Goal: Task Accomplishment & Management: Manage account settings

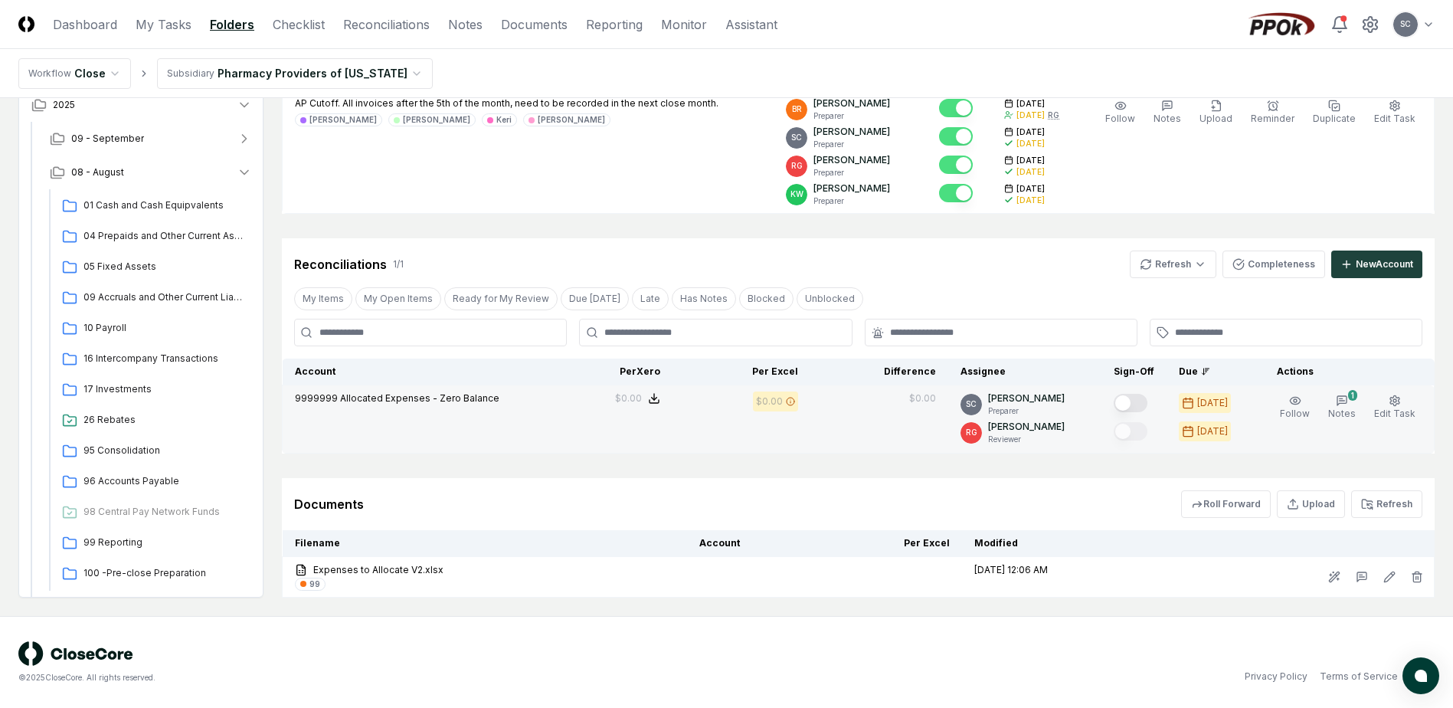
scroll to position [101, 0]
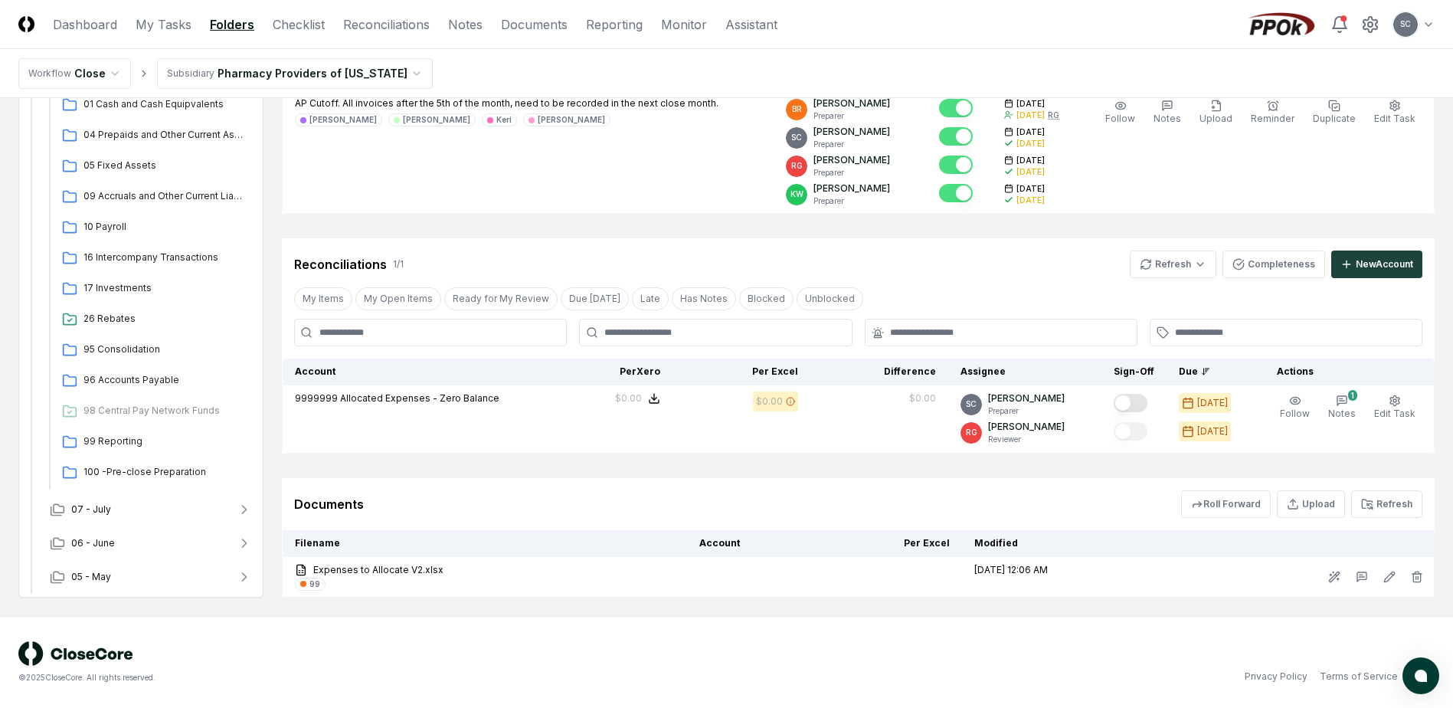
click at [335, 670] on div "© 2025 CloseCore. All rights reserved." at bounding box center [372, 662] width 709 height 42
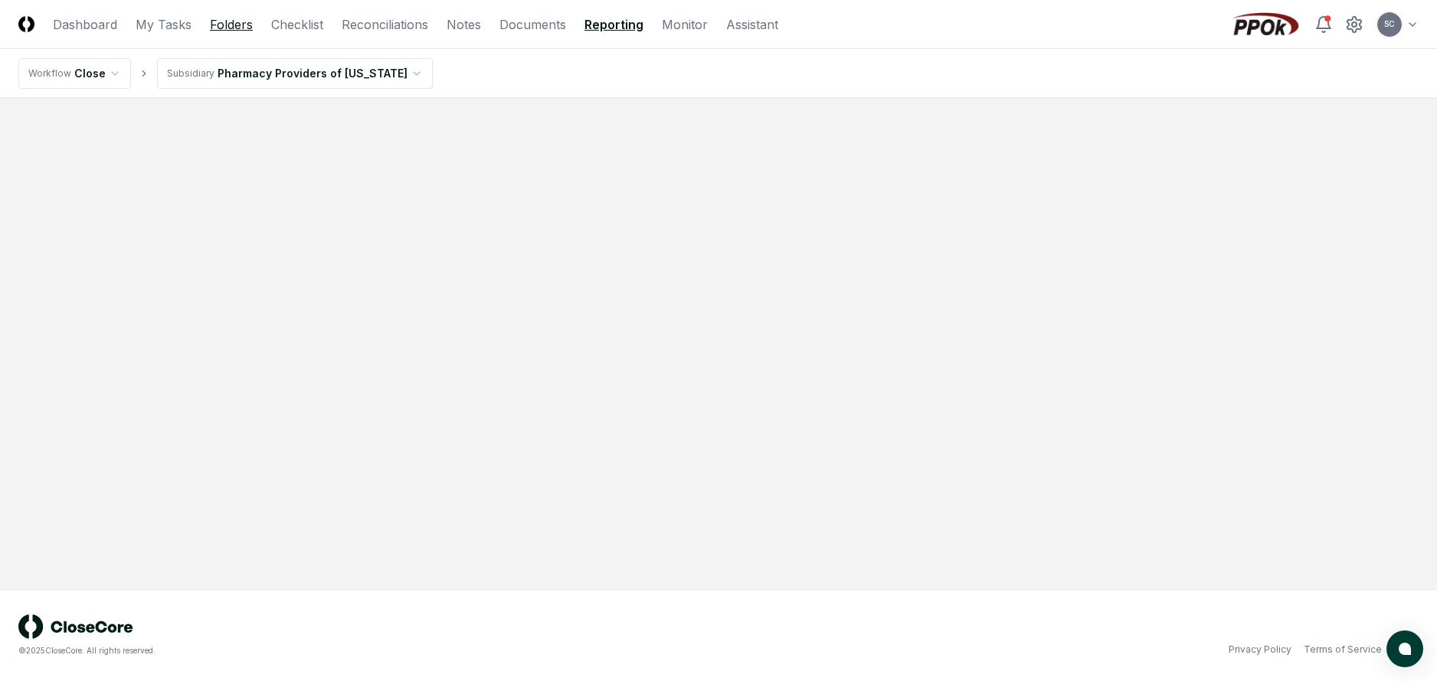
click at [237, 20] on link "Folders" at bounding box center [231, 24] width 43 height 18
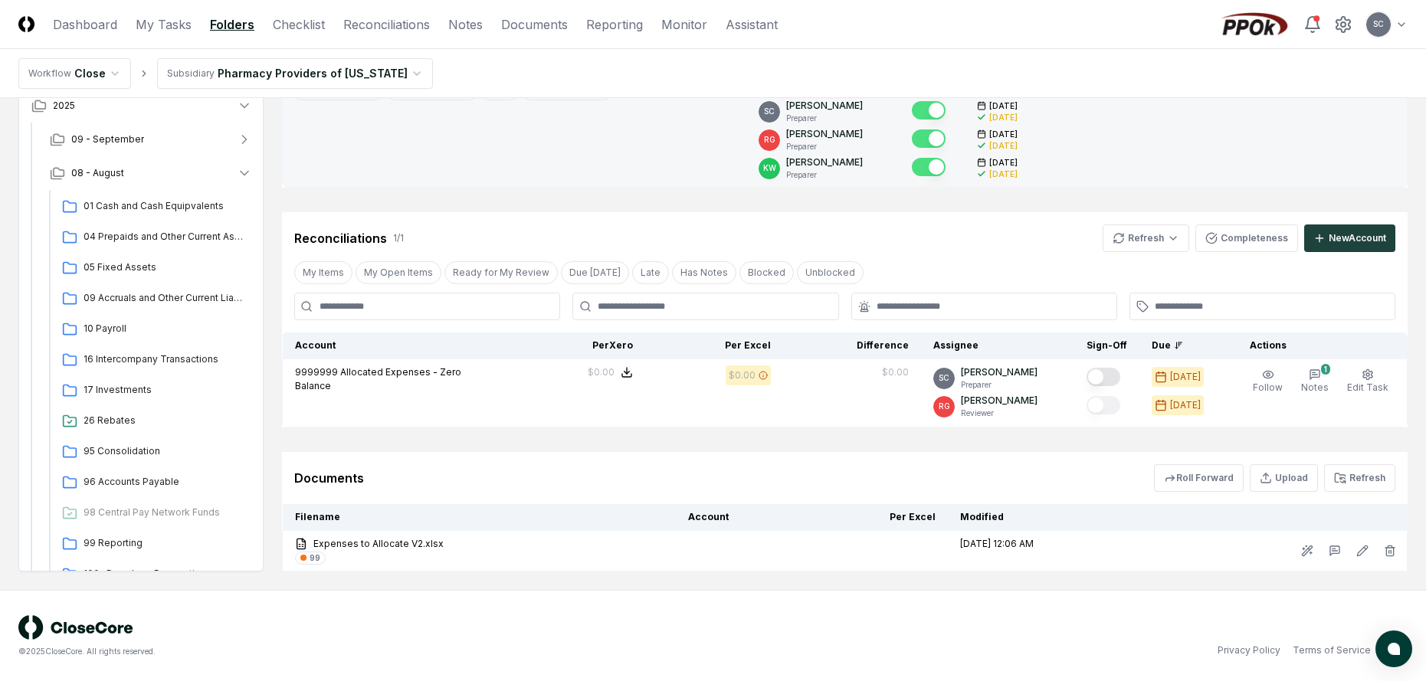
scroll to position [224, 0]
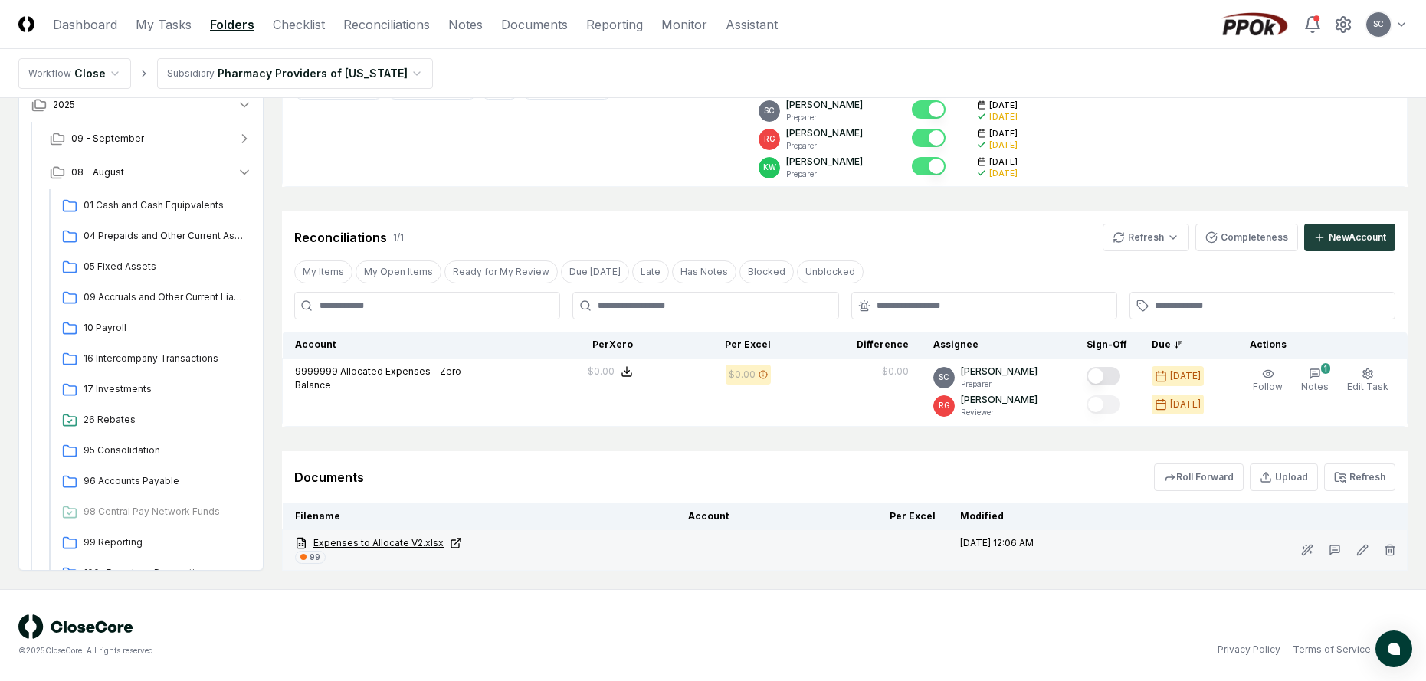
click at [378, 539] on link "Expenses to Allocate V2.xlsx" at bounding box center [479, 543] width 369 height 14
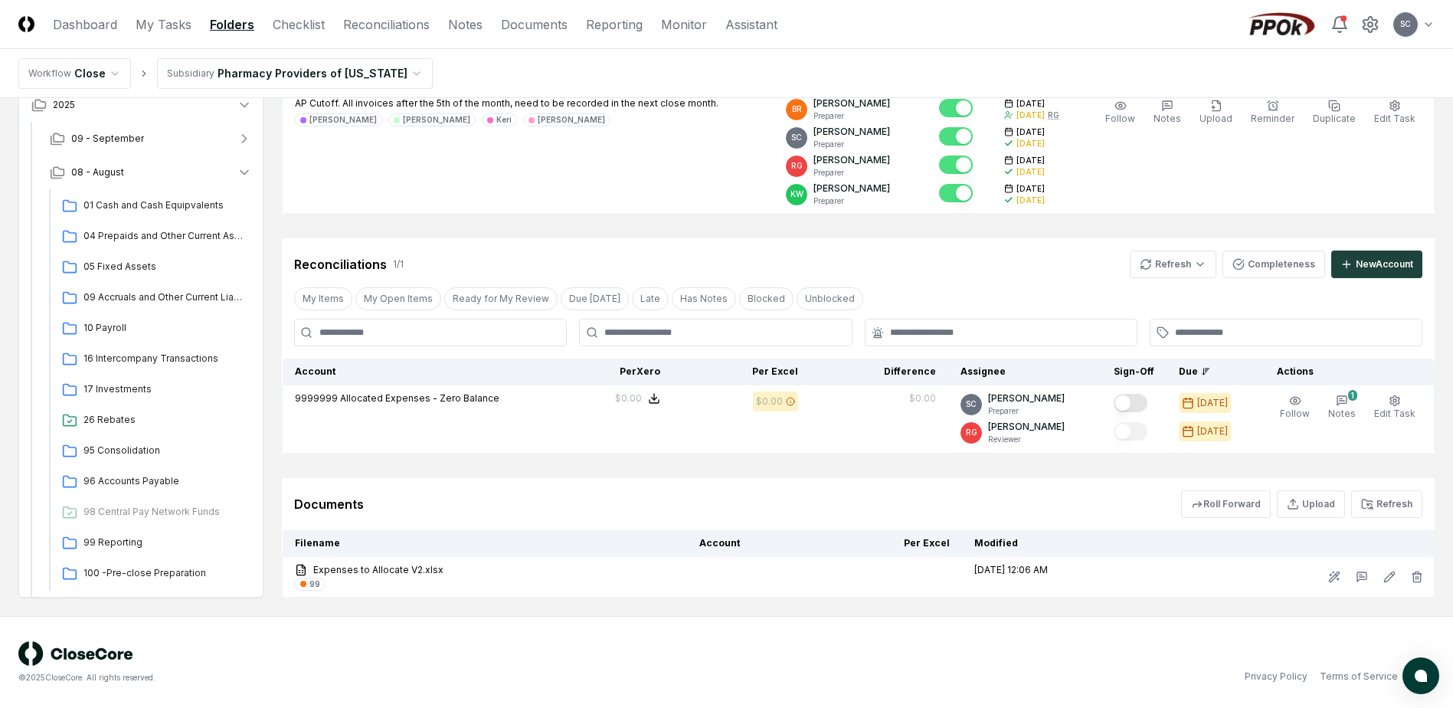
scroll to position [101, 0]
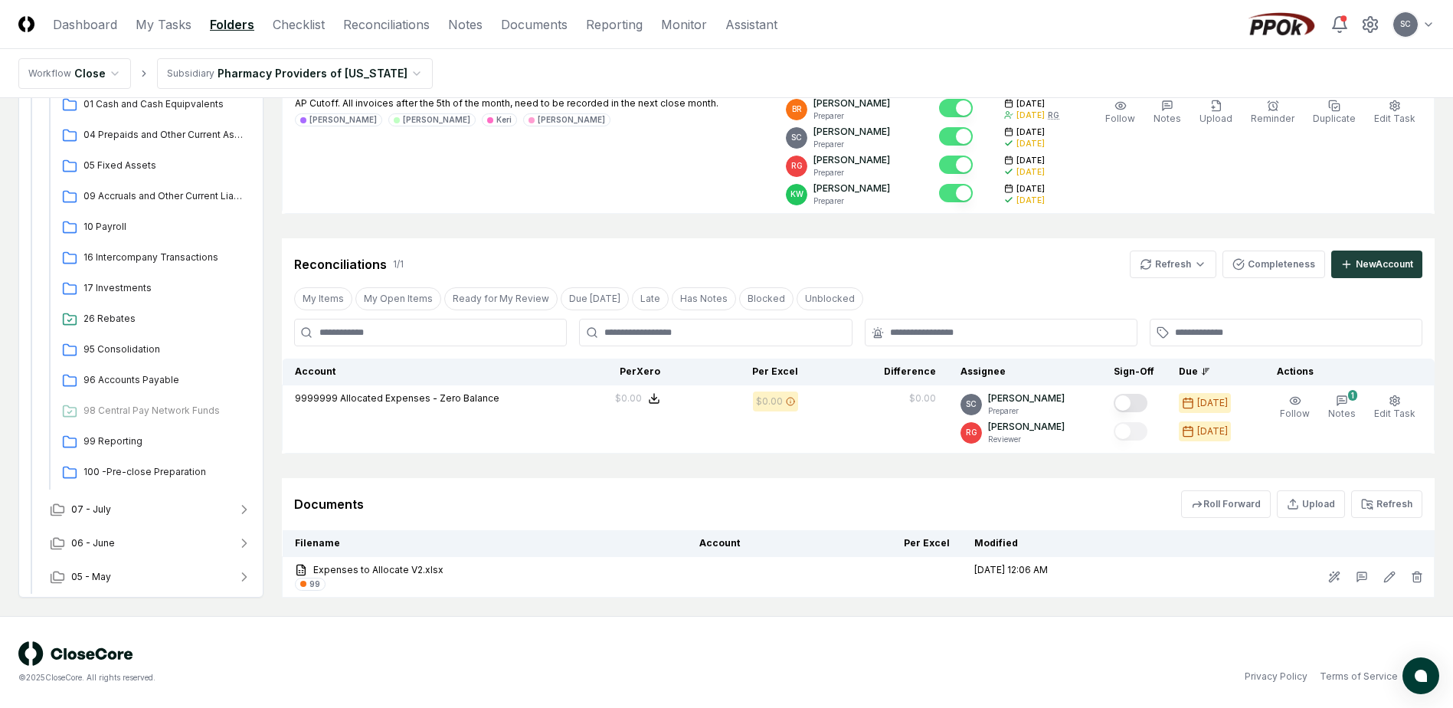
click at [96, 74] on html "CloseCore Dashboard My Tasks Folders Checklist Reconciliations Notes Documents …" at bounding box center [726, 255] width 1453 height 906
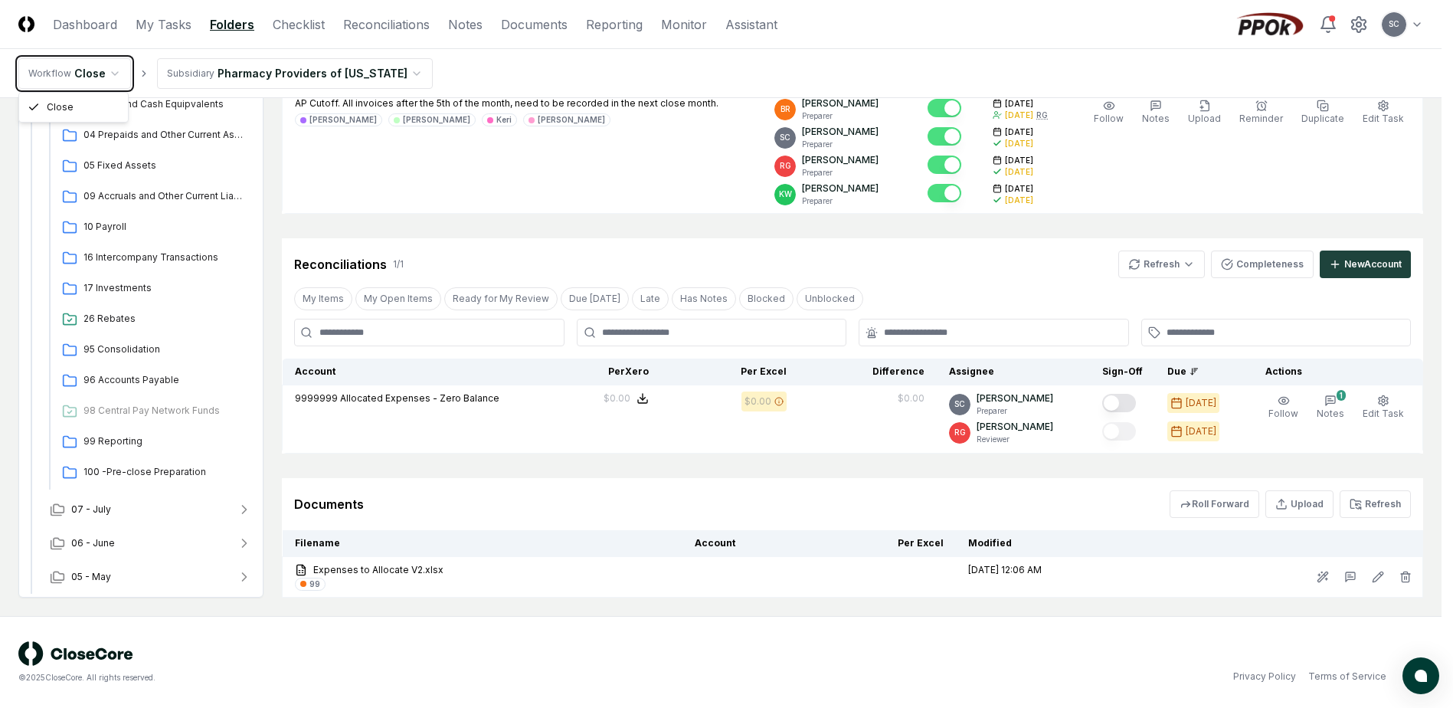
click at [96, 74] on html "CloseCore Dashboard My Tasks Folders Checklist Reconciliations Notes Documents …" at bounding box center [726, 255] width 1453 height 906
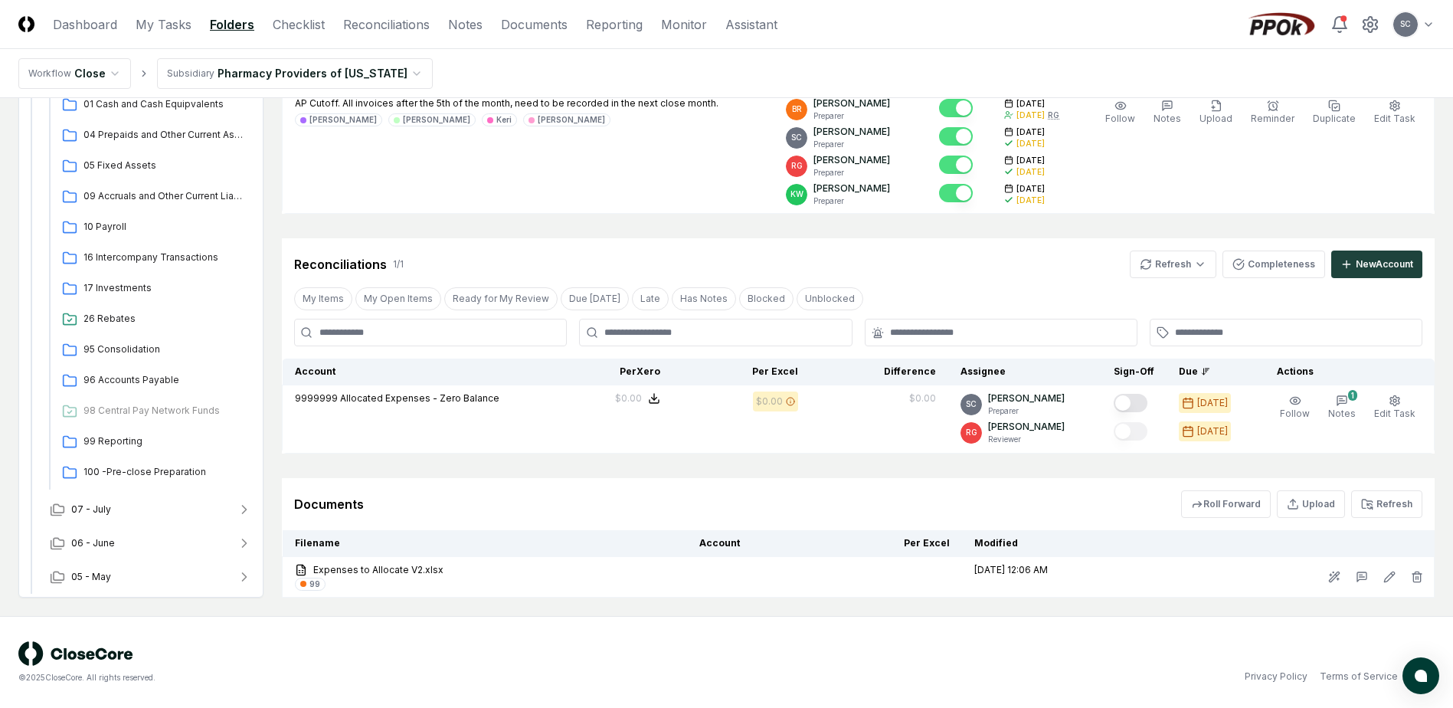
click at [254, 66] on html "CloseCore Dashboard My Tasks Folders Checklist Reconciliations Notes Documents …" at bounding box center [726, 255] width 1453 height 906
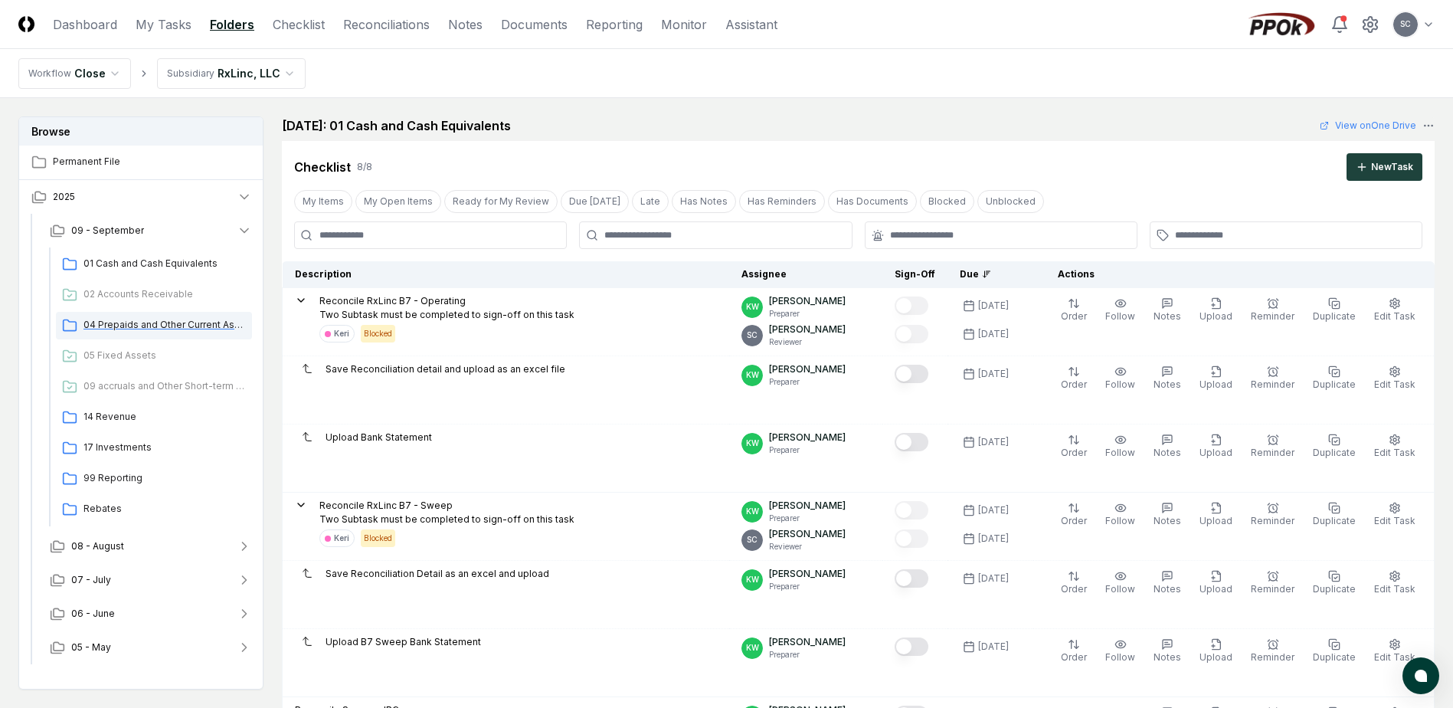
click at [151, 322] on span "04 Prepaids and Other Current Assets" at bounding box center [165, 325] width 162 height 14
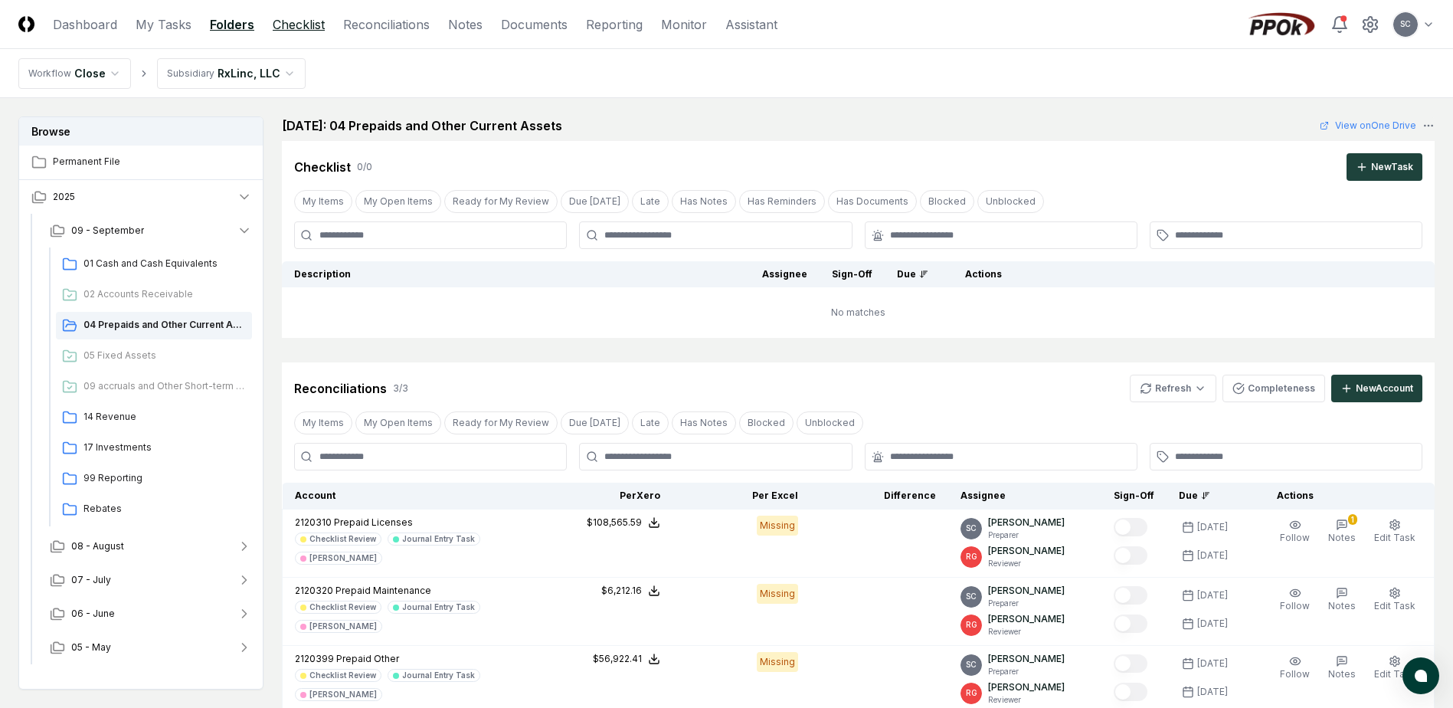
click at [294, 20] on link "Checklist" at bounding box center [299, 24] width 52 height 18
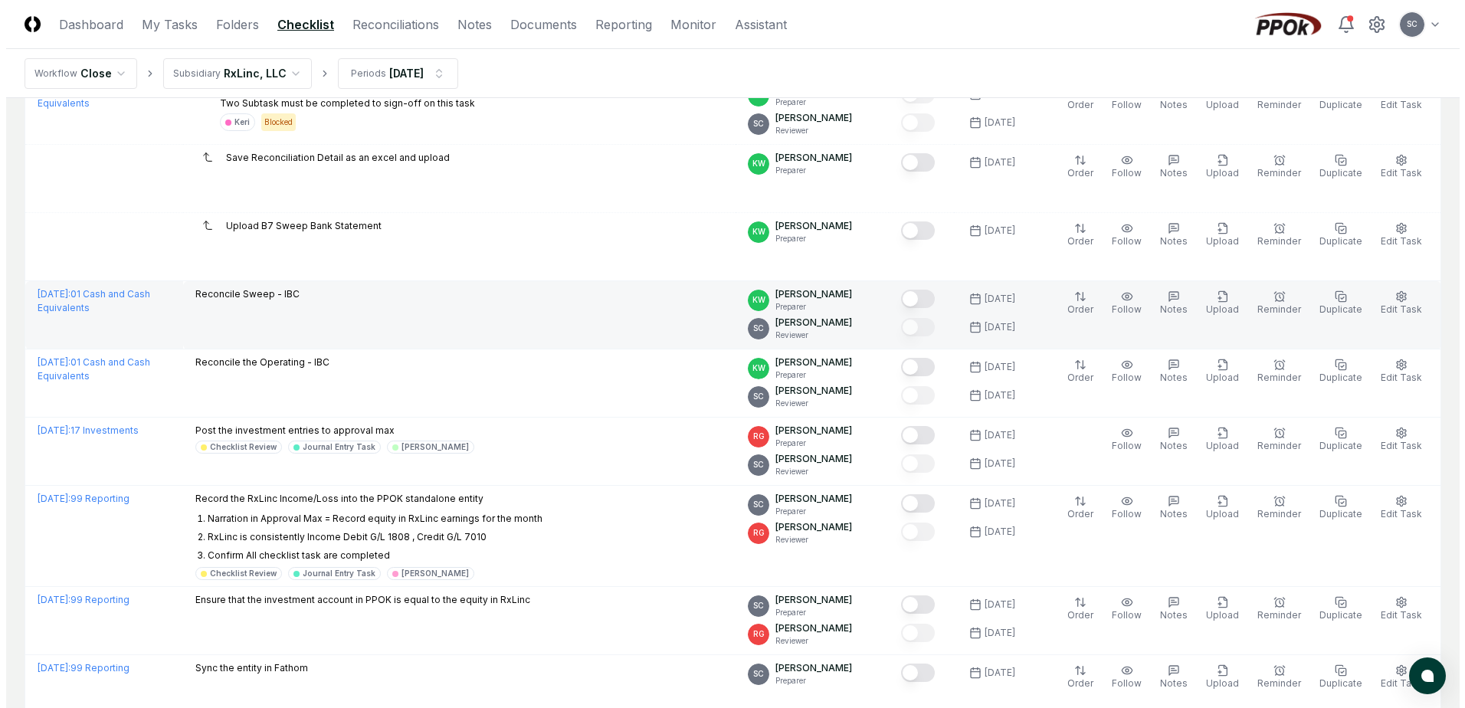
scroll to position [383, 0]
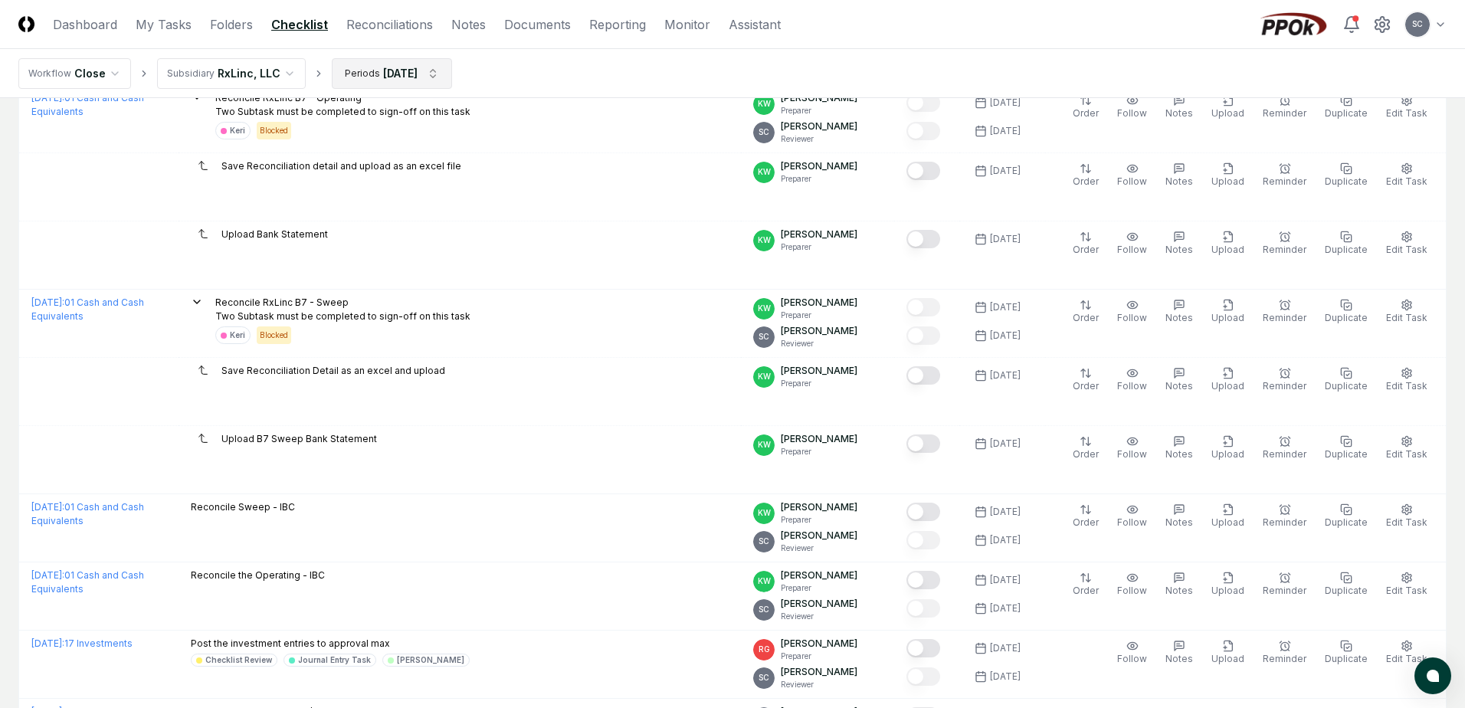
click at [362, 72] on html "CloseCore Dashboard My Tasks Folders Checklist Reconciliations Notes Documents …" at bounding box center [732, 502] width 1465 height 1771
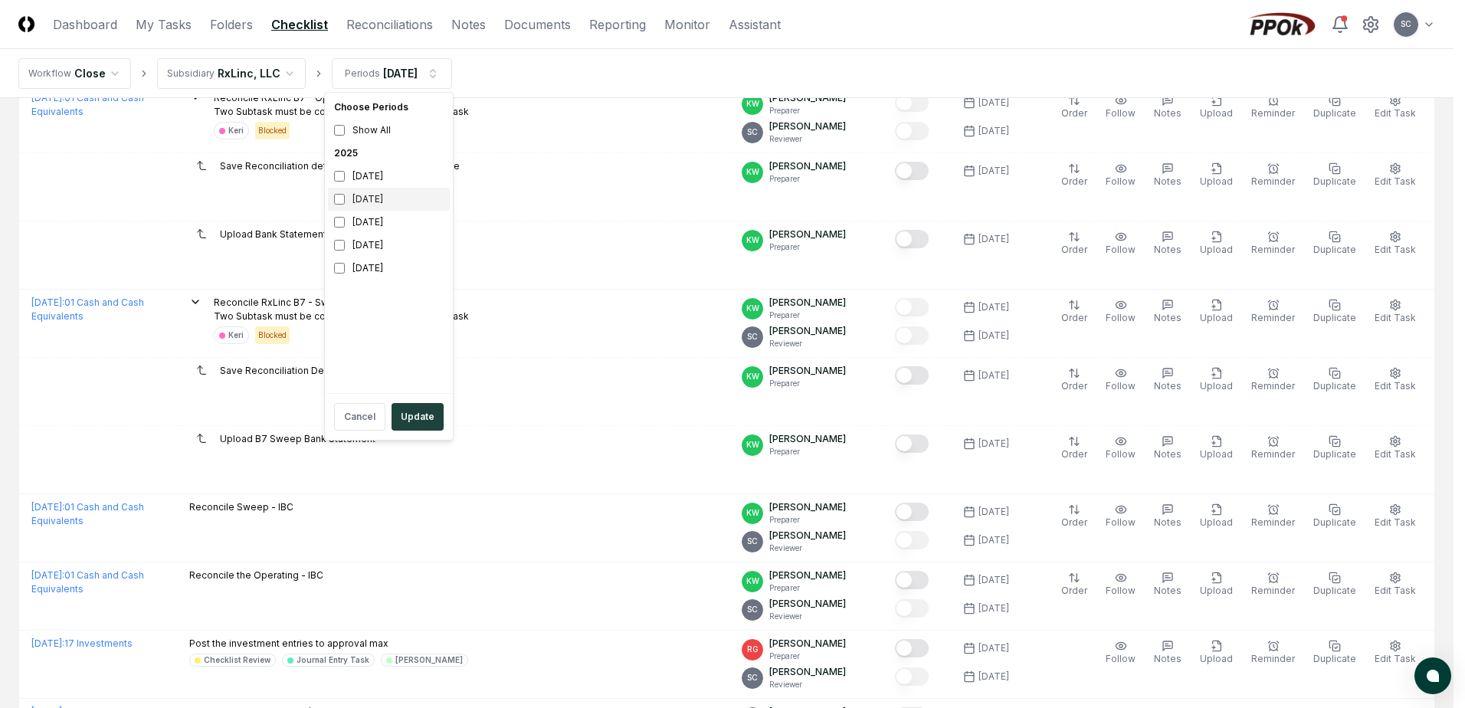
click at [362, 204] on div "August 2025" at bounding box center [389, 199] width 122 height 23
click at [354, 176] on div "September 2025" at bounding box center [389, 176] width 122 height 23
click at [415, 425] on button "Update" at bounding box center [418, 417] width 52 height 28
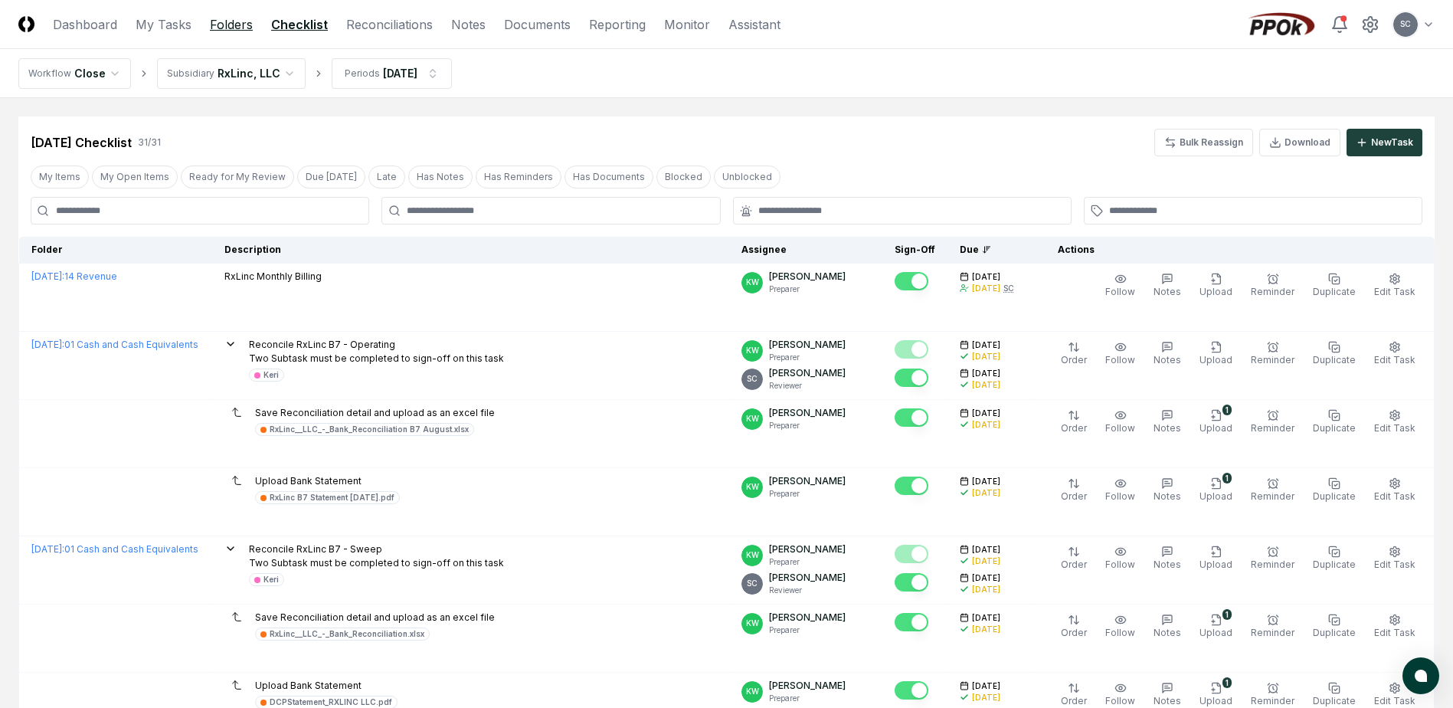
click at [234, 21] on link "Folders" at bounding box center [231, 24] width 43 height 18
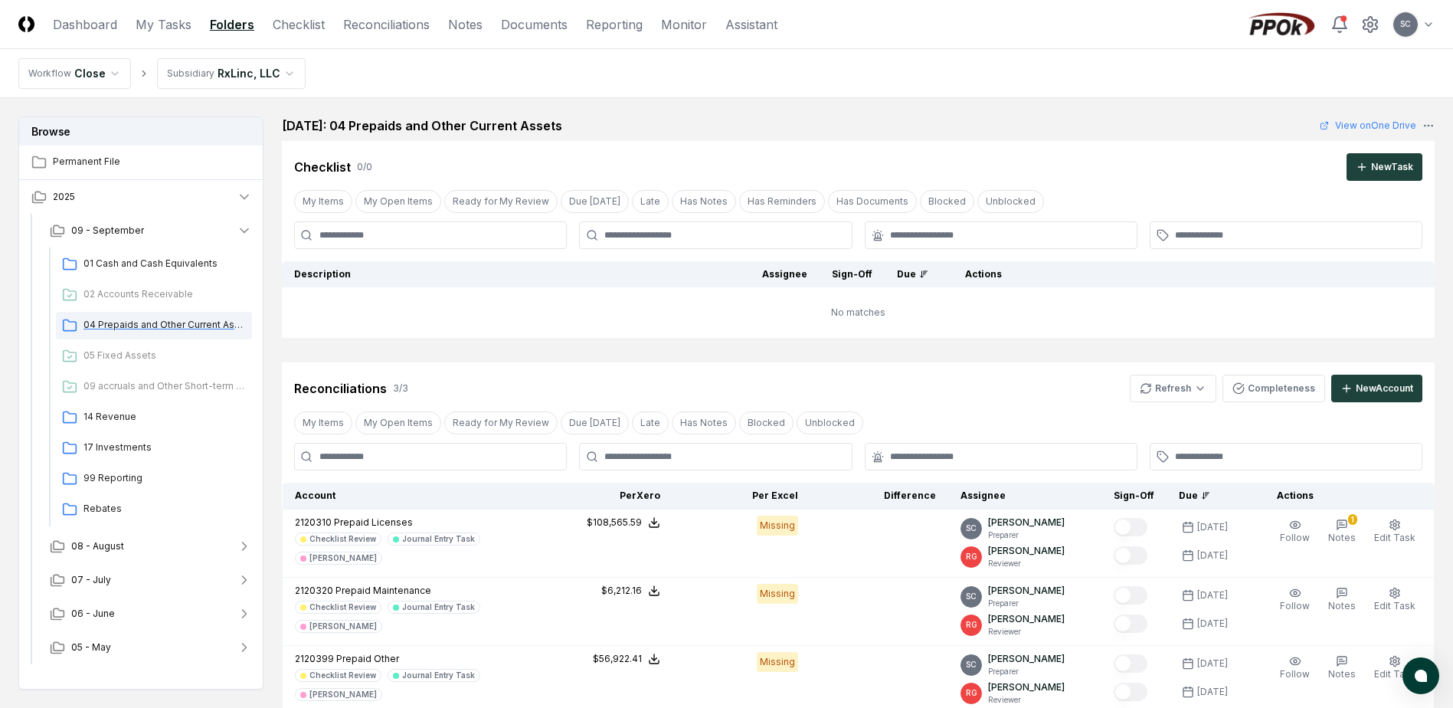
click at [127, 326] on span "04 Prepaids and Other Current Assets" at bounding box center [165, 325] width 162 height 14
click at [90, 546] on span "08 - August" at bounding box center [97, 546] width 53 height 14
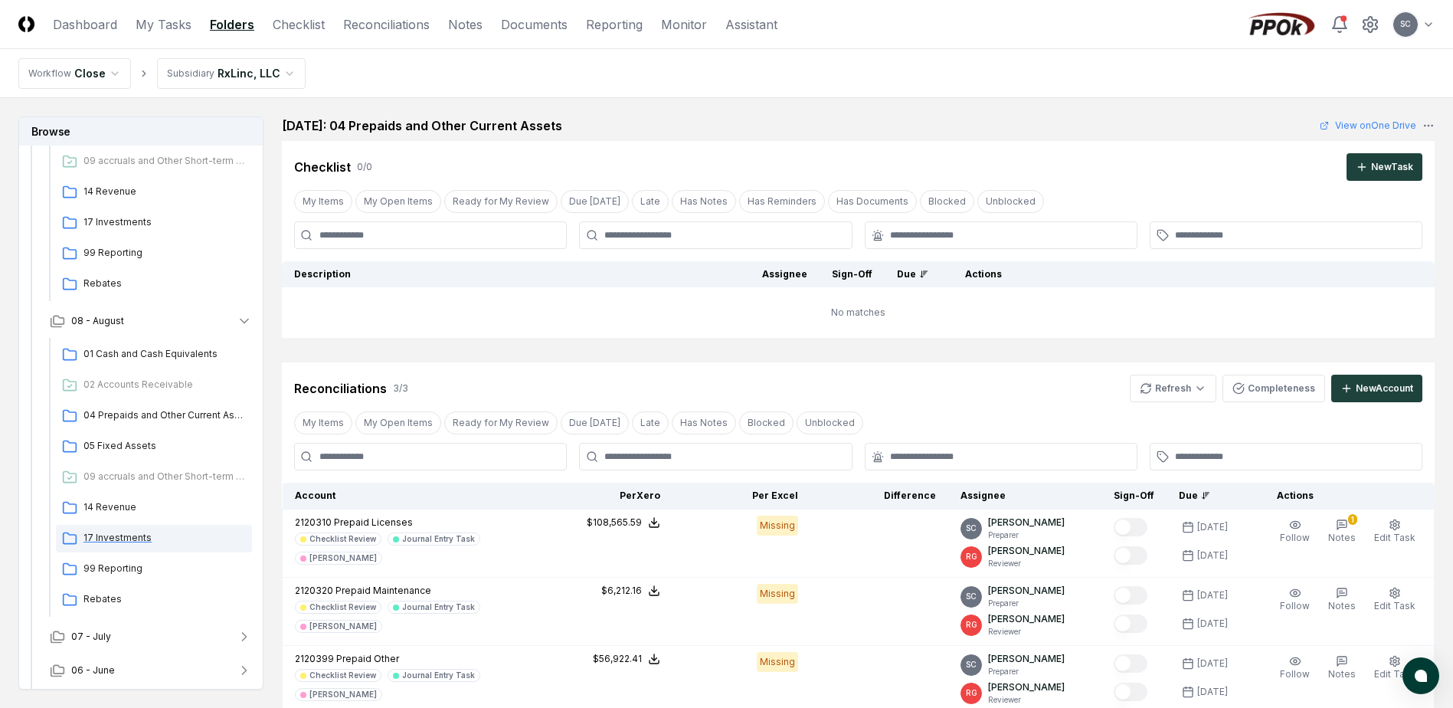
scroll to position [260, 0]
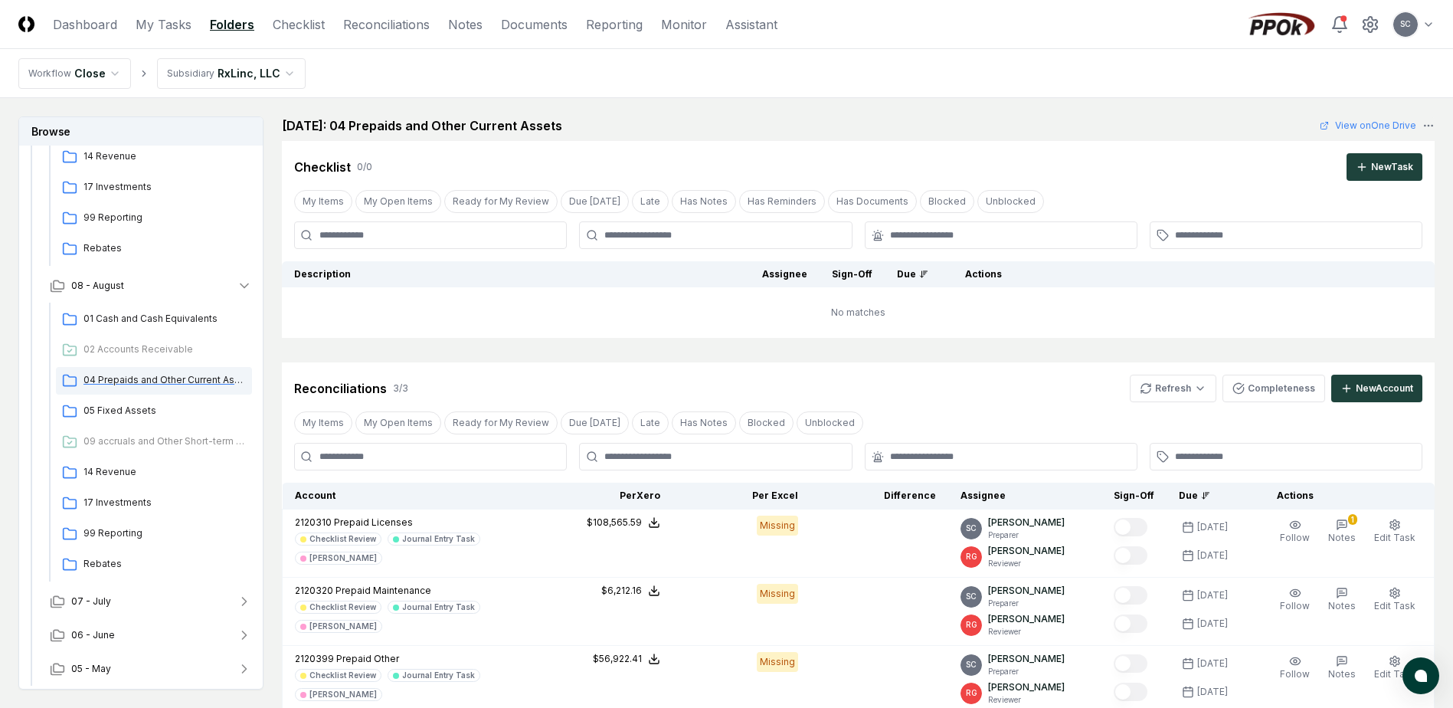
click at [178, 382] on span "04 Prepaids and Other Current Assets" at bounding box center [165, 380] width 162 height 14
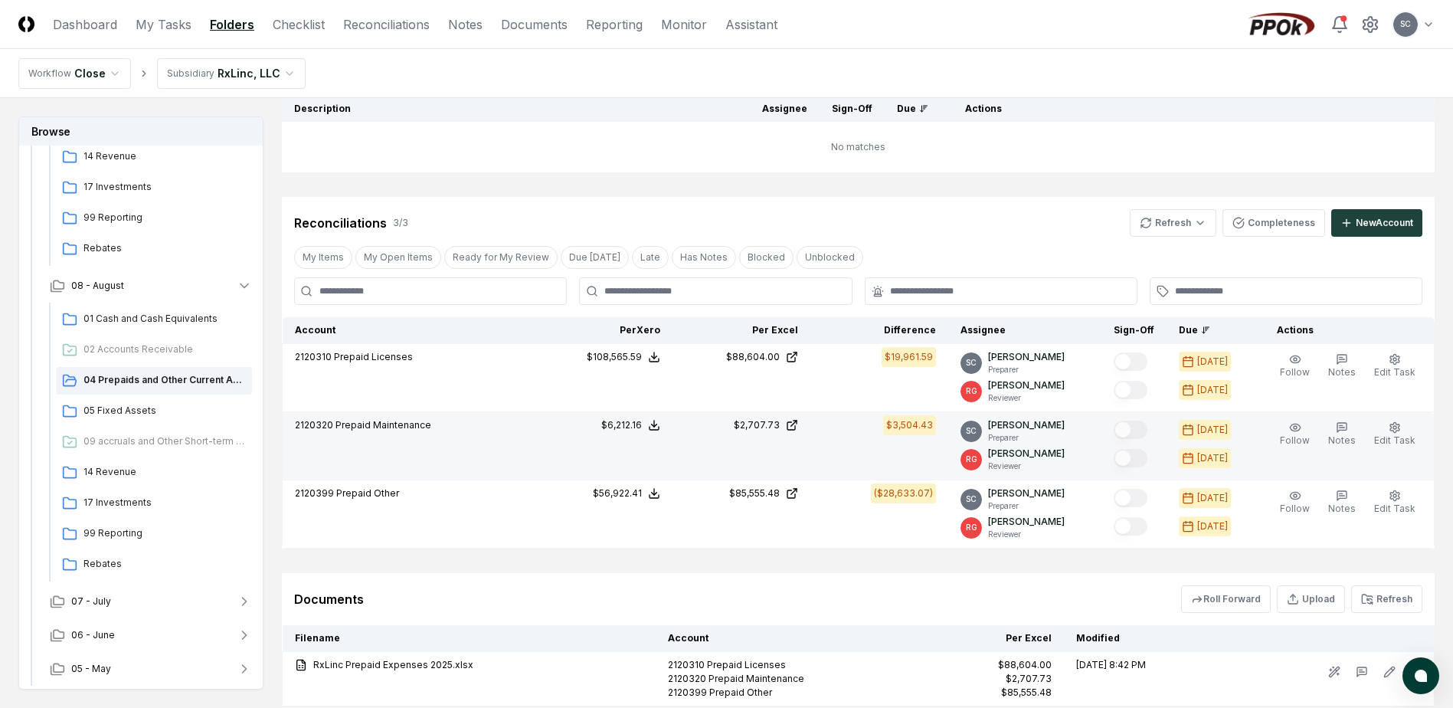
scroll to position [274, 0]
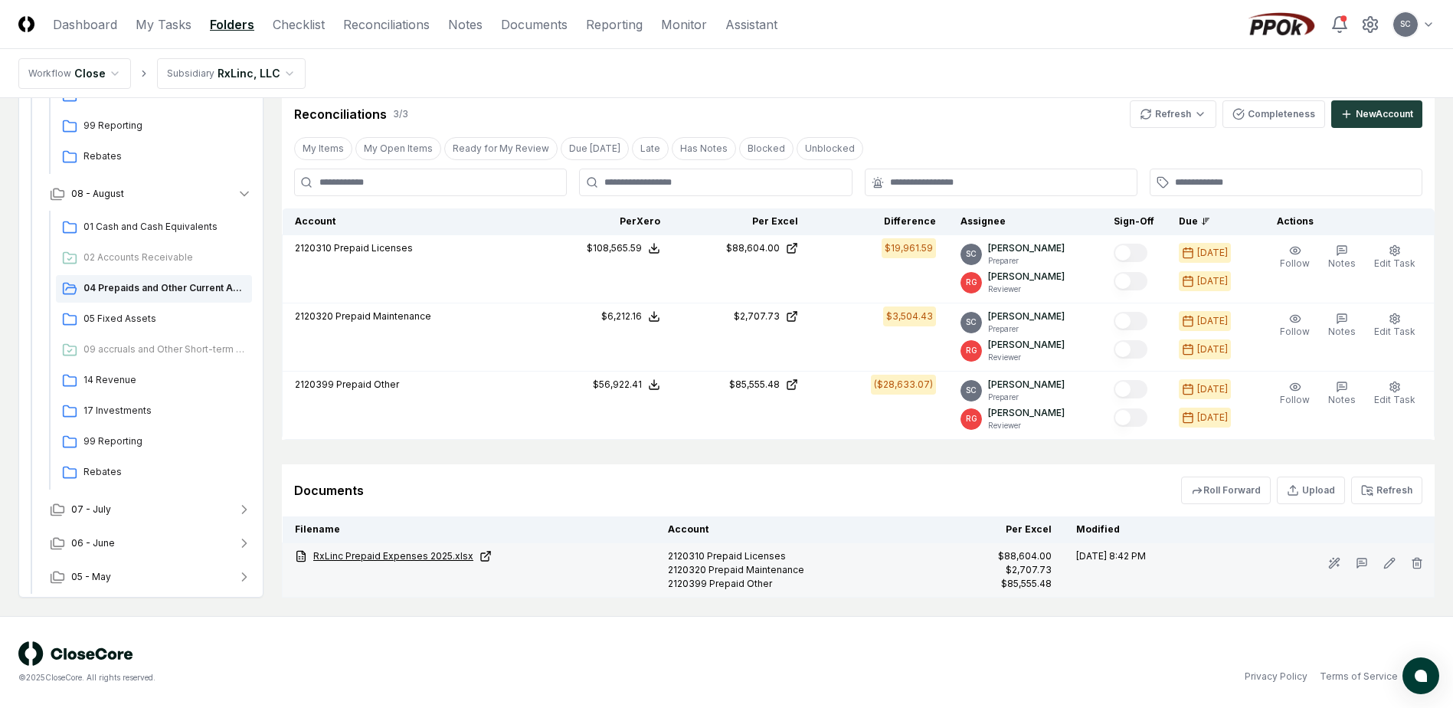
click at [392, 556] on link "RxLinc Prepaid Expenses 2025.xlsx" at bounding box center [469, 556] width 349 height 14
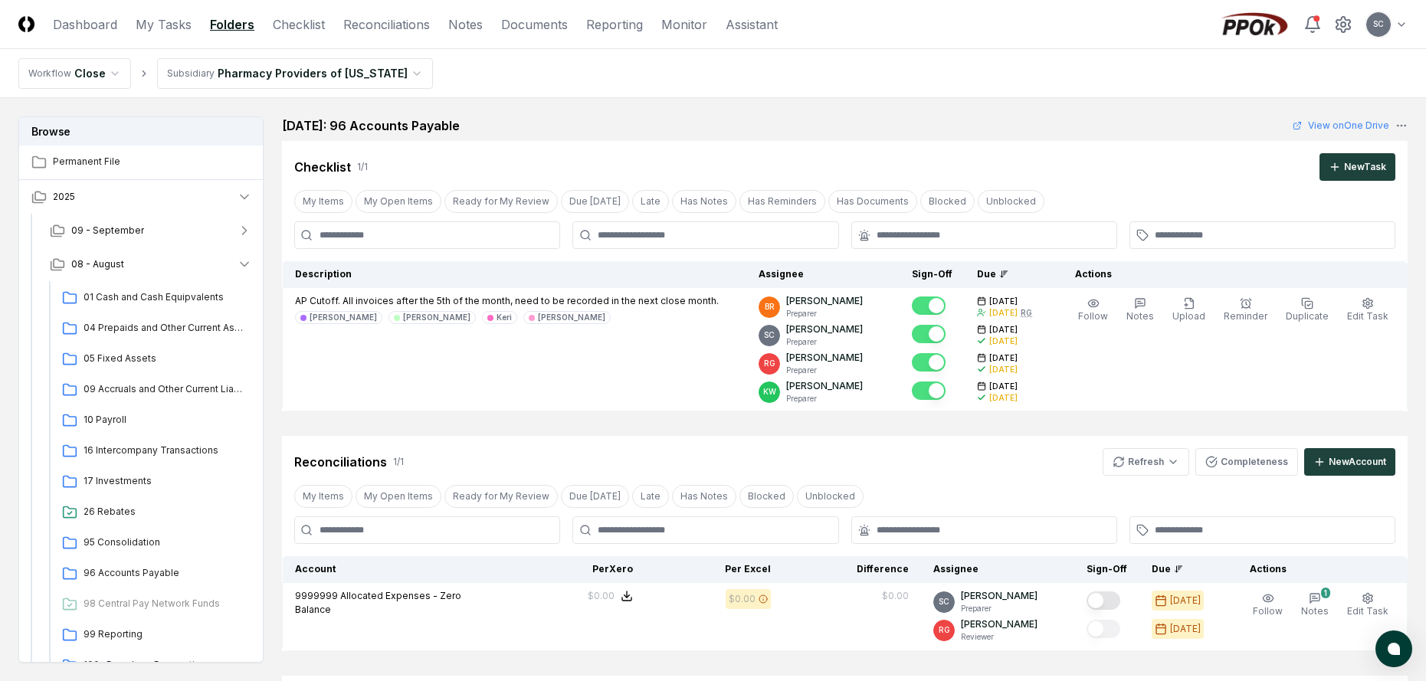
scroll to position [224, 0]
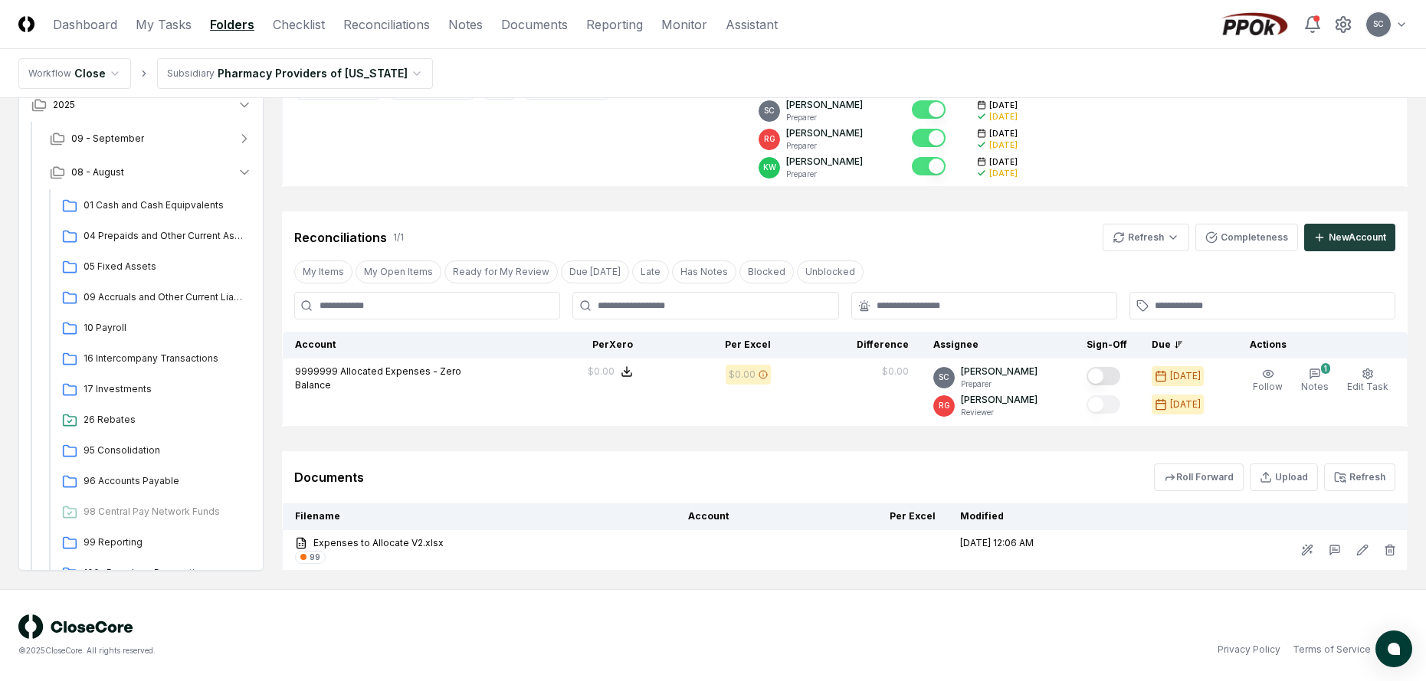
click at [261, 72] on html "CloseCore Dashboard My Tasks Folders Checklist Reconciliations Notes Documents …" at bounding box center [713, 229] width 1426 height 906
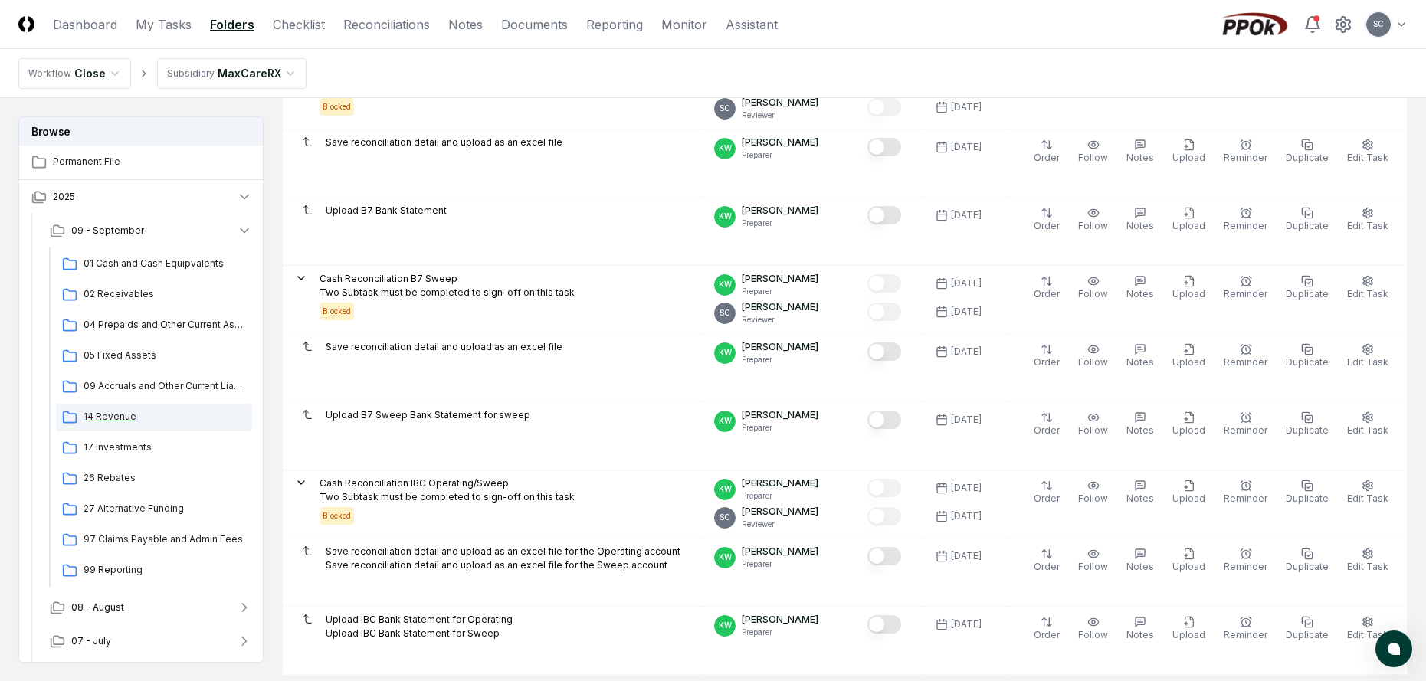
scroll to position [306, 0]
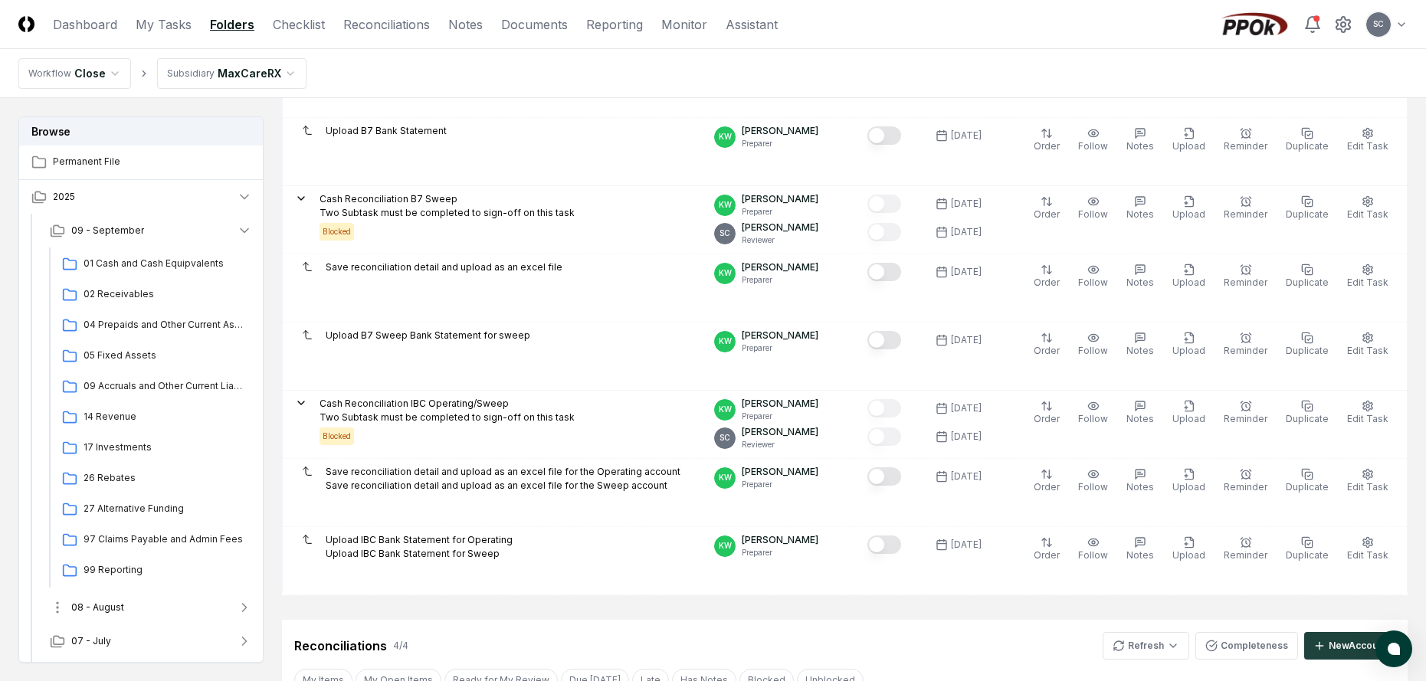
click at [114, 618] on button "08 - August" at bounding box center [151, 608] width 227 height 34
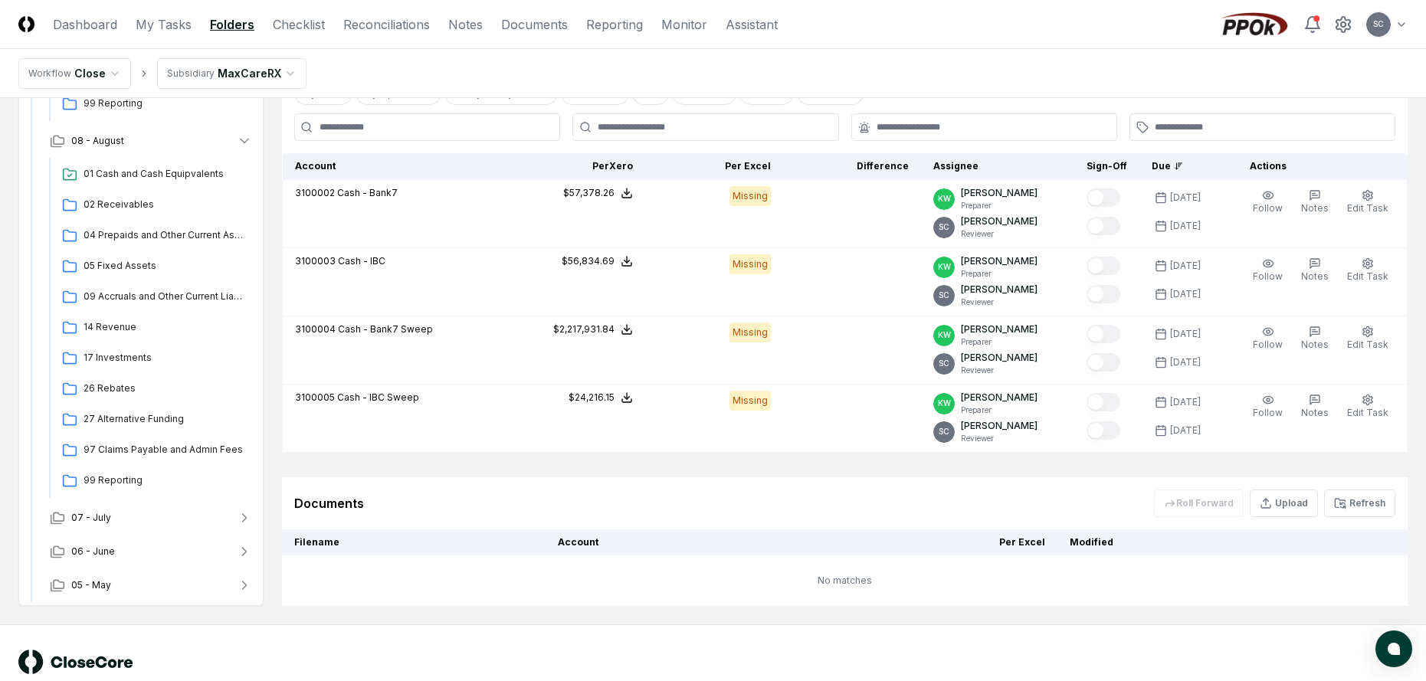
scroll to position [929, 0]
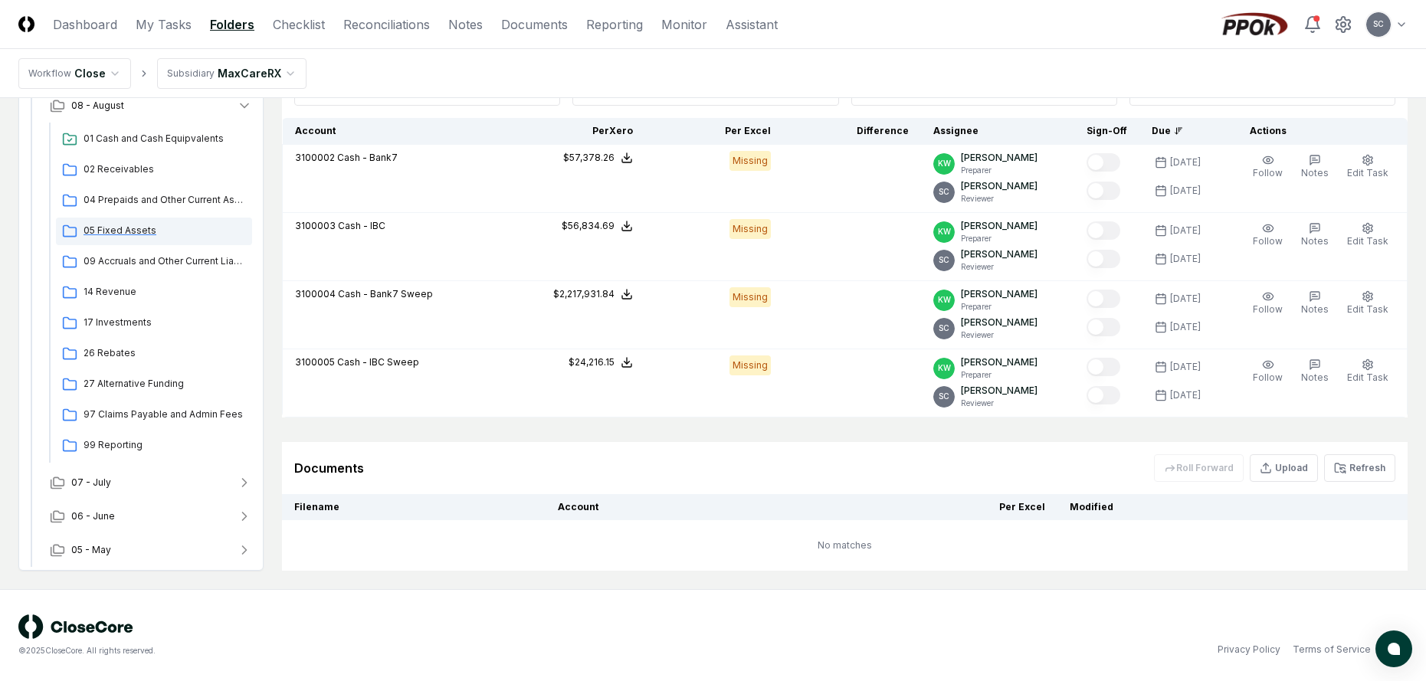
click at [124, 235] on span "05 Fixed Assets" at bounding box center [165, 231] width 162 height 14
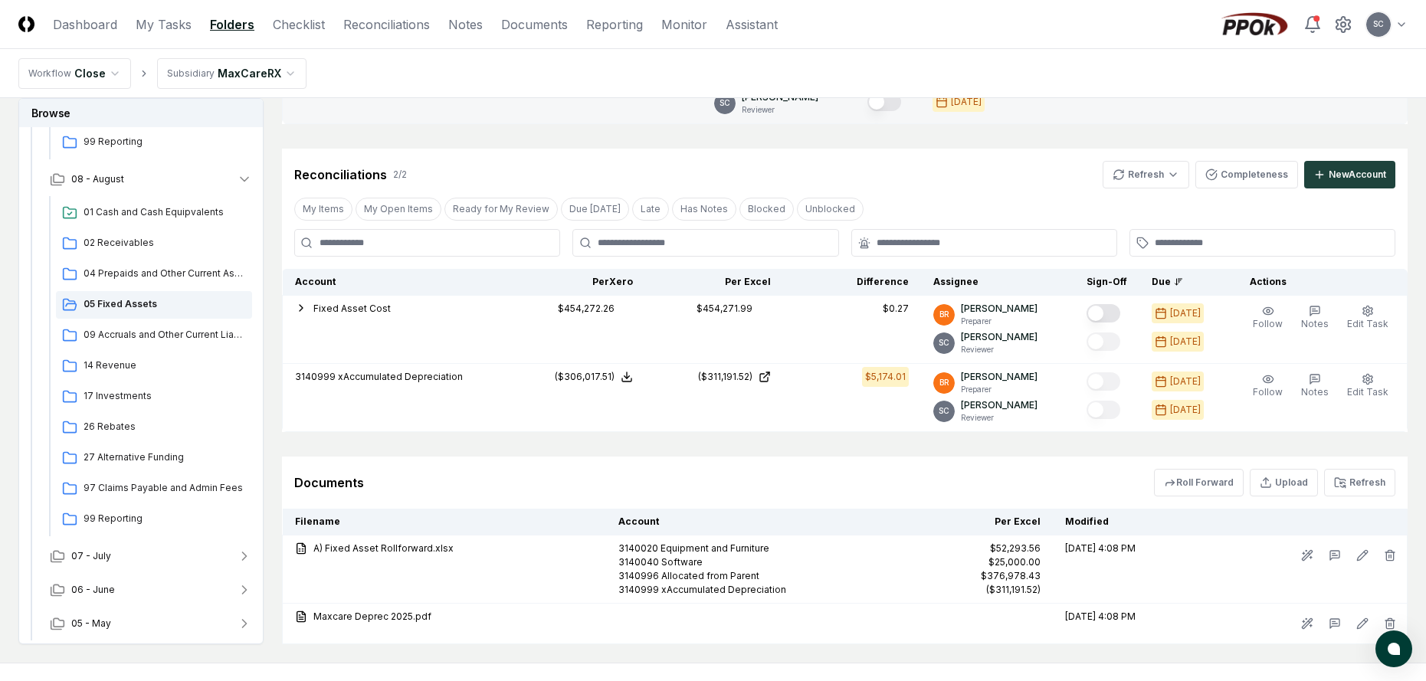
scroll to position [383, 0]
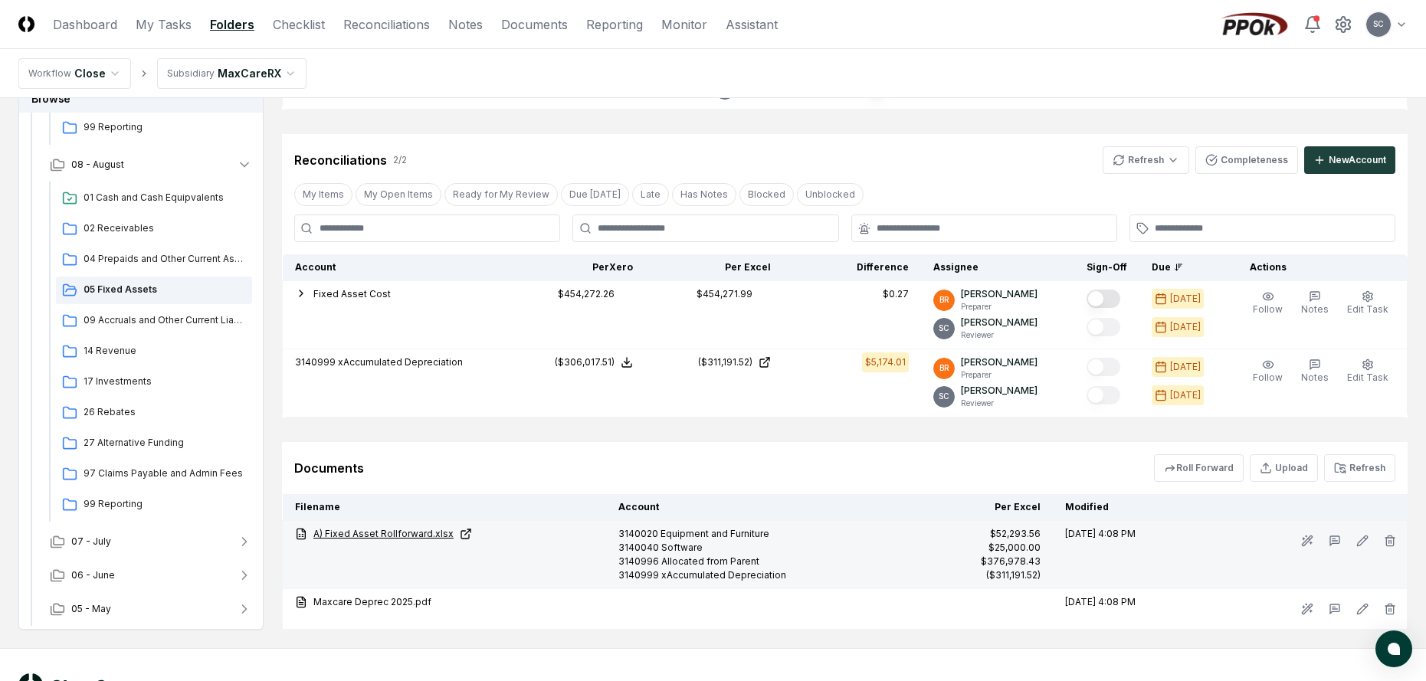
click at [382, 533] on link "A) Fixed Asset Rollforward.xlsx" at bounding box center [444, 534] width 299 height 14
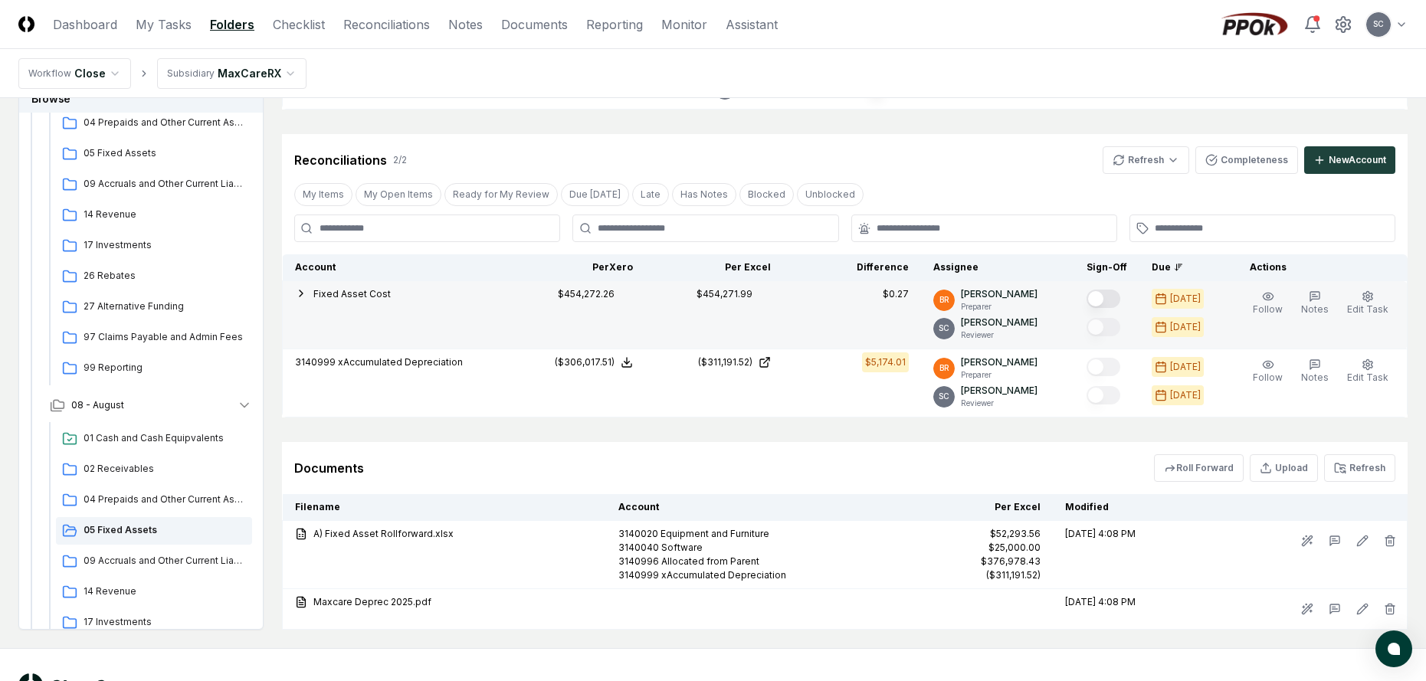
scroll to position [103, 0]
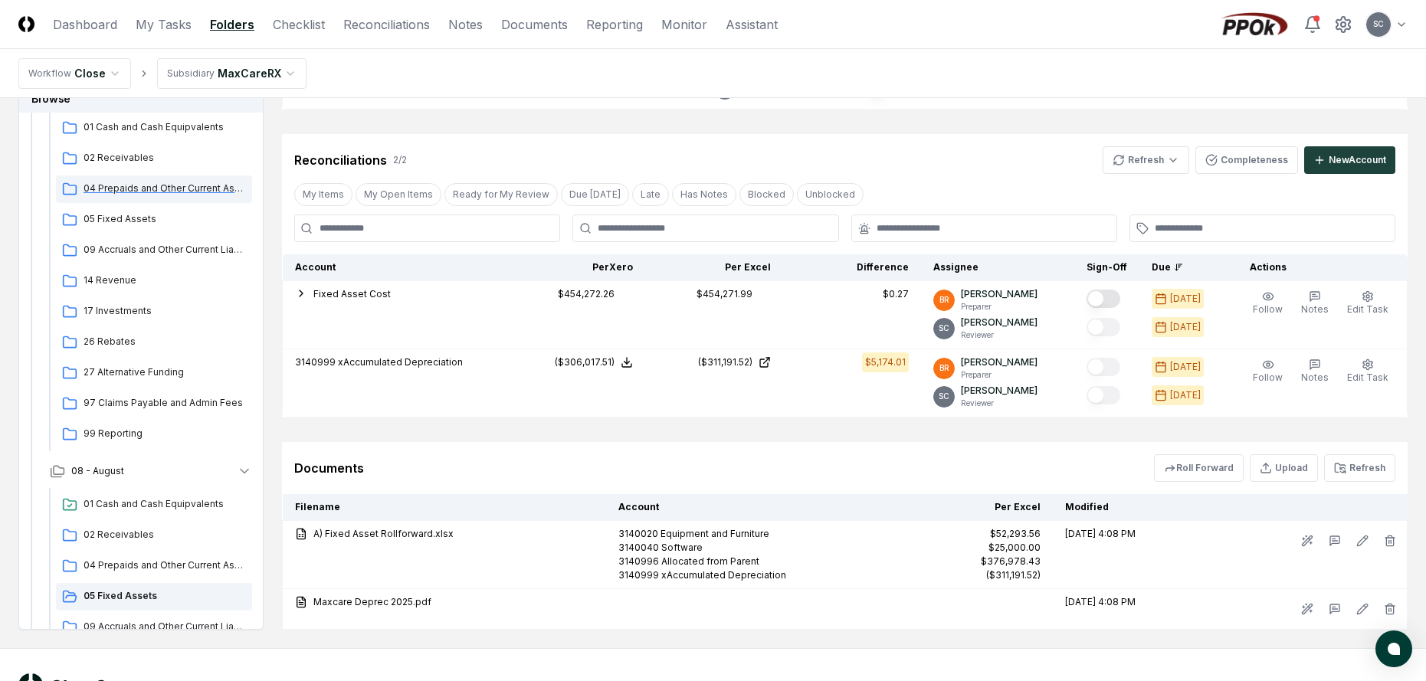
click at [143, 181] on div "04 Prepaids and Other Current Assets" at bounding box center [154, 189] width 196 height 28
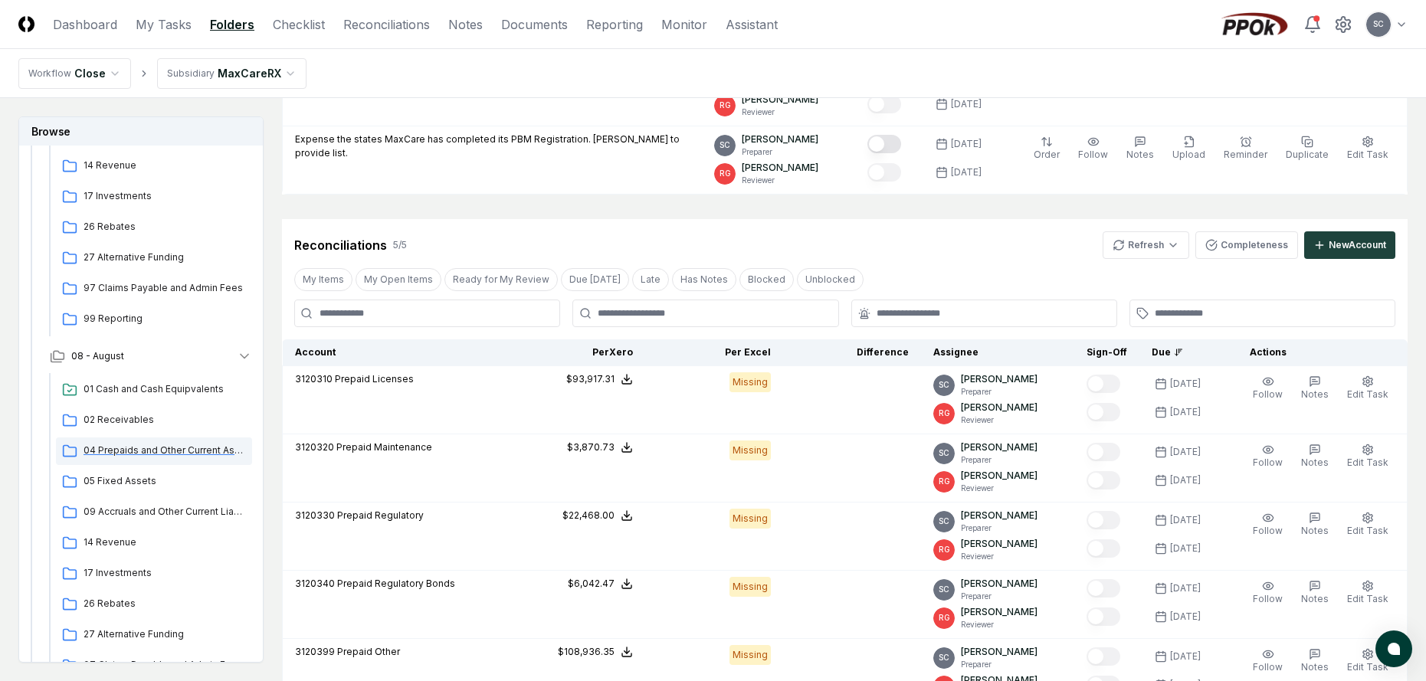
scroll to position [257, 0]
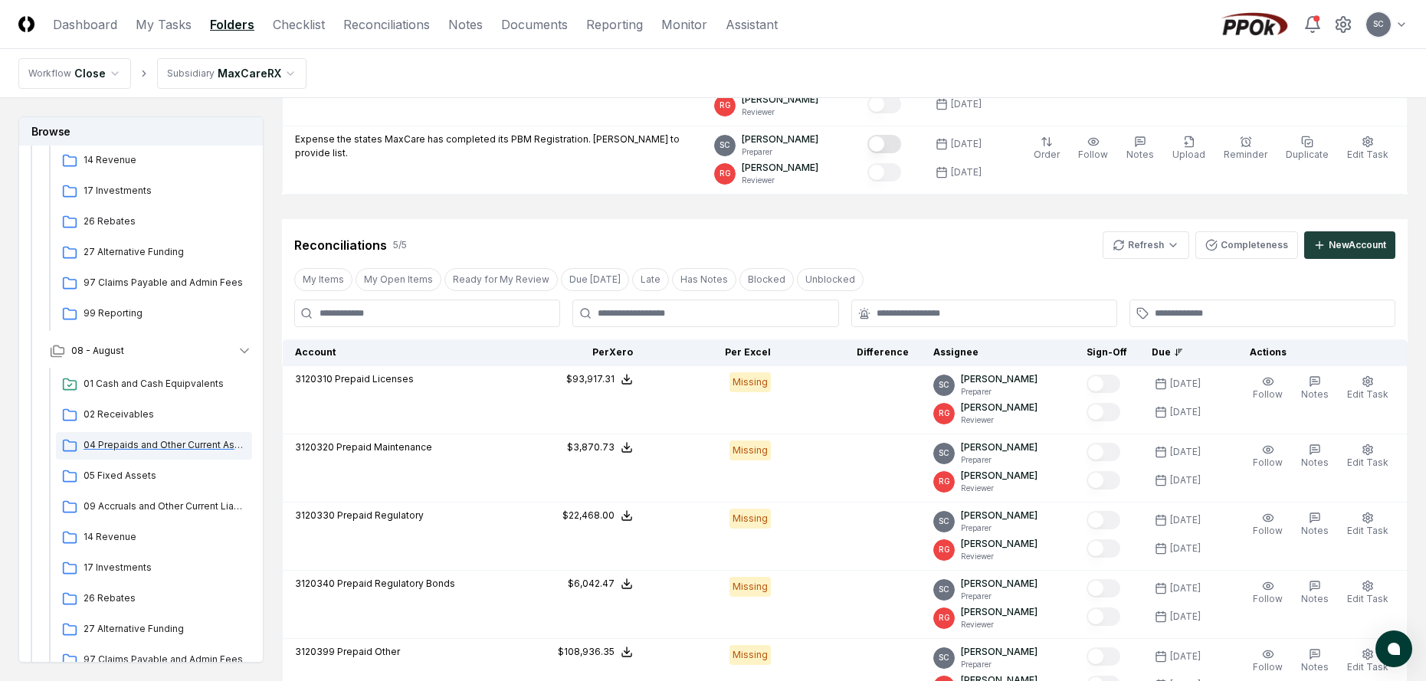
click at [116, 443] on span "04 Prepaids and Other Current Assets" at bounding box center [165, 445] width 162 height 14
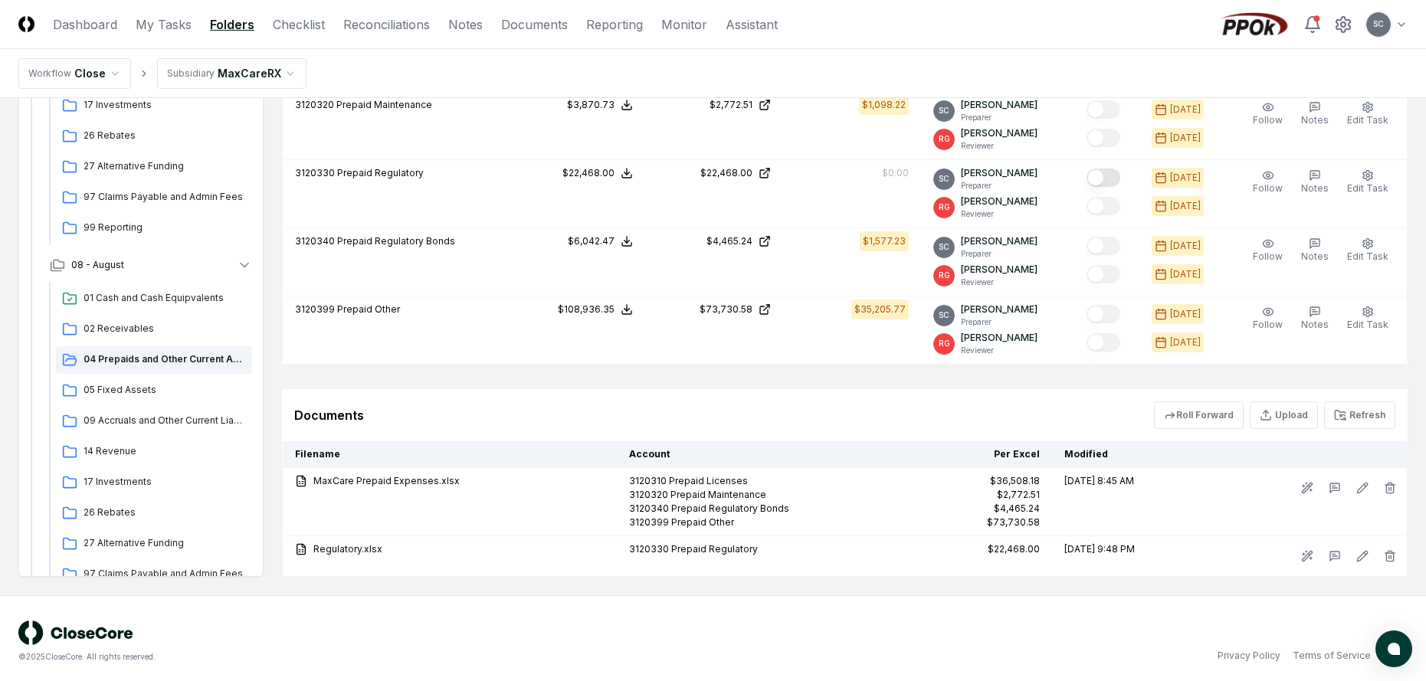
scroll to position [578, 0]
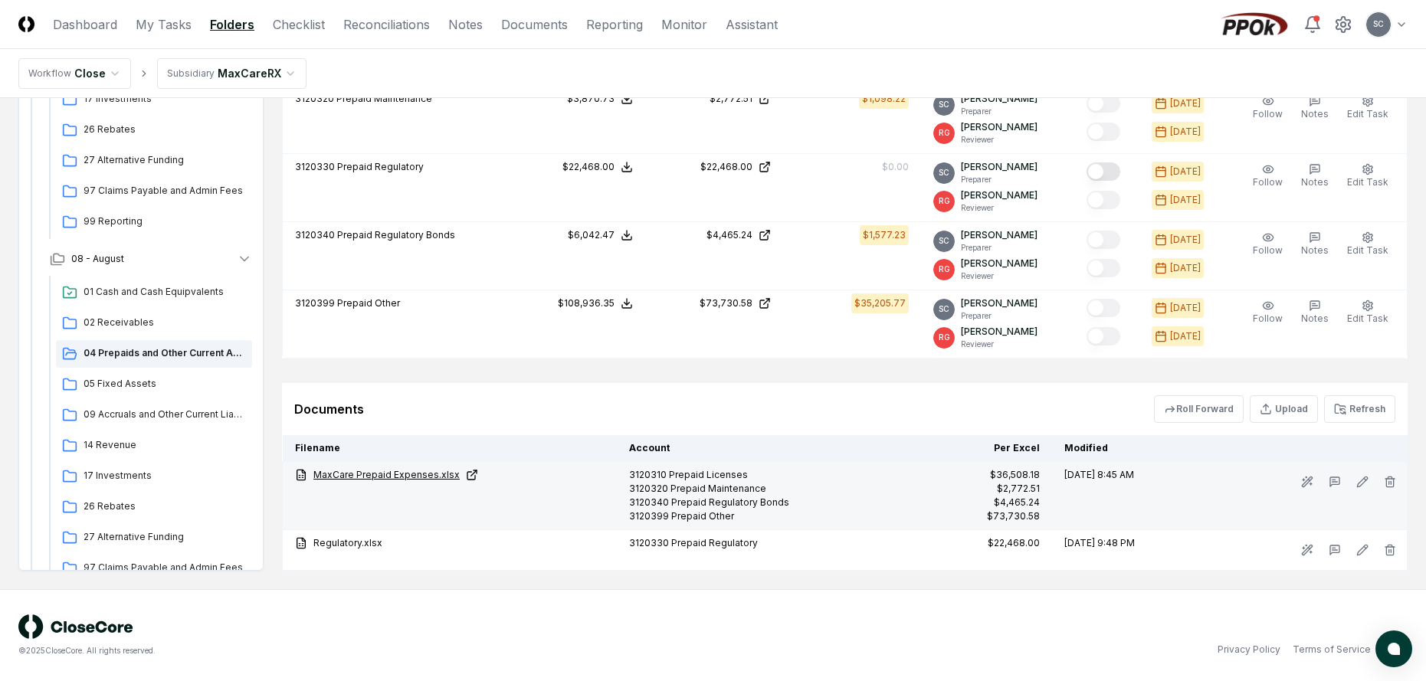
click at [394, 477] on link "MaxCare Prepaid Expenses.xlsx" at bounding box center [450, 475] width 310 height 14
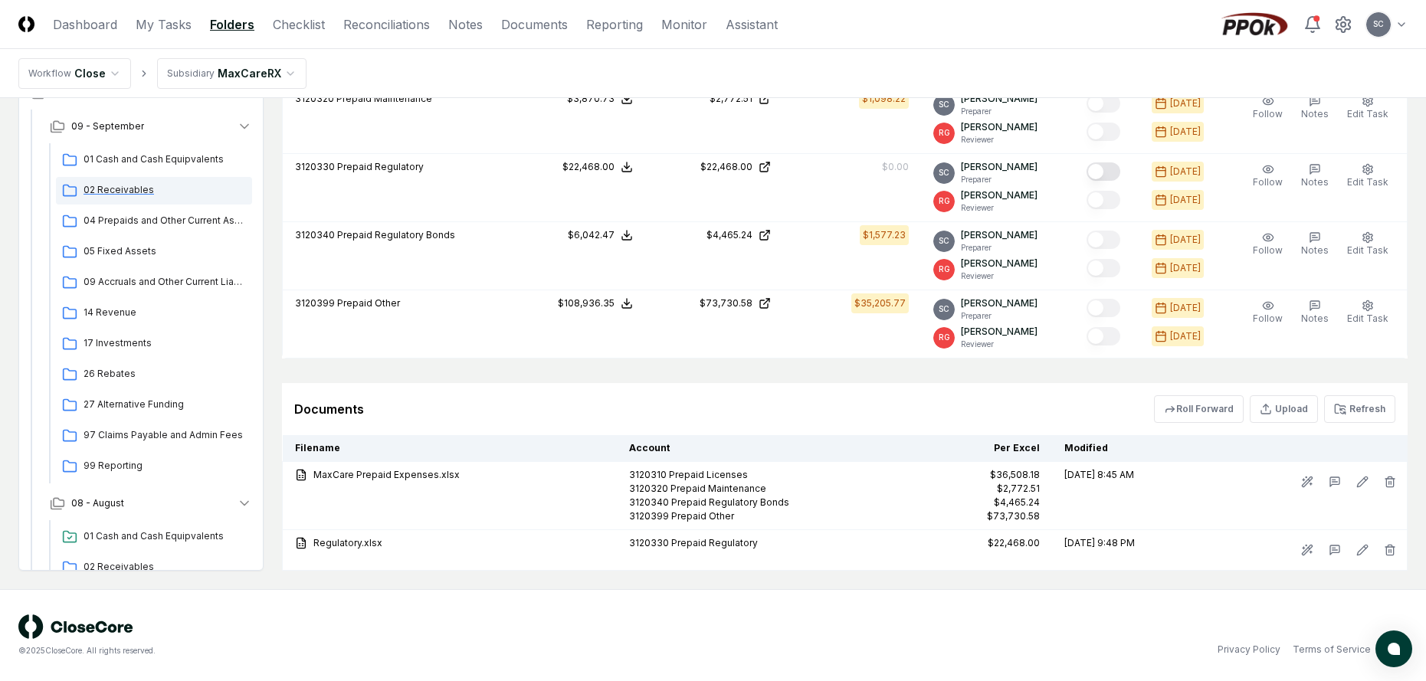
scroll to position [0, 0]
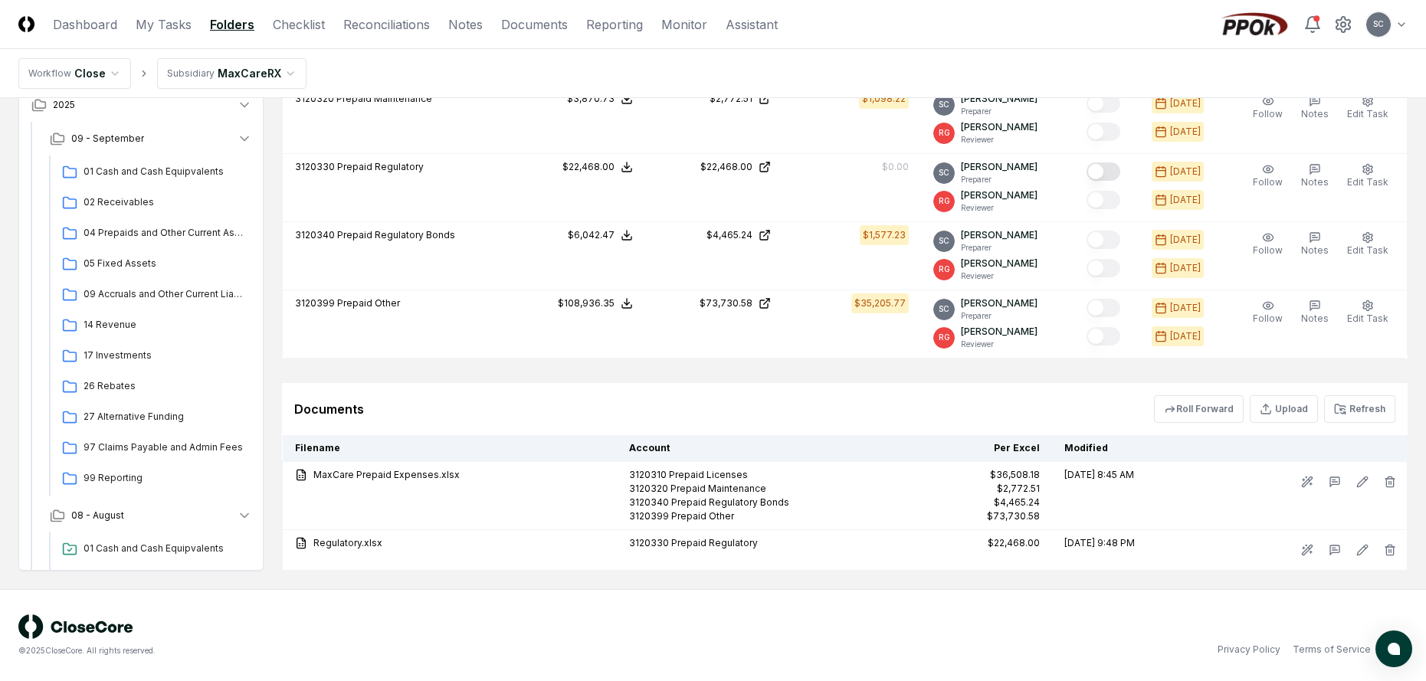
click at [198, 81] on html "CloseCore Dashboard My Tasks Folders Checklist Reconciliations Notes Documents …" at bounding box center [713, 52] width 1426 height 1260
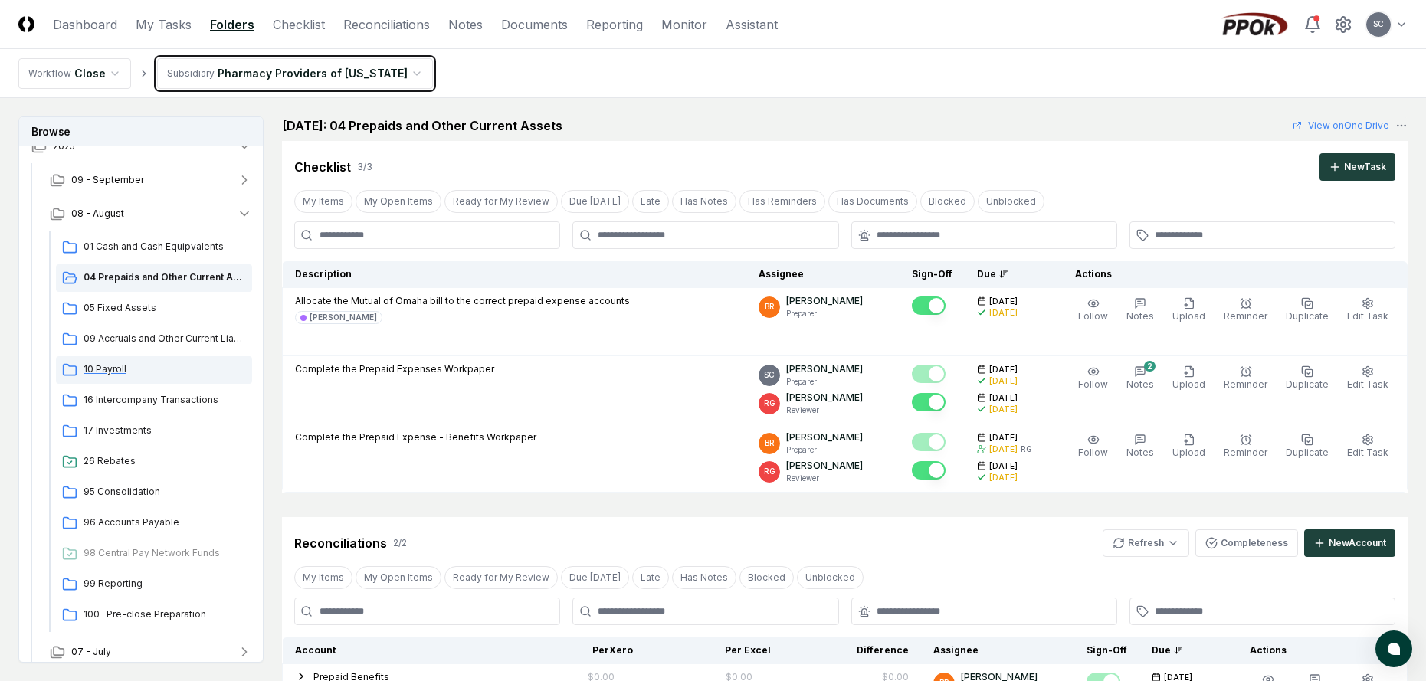
scroll to position [77, 0]
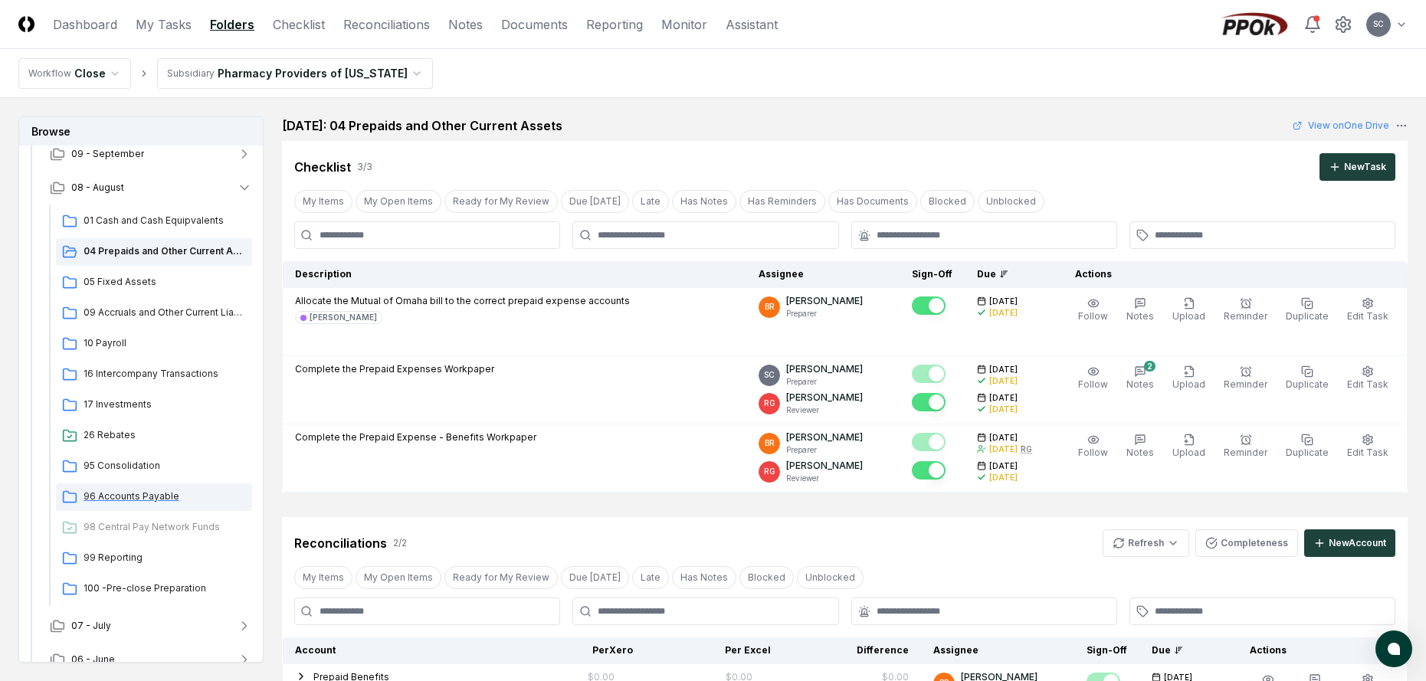
click at [107, 491] on span "96 Accounts Payable" at bounding box center [165, 497] width 162 height 14
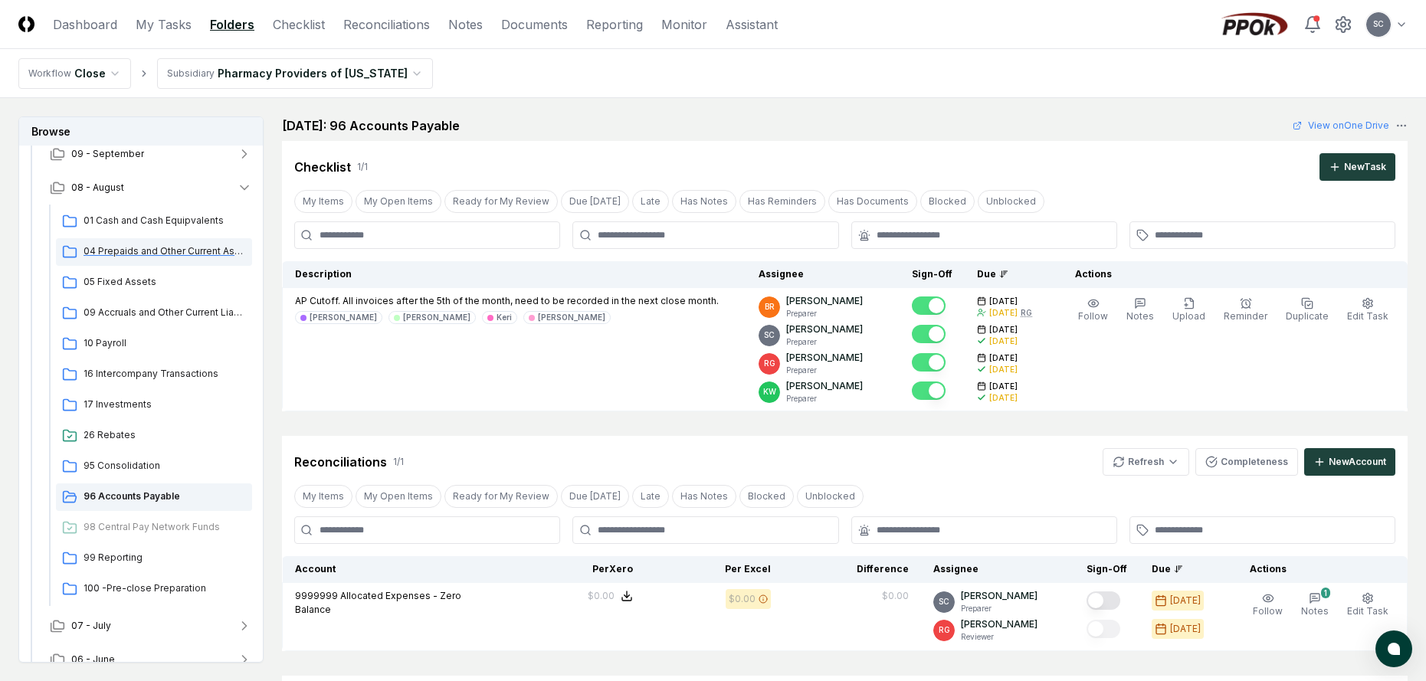
click at [101, 257] on span "04 Prepaids and Other Current Assets" at bounding box center [165, 251] width 162 height 14
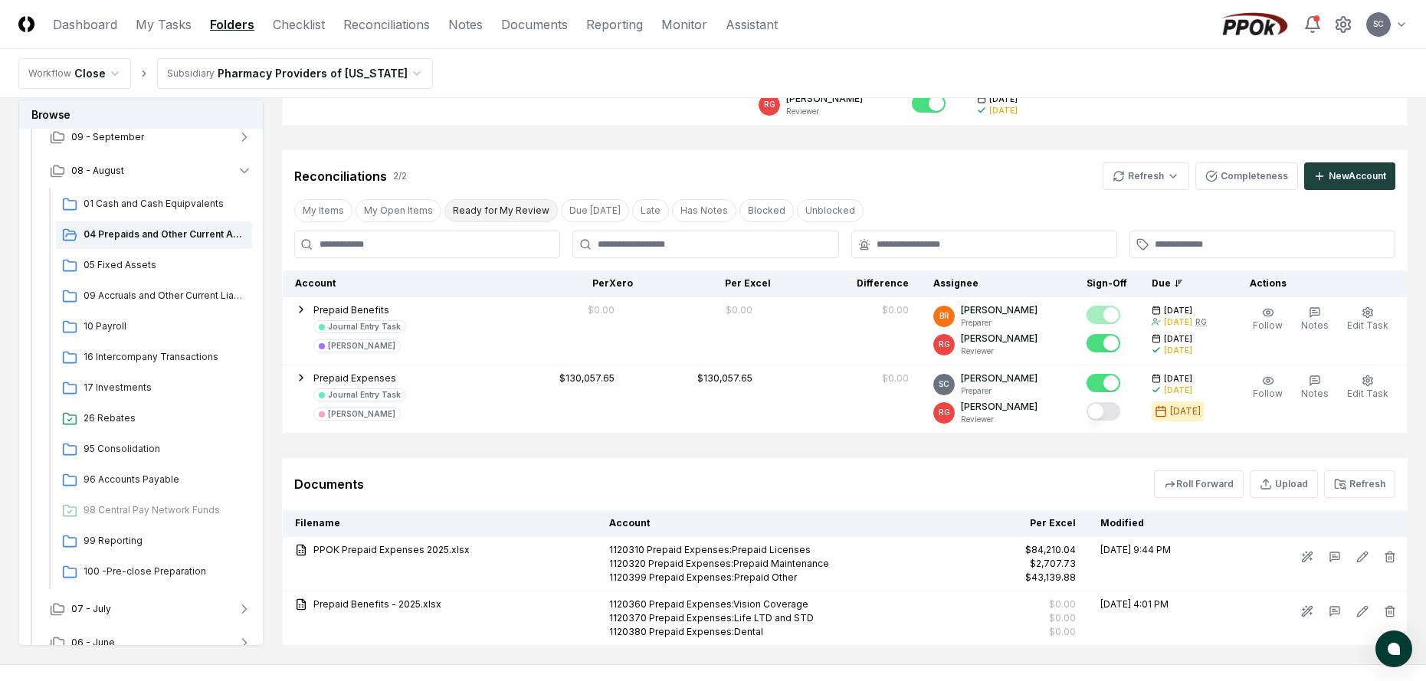
scroll to position [442, 0]
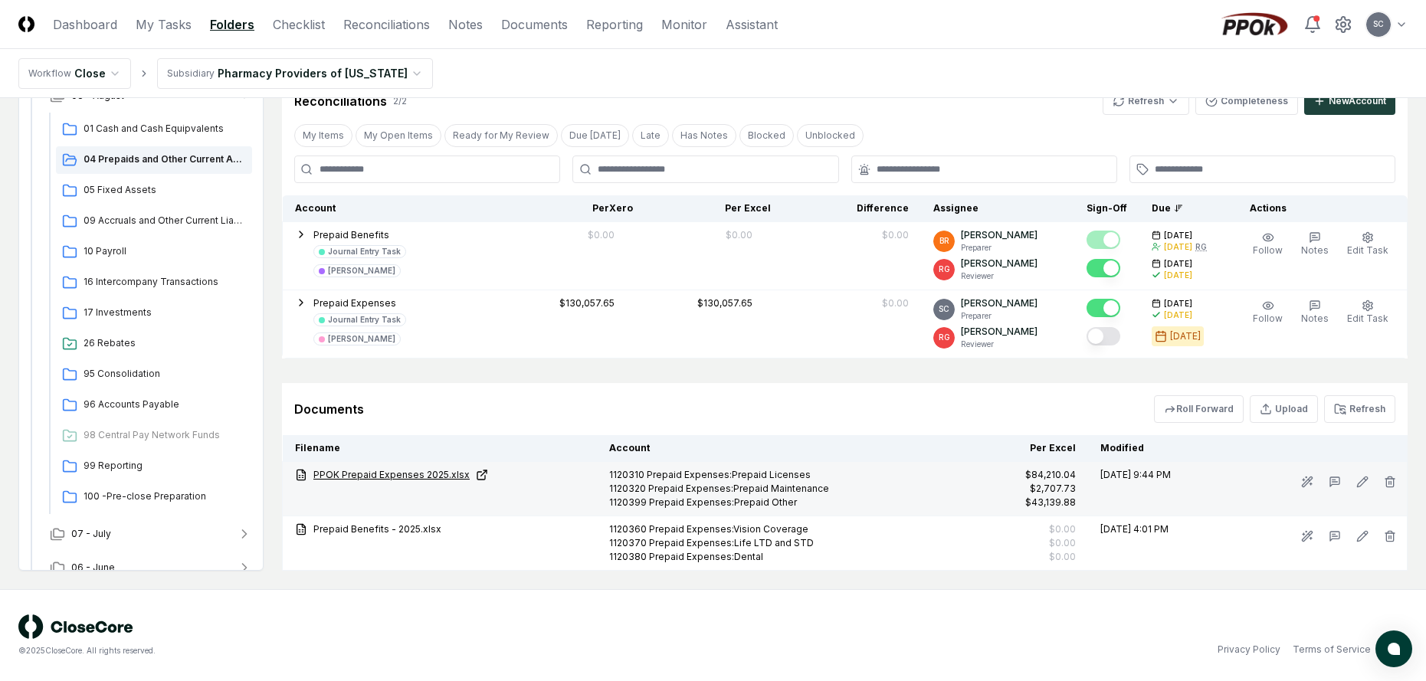
click at [399, 473] on link "PPOK Prepaid Expenses 2025.xlsx" at bounding box center [440, 475] width 290 height 14
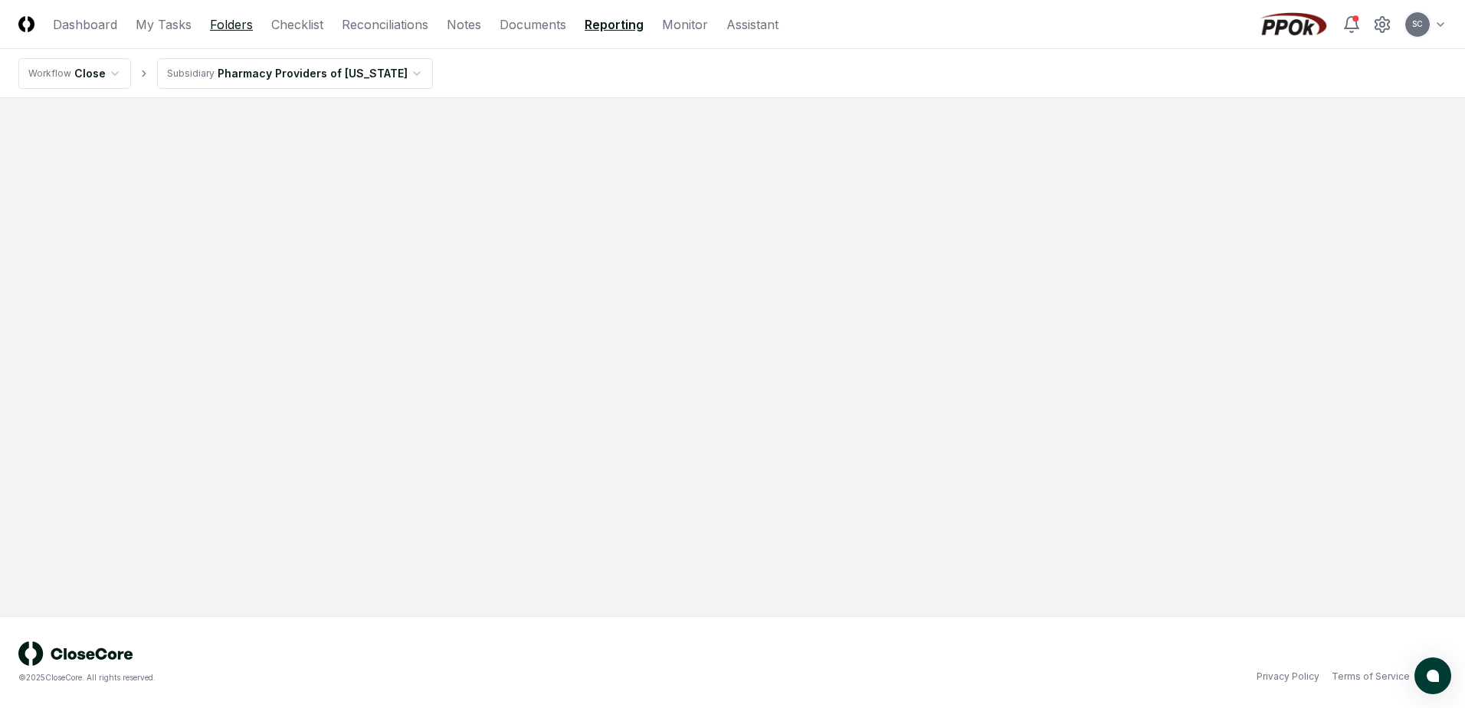
click at [244, 24] on link "Folders" at bounding box center [231, 24] width 43 height 18
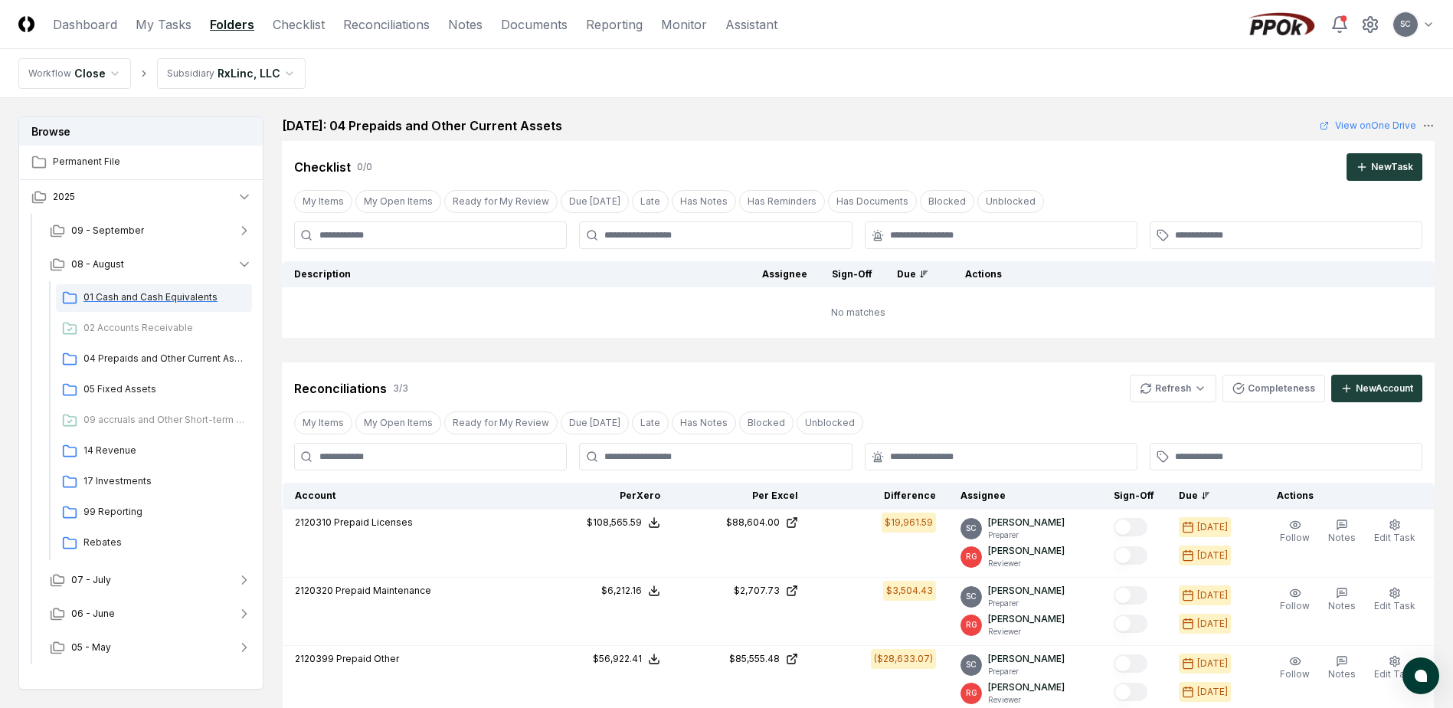
click at [159, 297] on span "01 Cash and Cash Equivalents" at bounding box center [165, 297] width 162 height 14
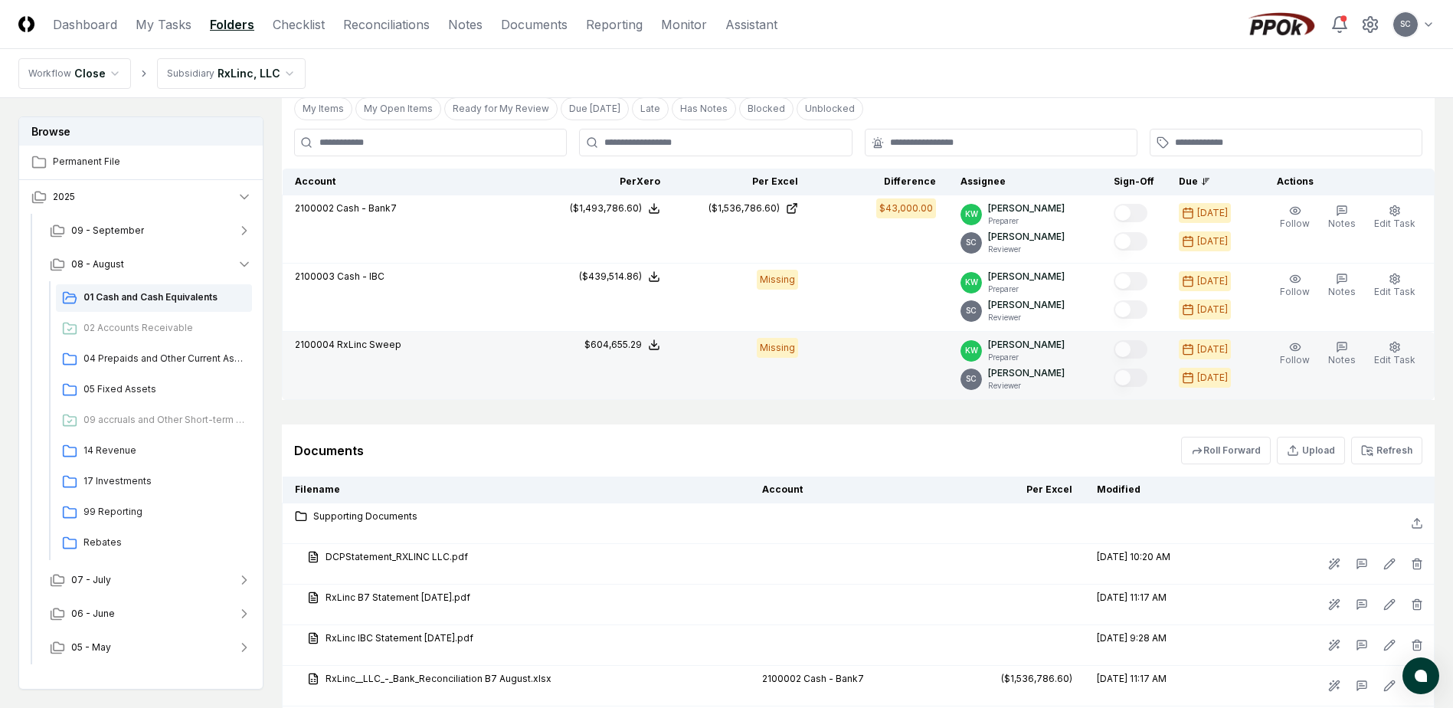
scroll to position [919, 0]
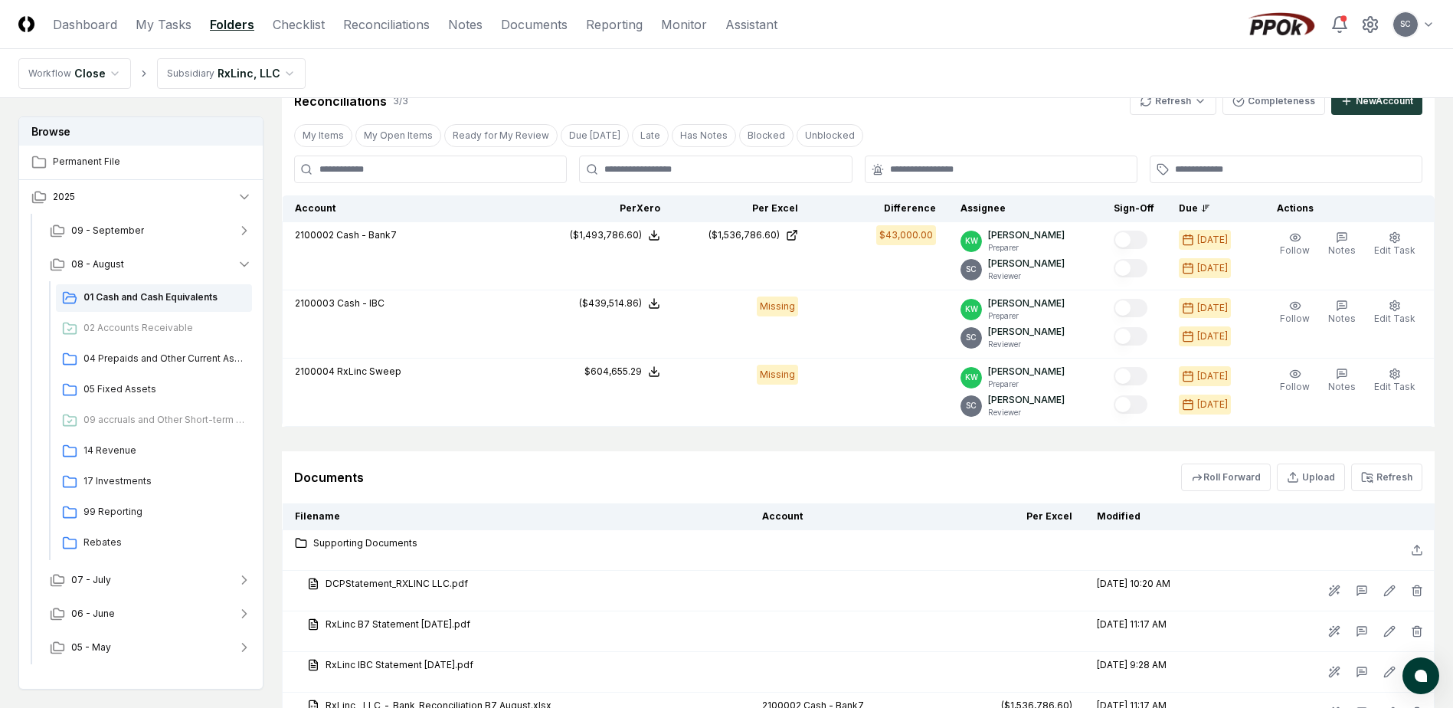
click at [237, 74] on html "CloseCore Dashboard My Tasks Folders Checklist Reconciliations Notes Documents …" at bounding box center [726, 3] width 1453 height 1844
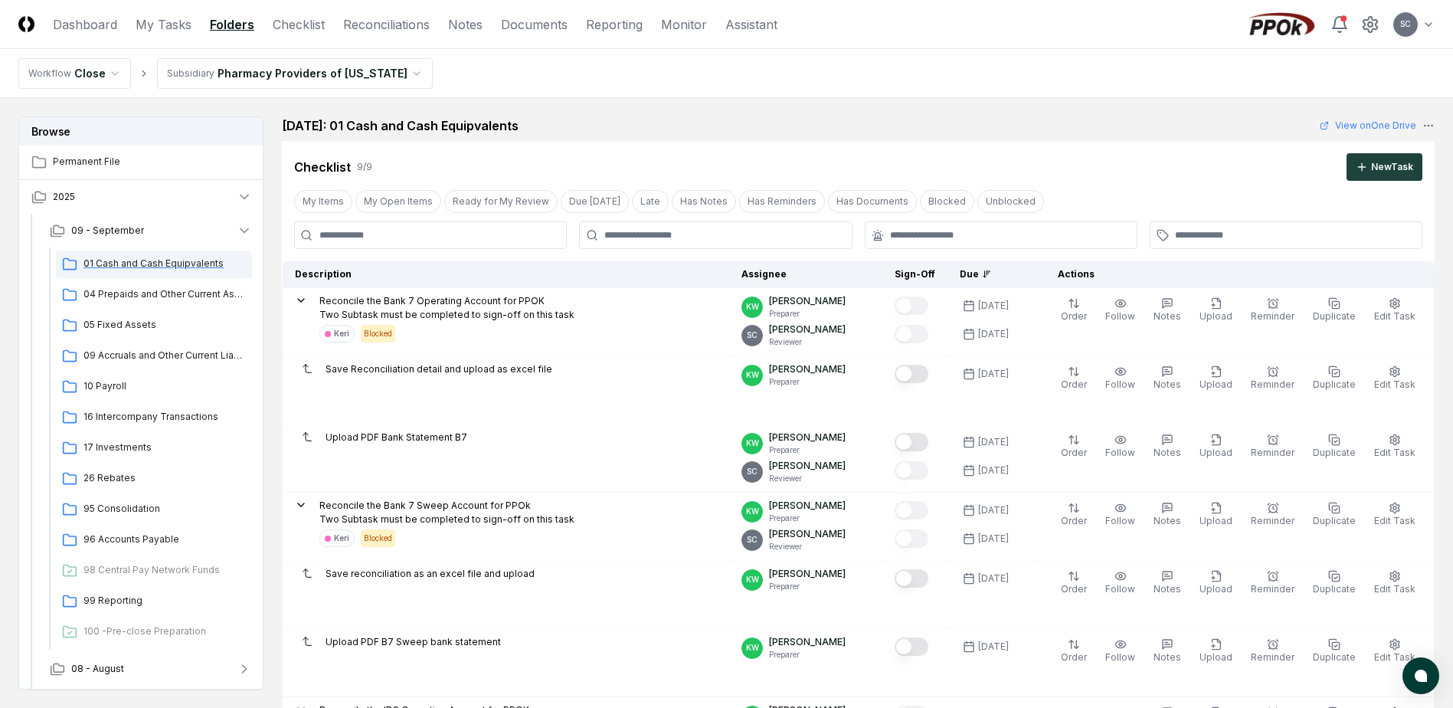
click at [139, 263] on span "01 Cash and Cash Equipvalents" at bounding box center [165, 264] width 162 height 14
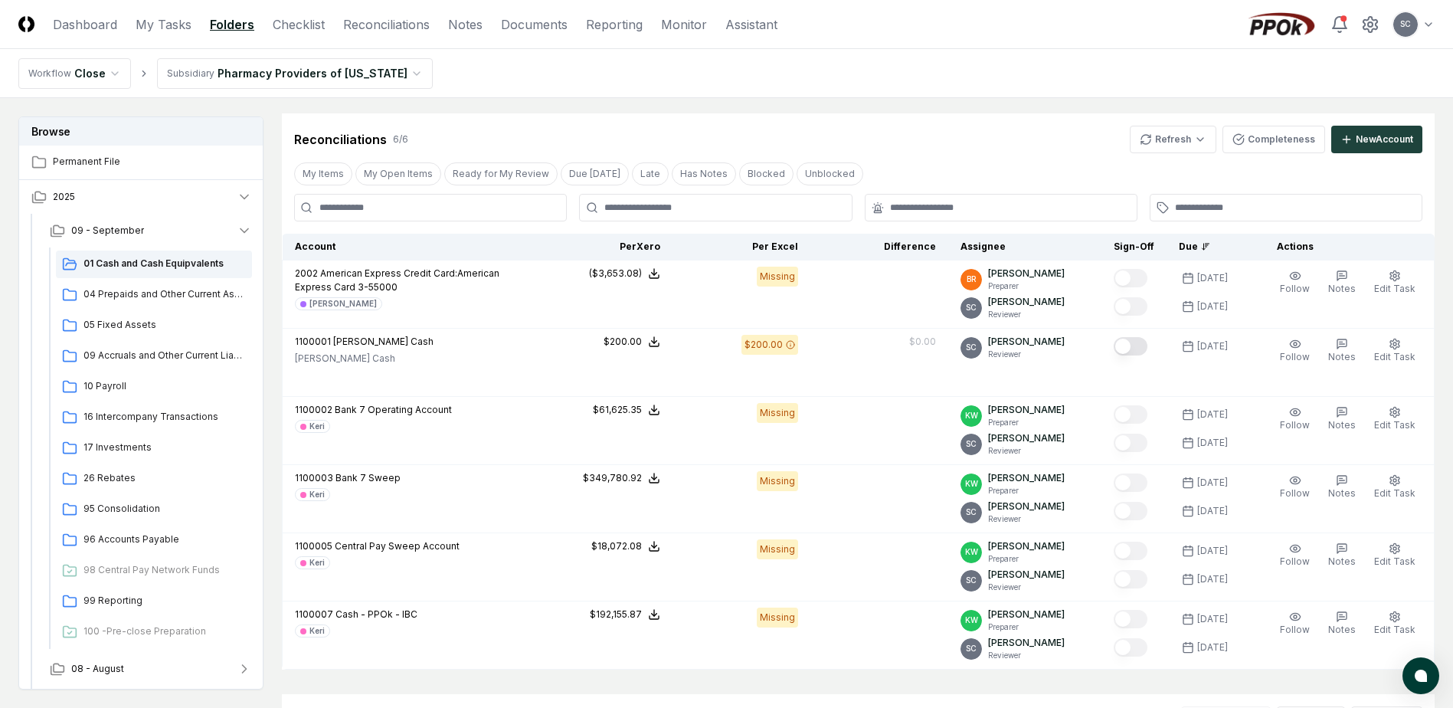
scroll to position [843, 0]
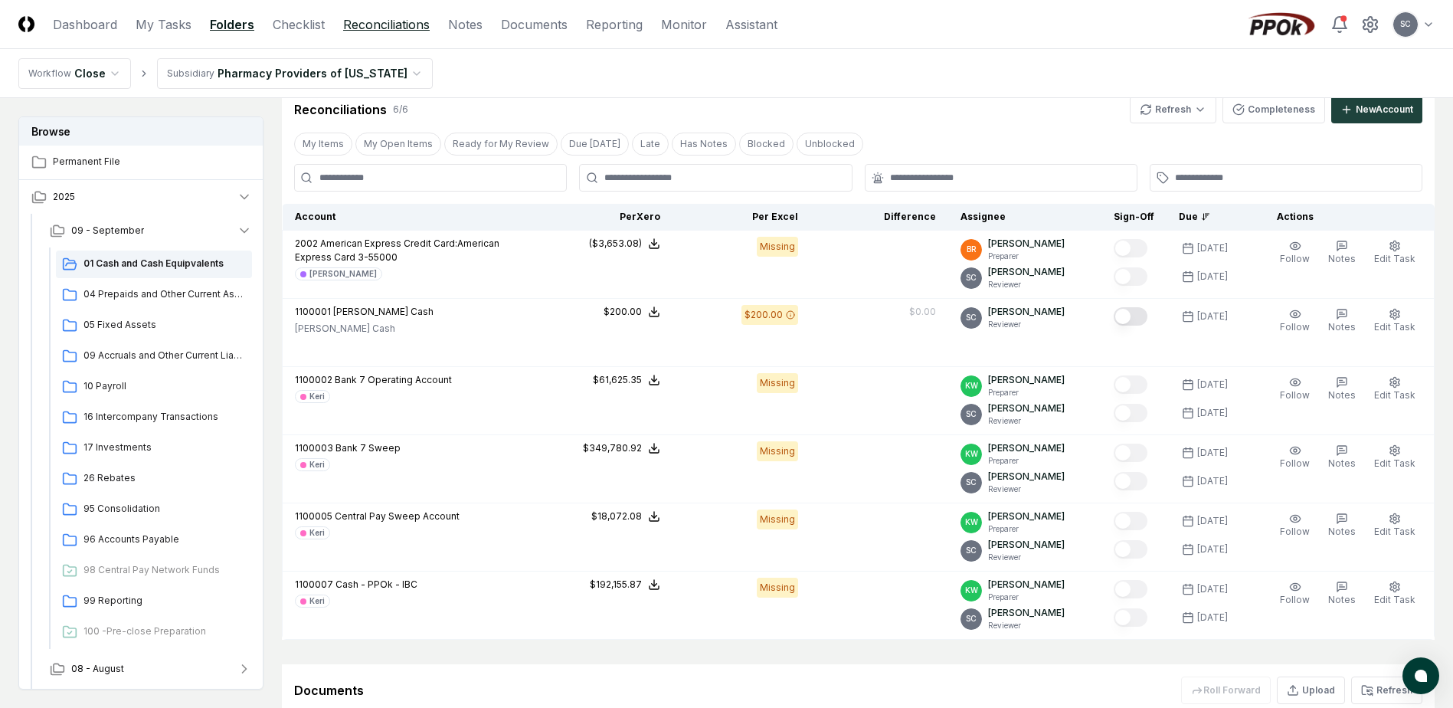
click at [401, 25] on link "Reconciliations" at bounding box center [386, 24] width 87 height 18
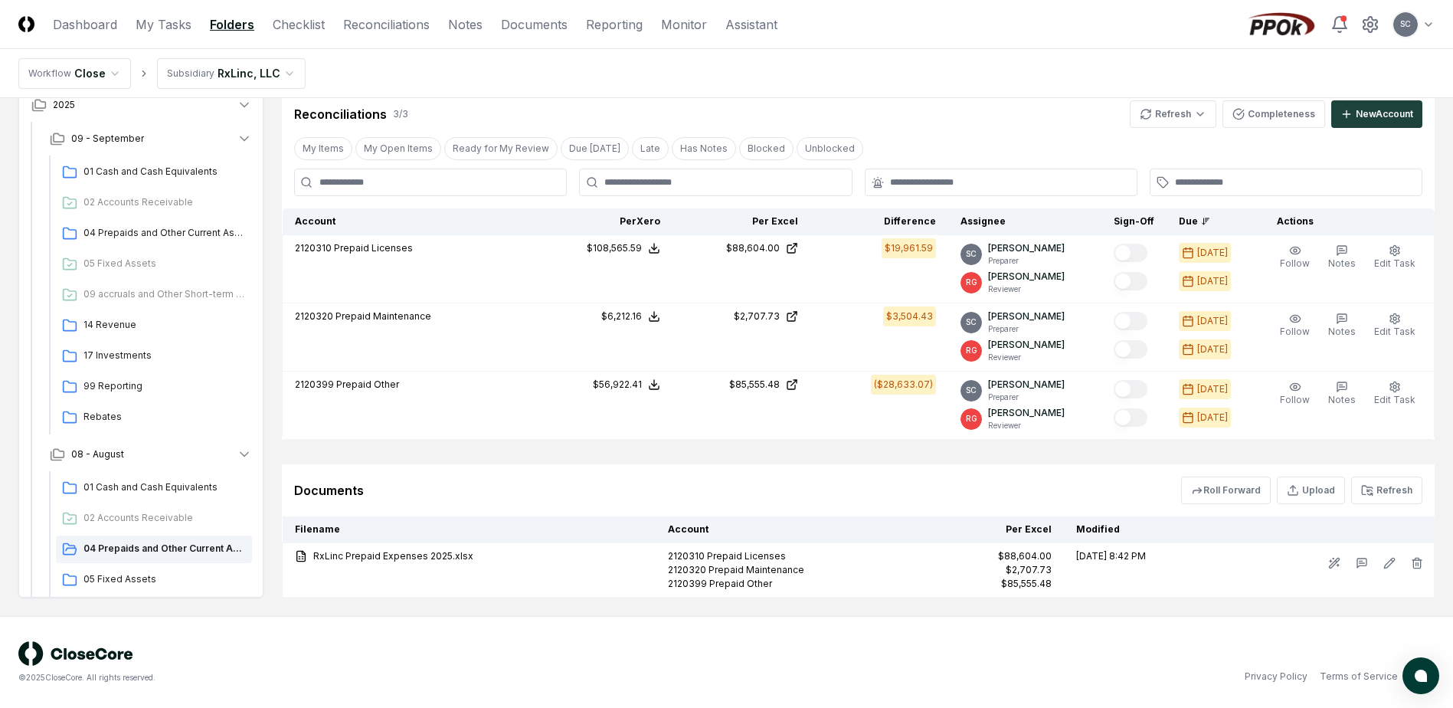
scroll to position [260, 0]
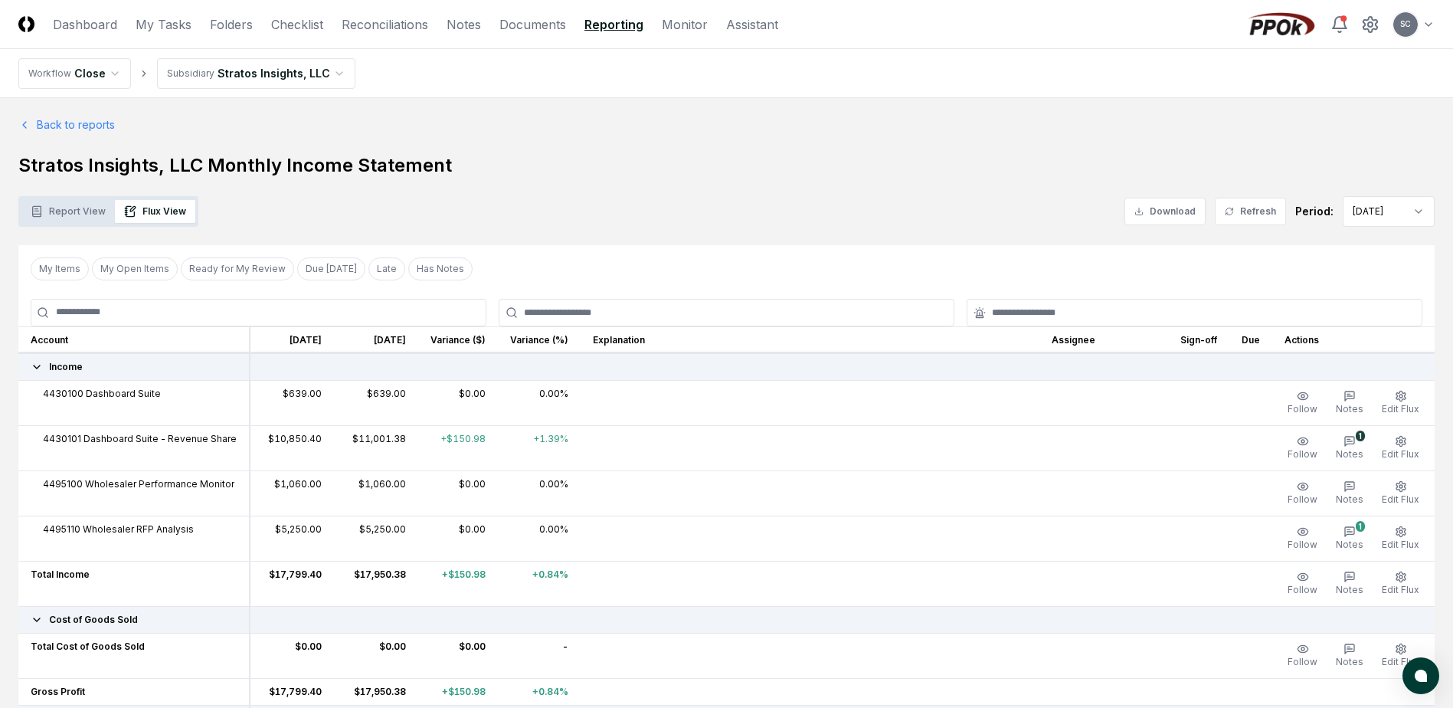
click at [316, 22] on link "Checklist" at bounding box center [297, 24] width 52 height 18
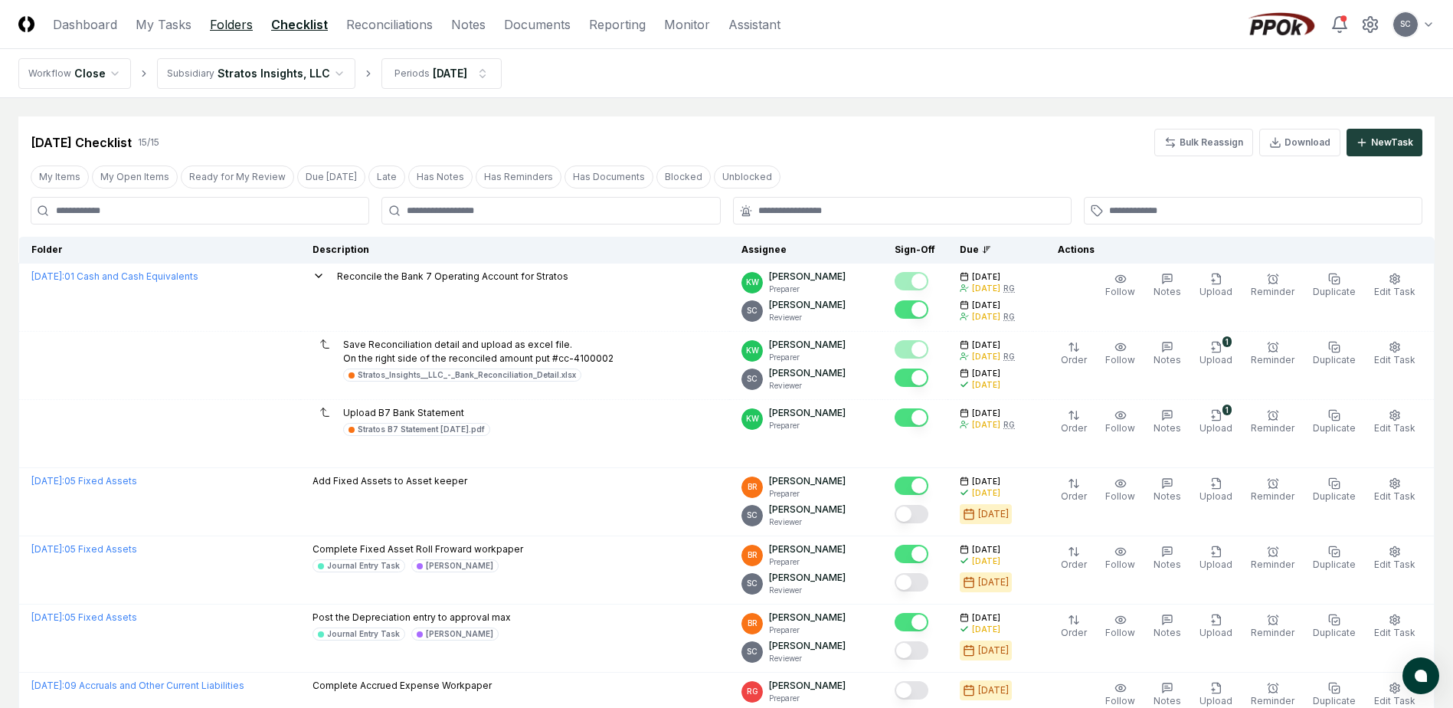
click at [220, 18] on link "Folders" at bounding box center [231, 24] width 43 height 18
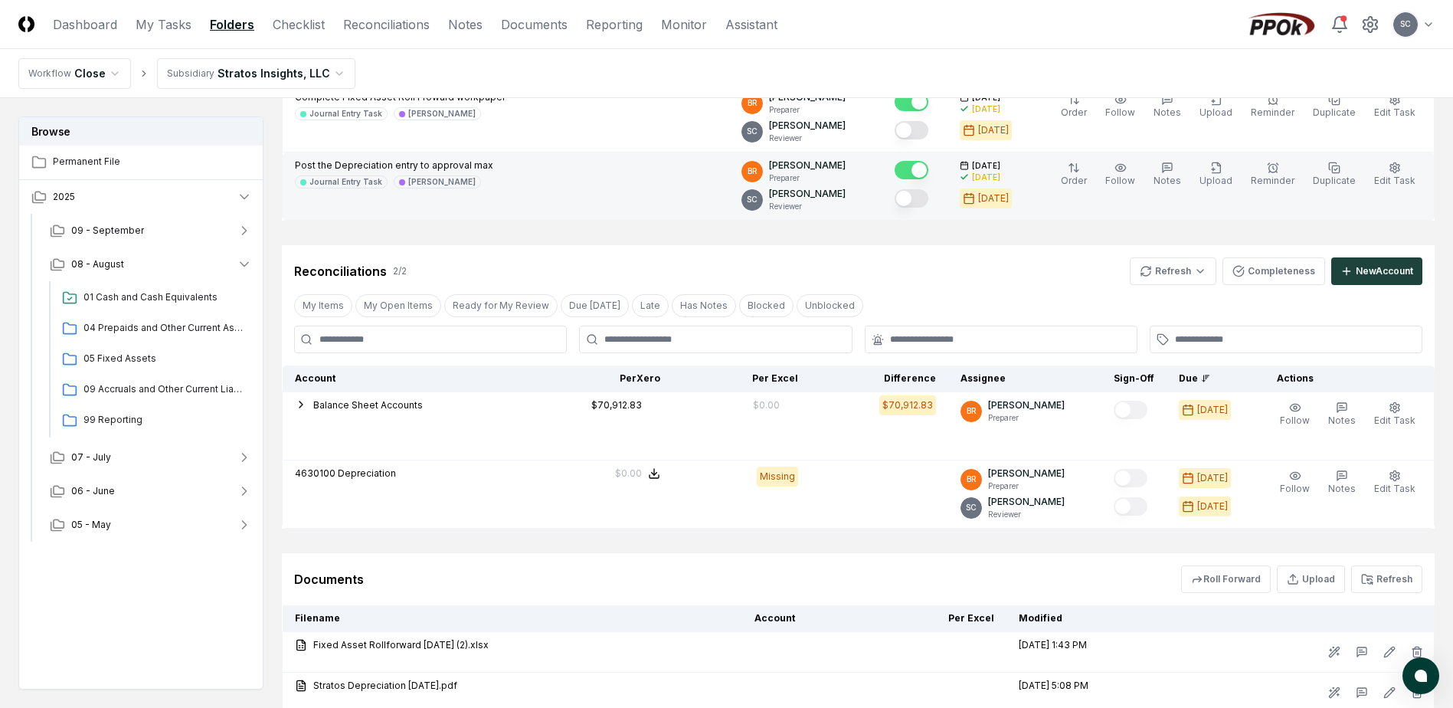
scroll to position [158, 0]
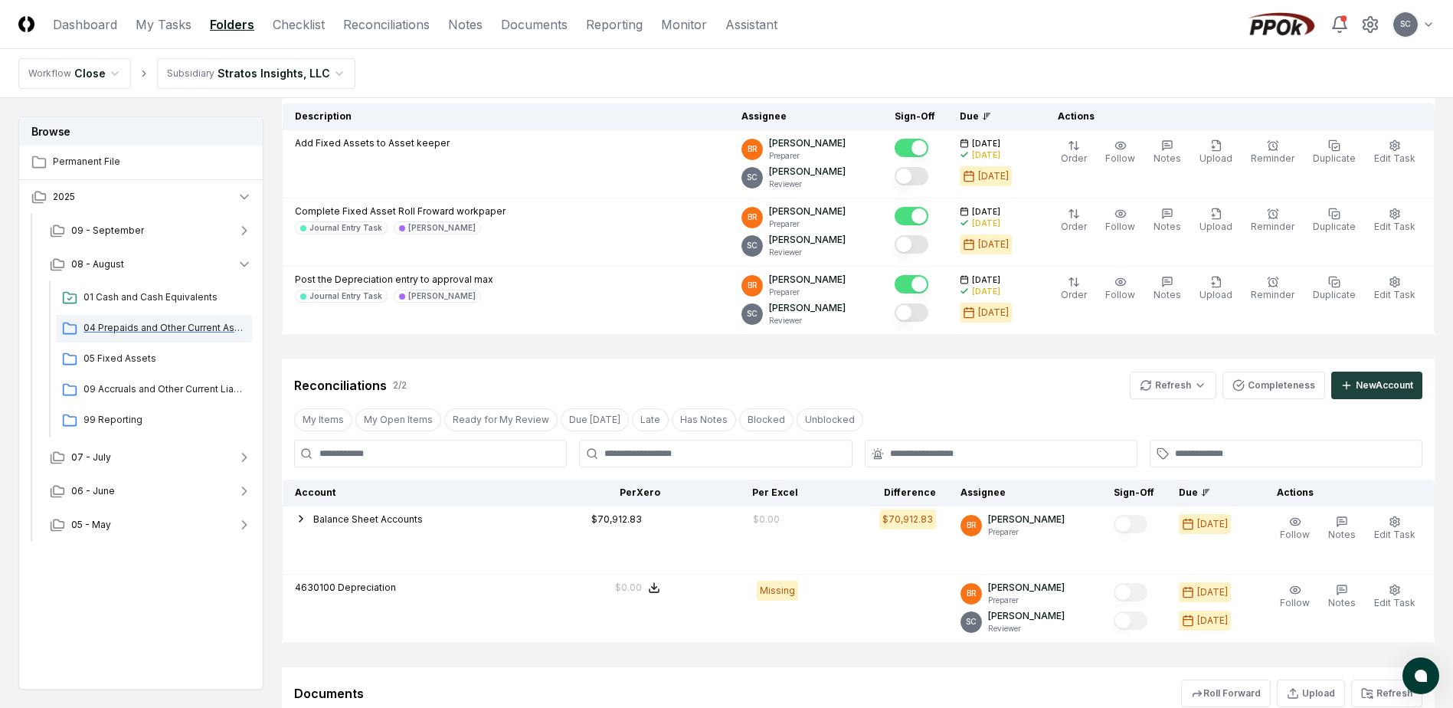
click at [120, 327] on span "04 Prepaids and Other Current Assets" at bounding box center [165, 328] width 162 height 14
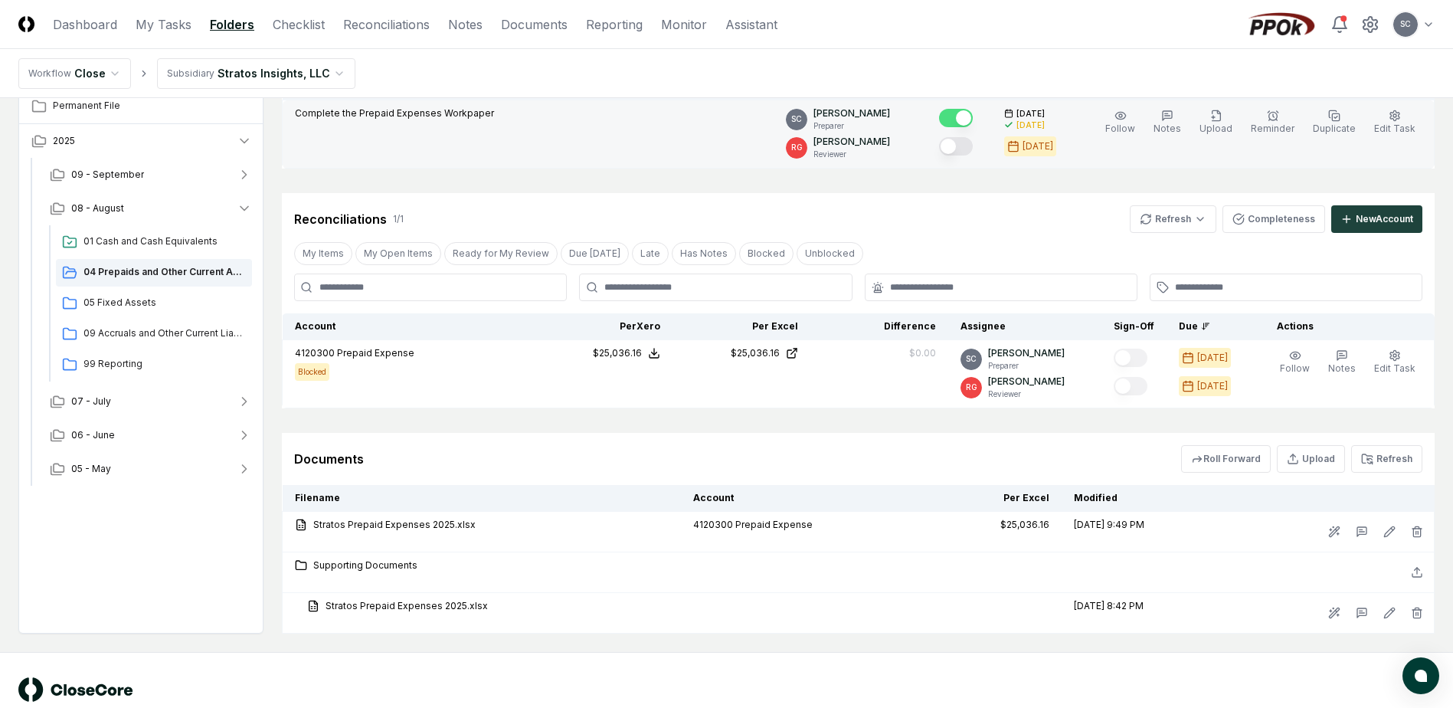
scroll to position [224, 0]
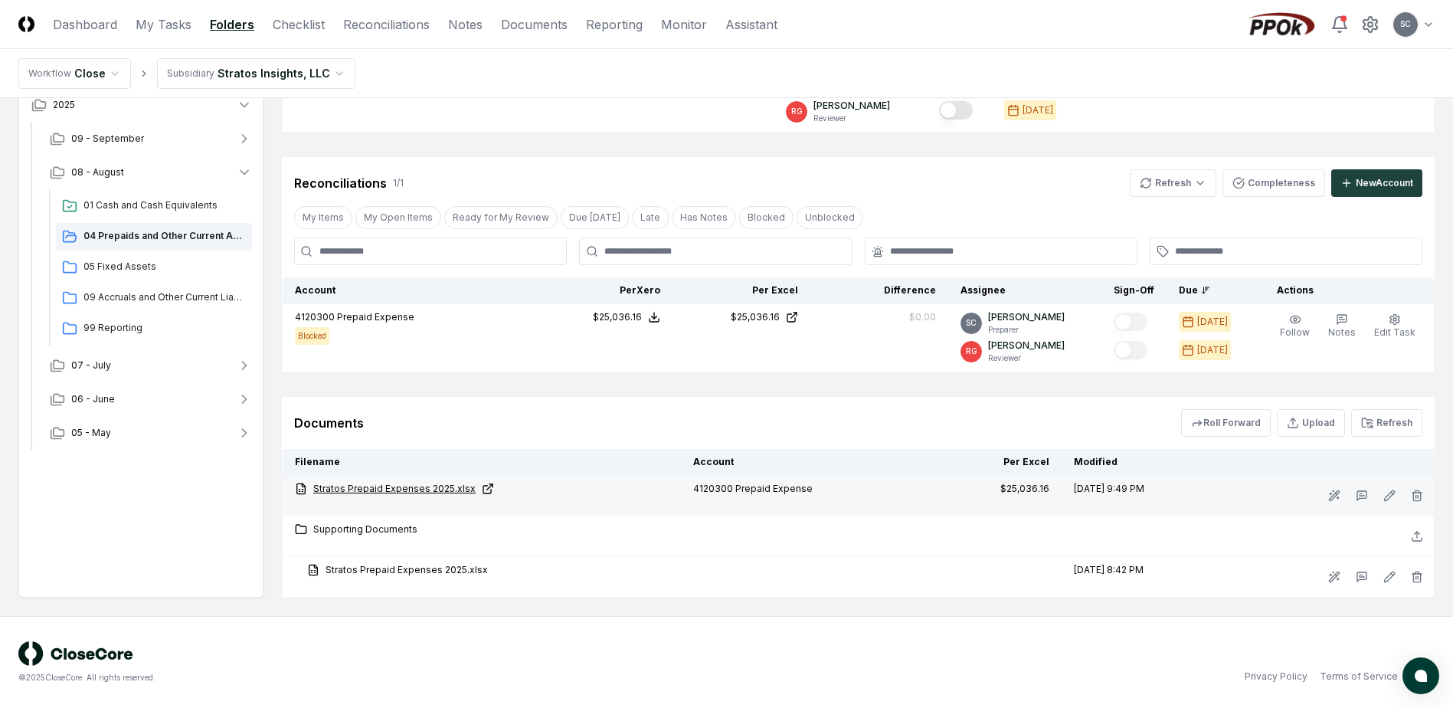
click at [398, 486] on link "Stratos Prepaid Expenses 2025.xlsx" at bounding box center [482, 489] width 374 height 14
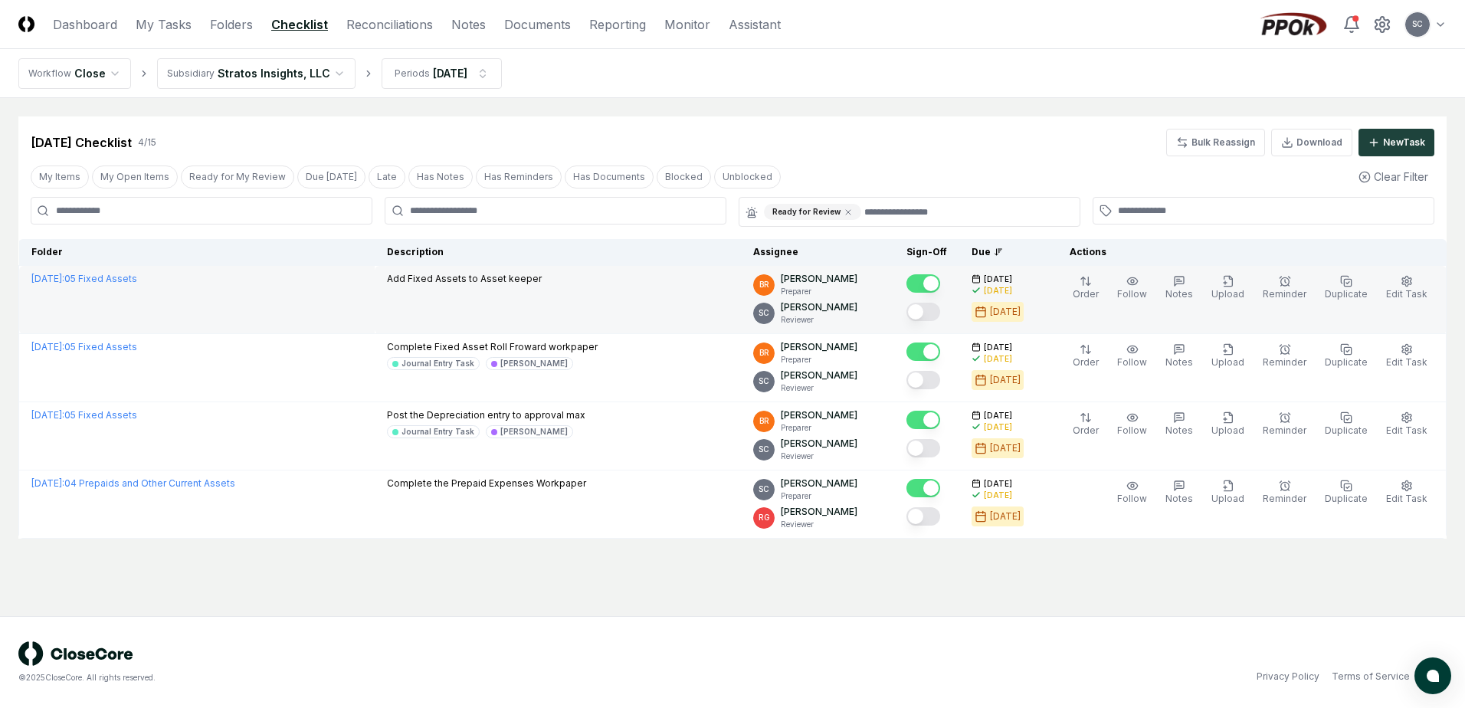
click at [940, 310] on button "Mark complete" at bounding box center [923, 312] width 34 height 18
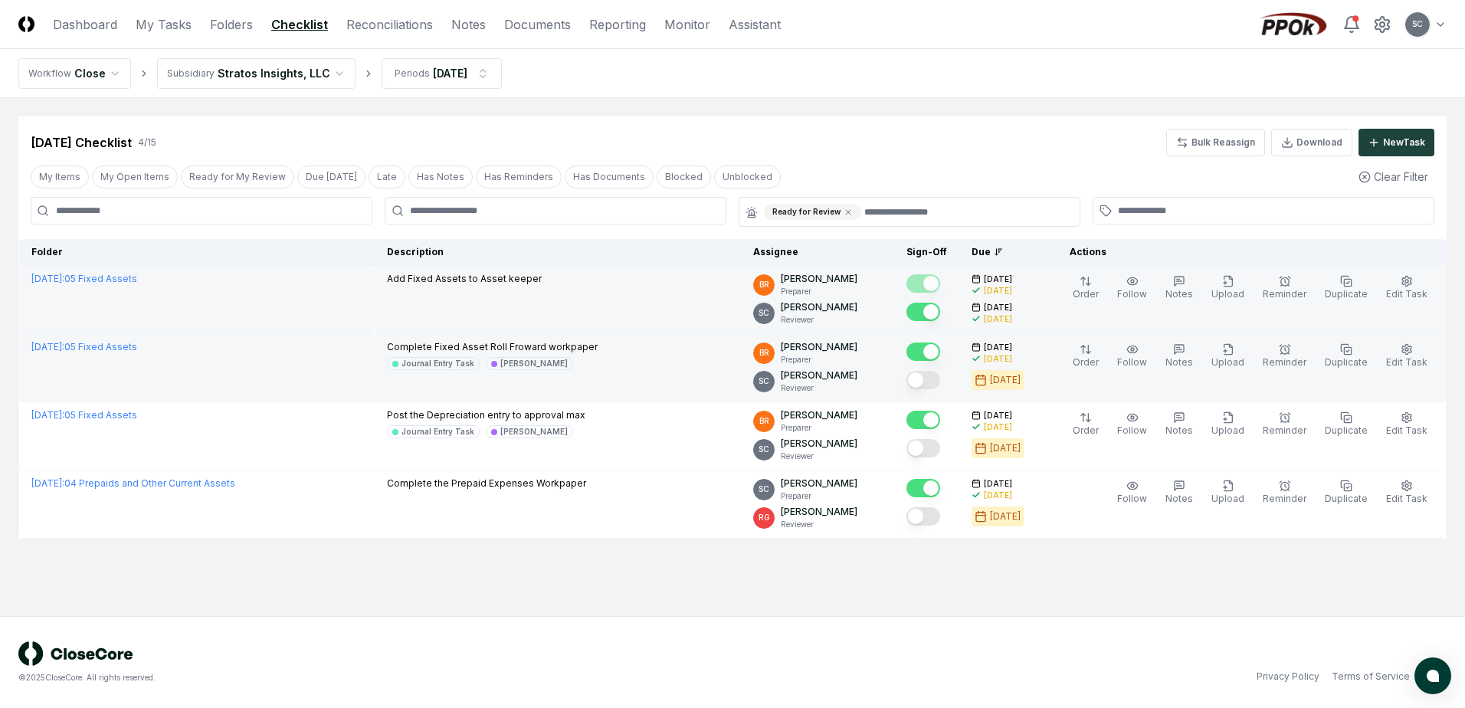
click at [940, 381] on button "Mark complete" at bounding box center [923, 380] width 34 height 18
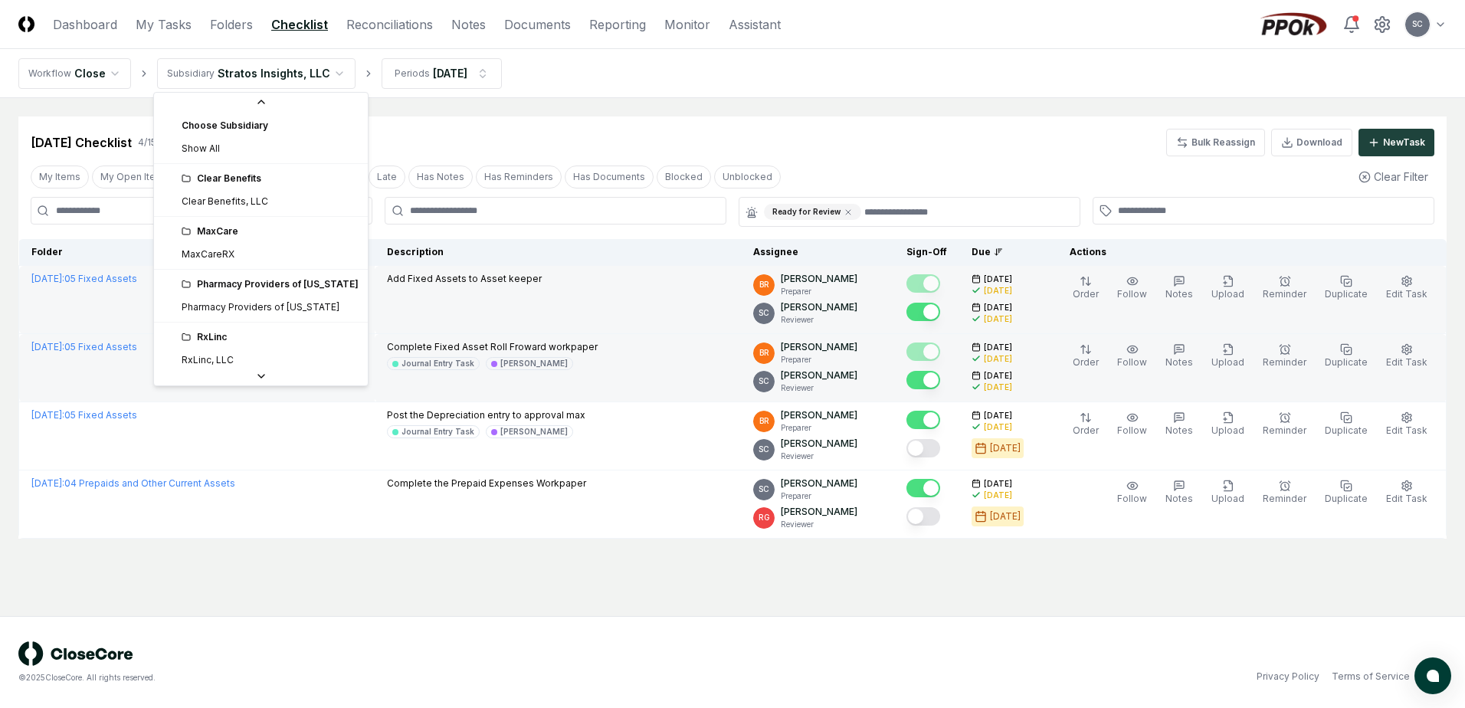
click at [281, 68] on html "CloseCore Dashboard My Tasks Folders Checklist Reconciliations Notes Documents …" at bounding box center [732, 354] width 1465 height 708
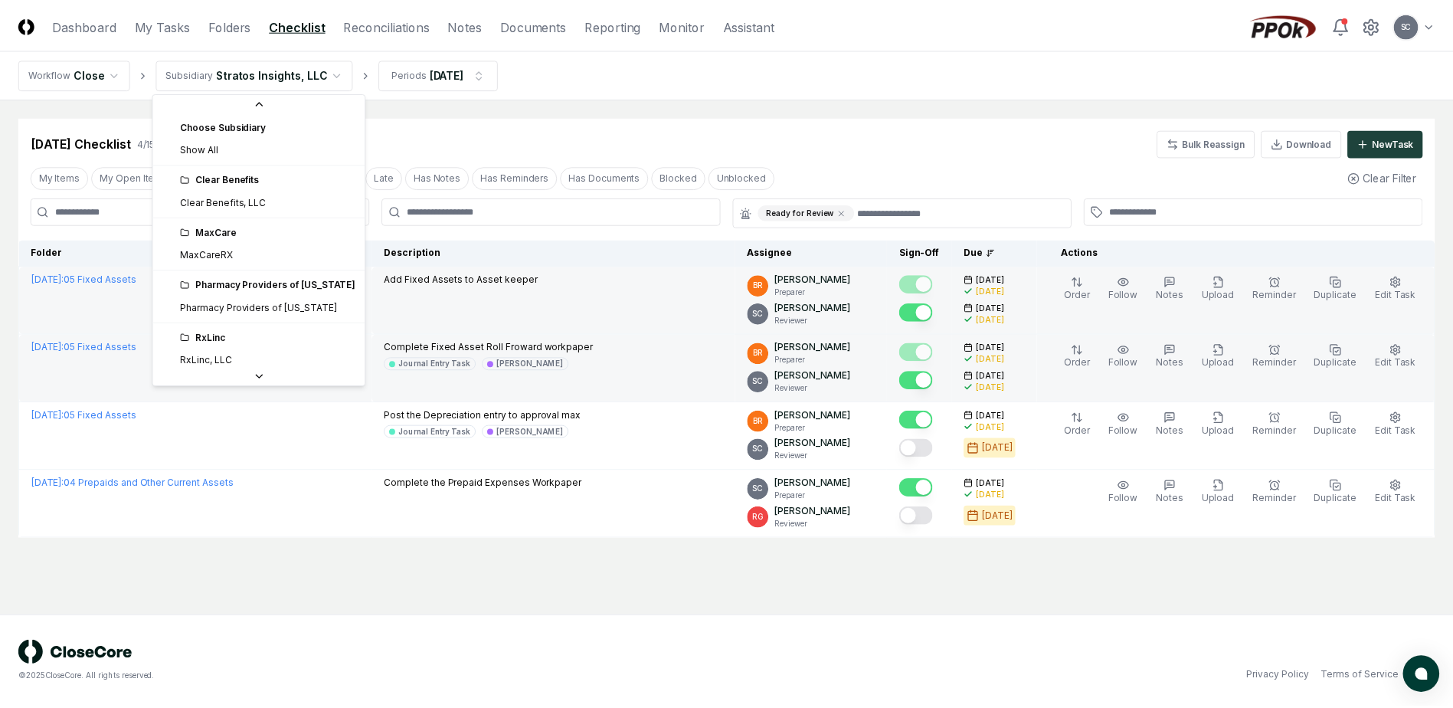
scroll to position [57, 0]
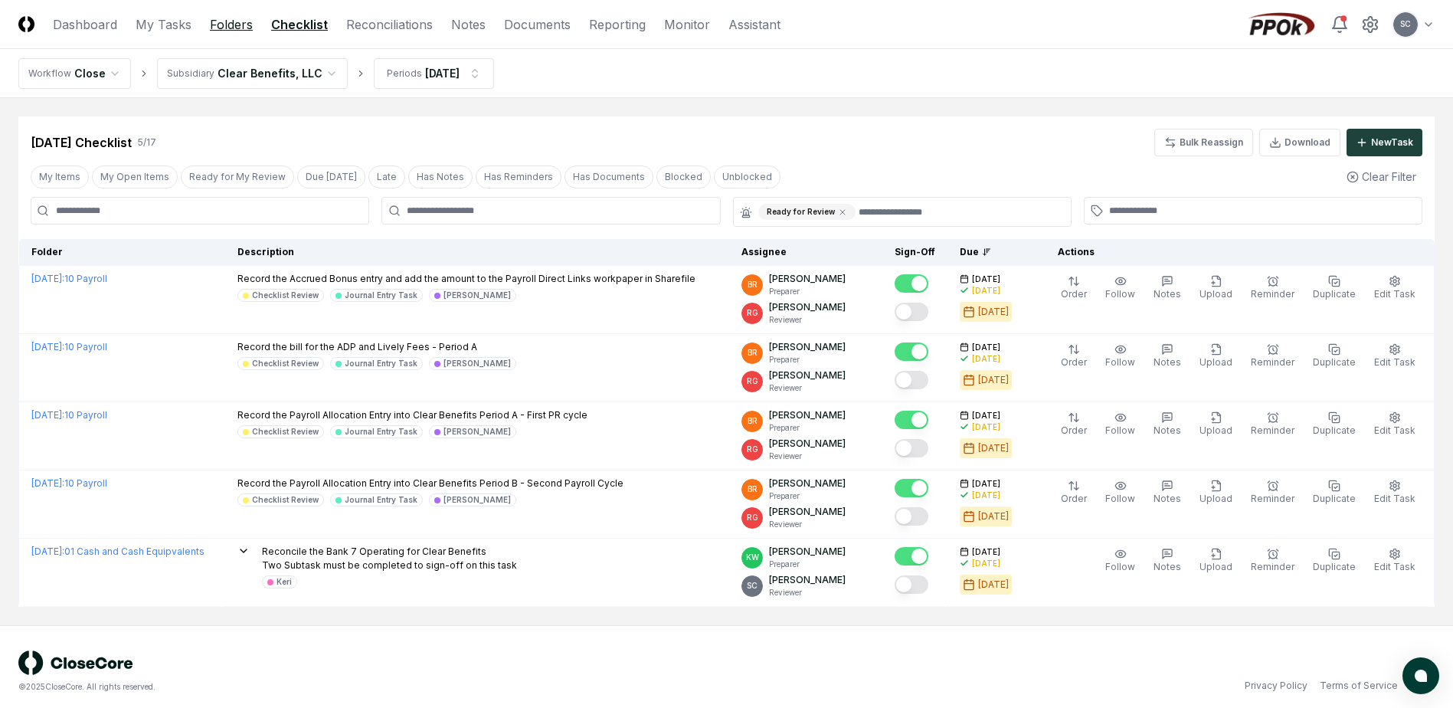
click at [226, 23] on link "Folders" at bounding box center [231, 24] width 43 height 18
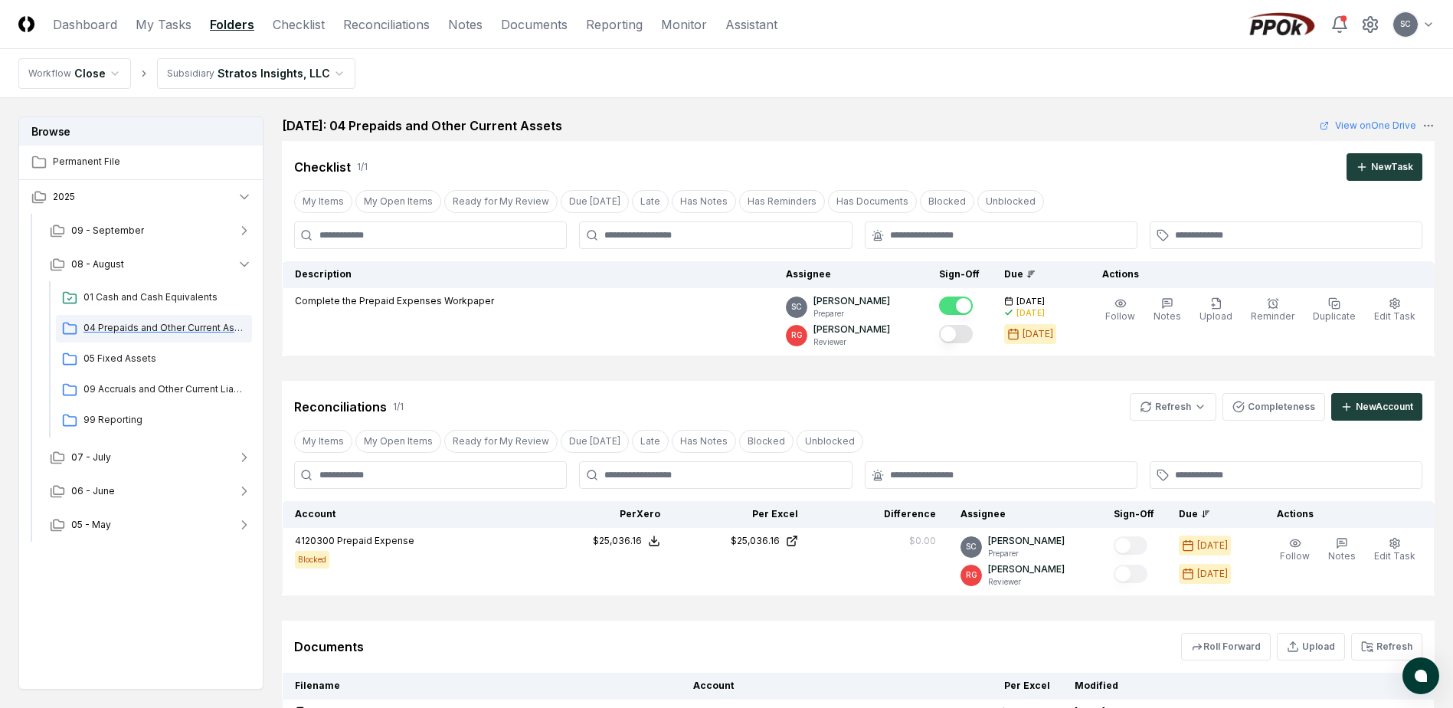
click at [120, 328] on span "04 Prepaids and Other Current Assets" at bounding box center [165, 328] width 162 height 14
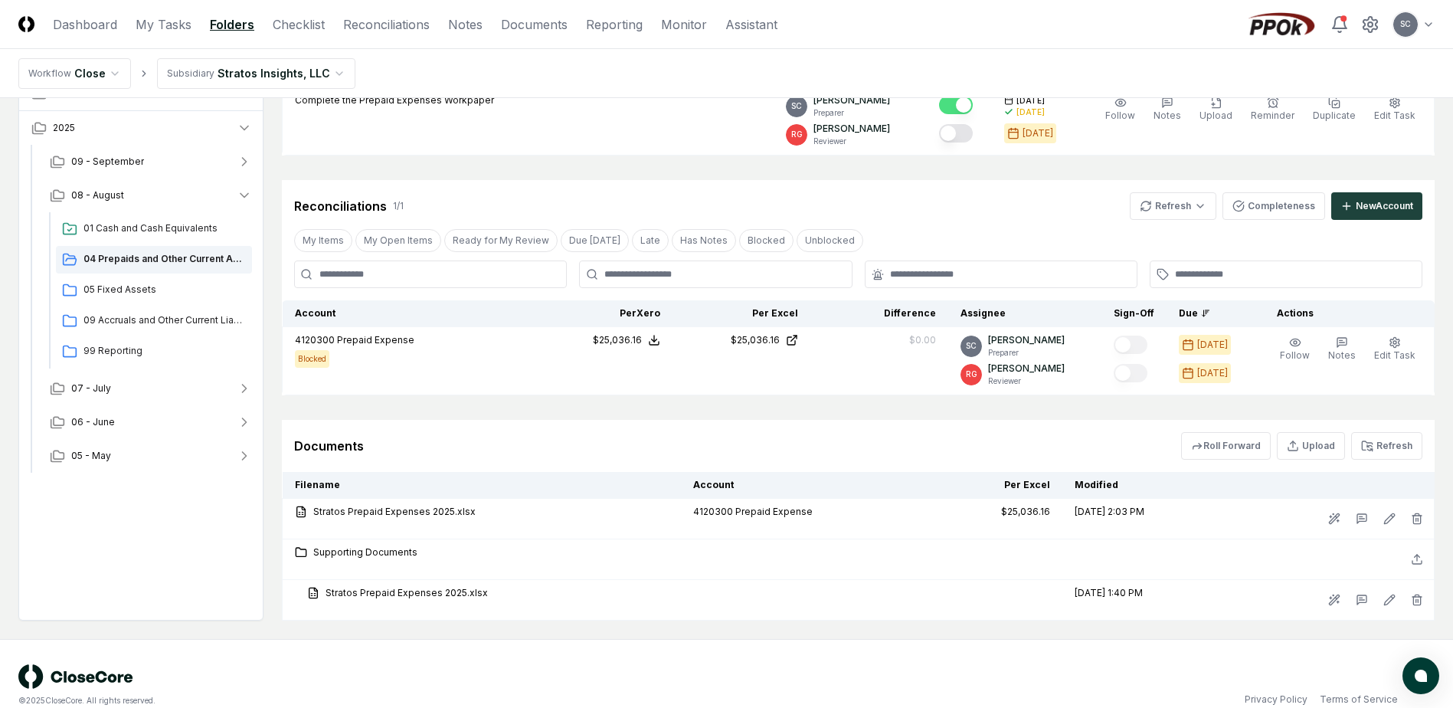
scroll to position [224, 0]
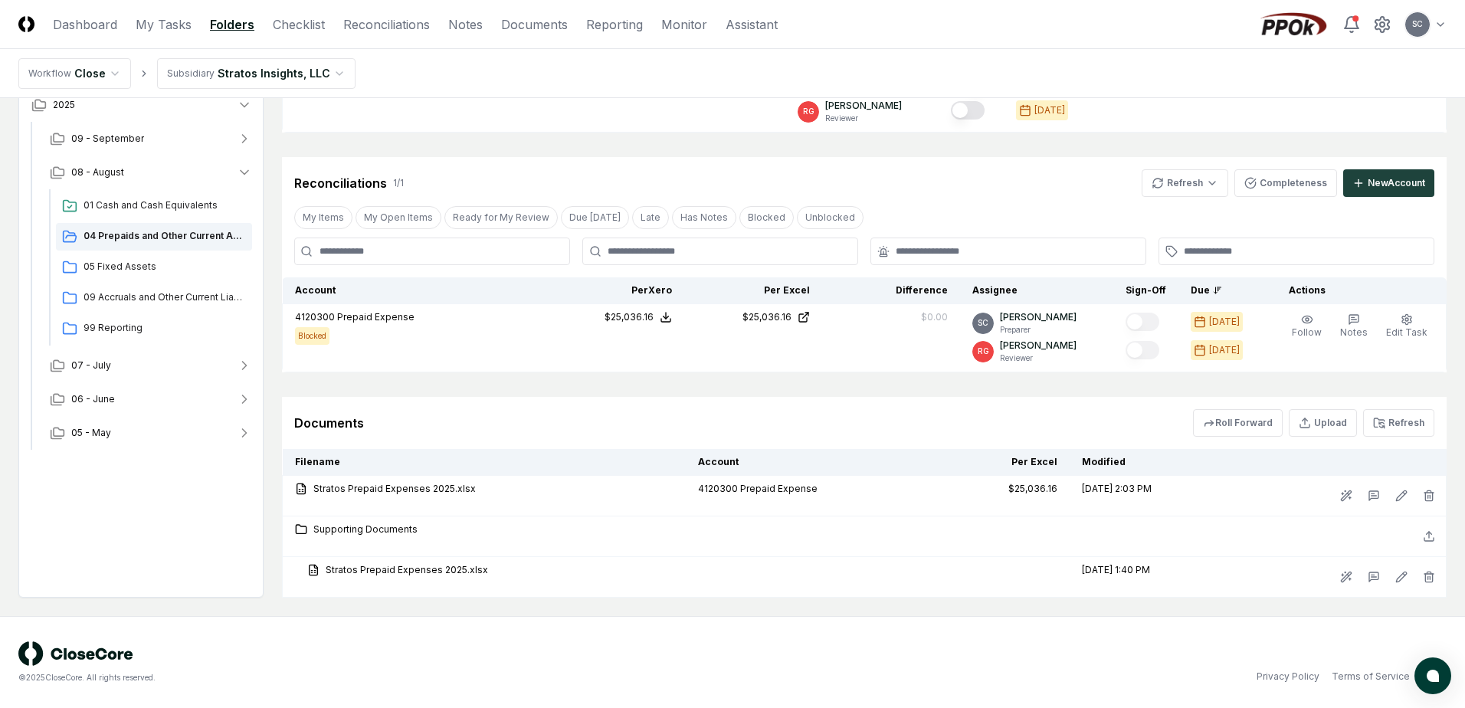
click at [244, 70] on html "CloseCore Dashboard My Tasks Folders Checklist Reconciliations Notes Documents …" at bounding box center [732, 242] width 1465 height 932
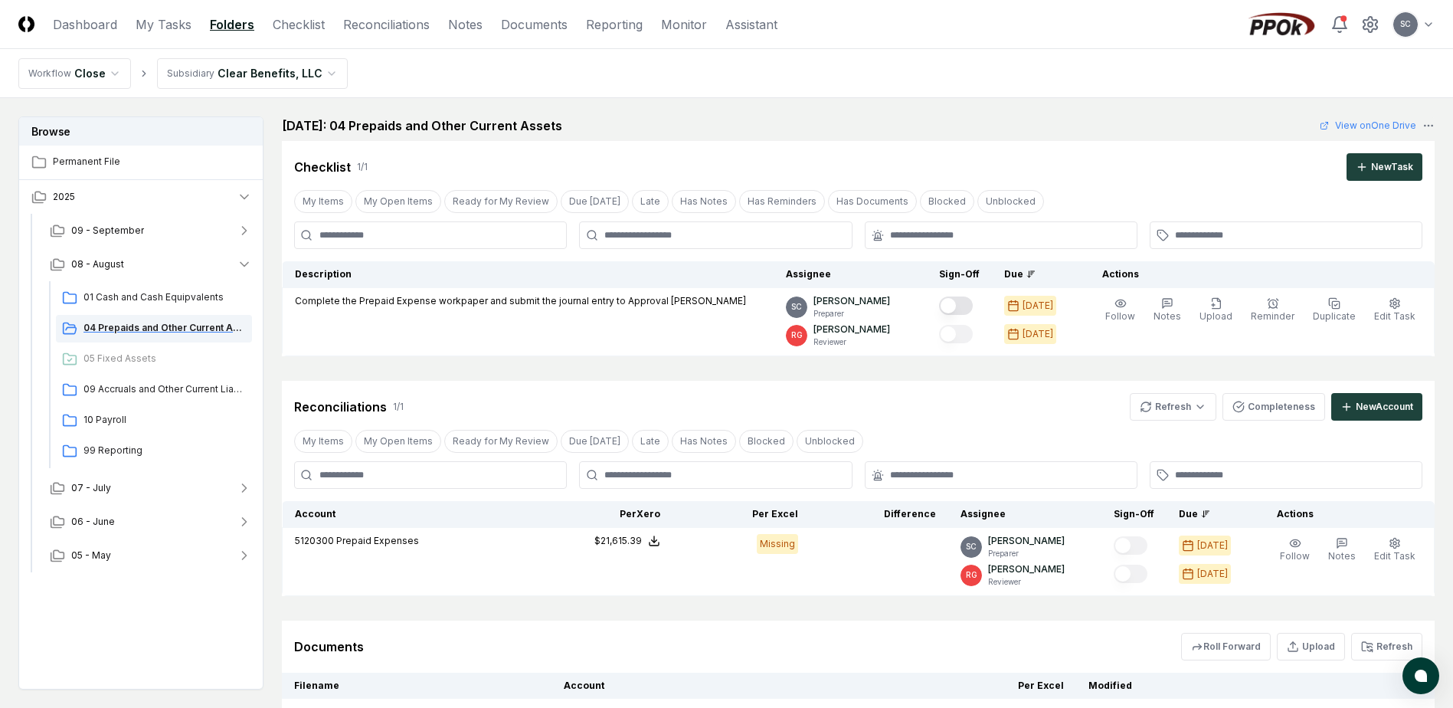
click at [141, 327] on span "04 Prepaids and Other Current Assets" at bounding box center [165, 328] width 162 height 14
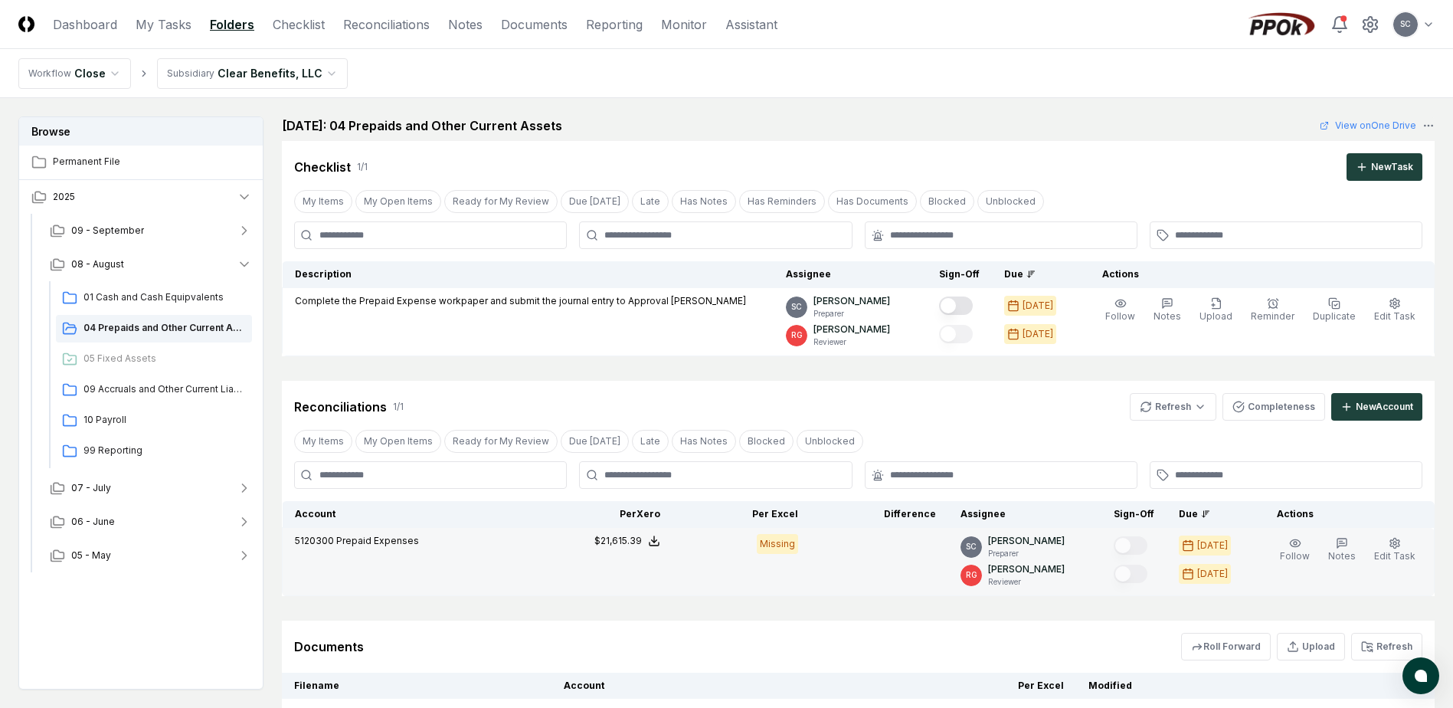
scroll to position [152, 0]
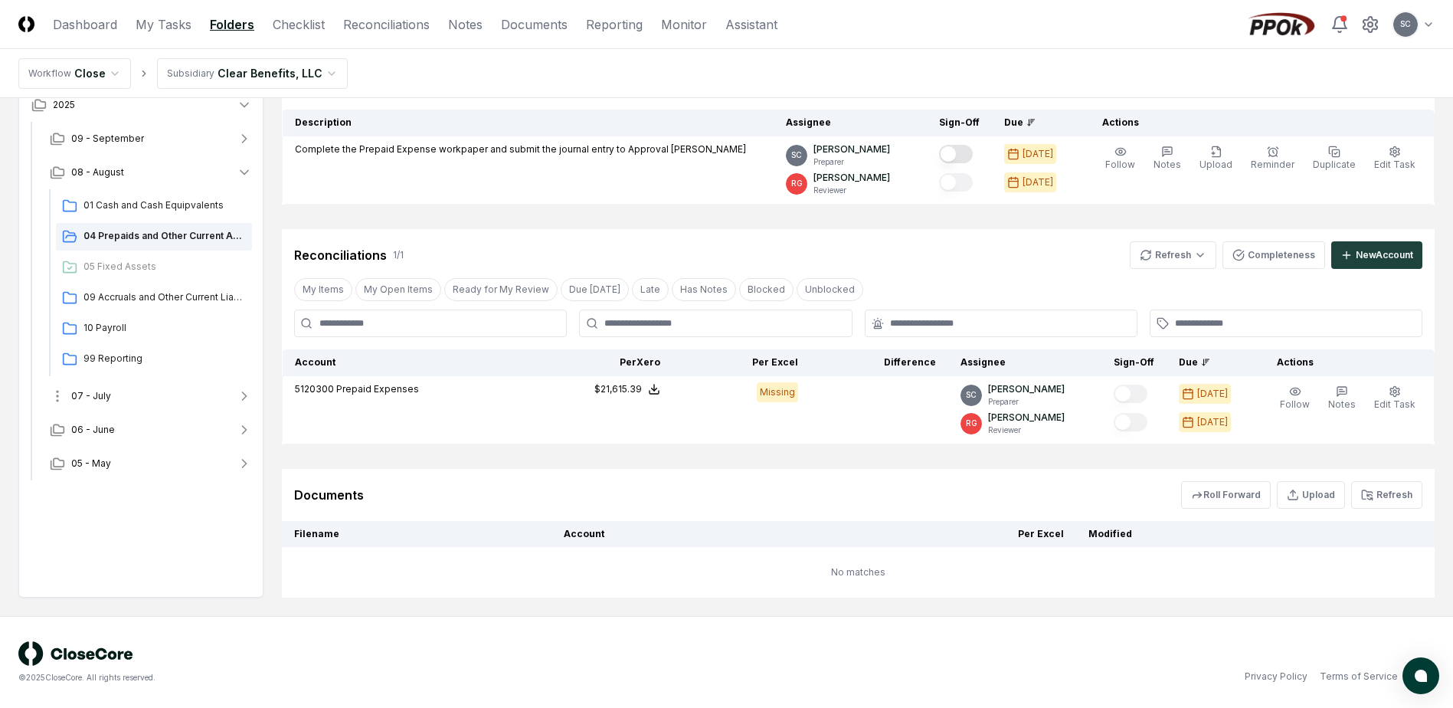
click at [106, 398] on span "07 - July" at bounding box center [91, 396] width 40 height 14
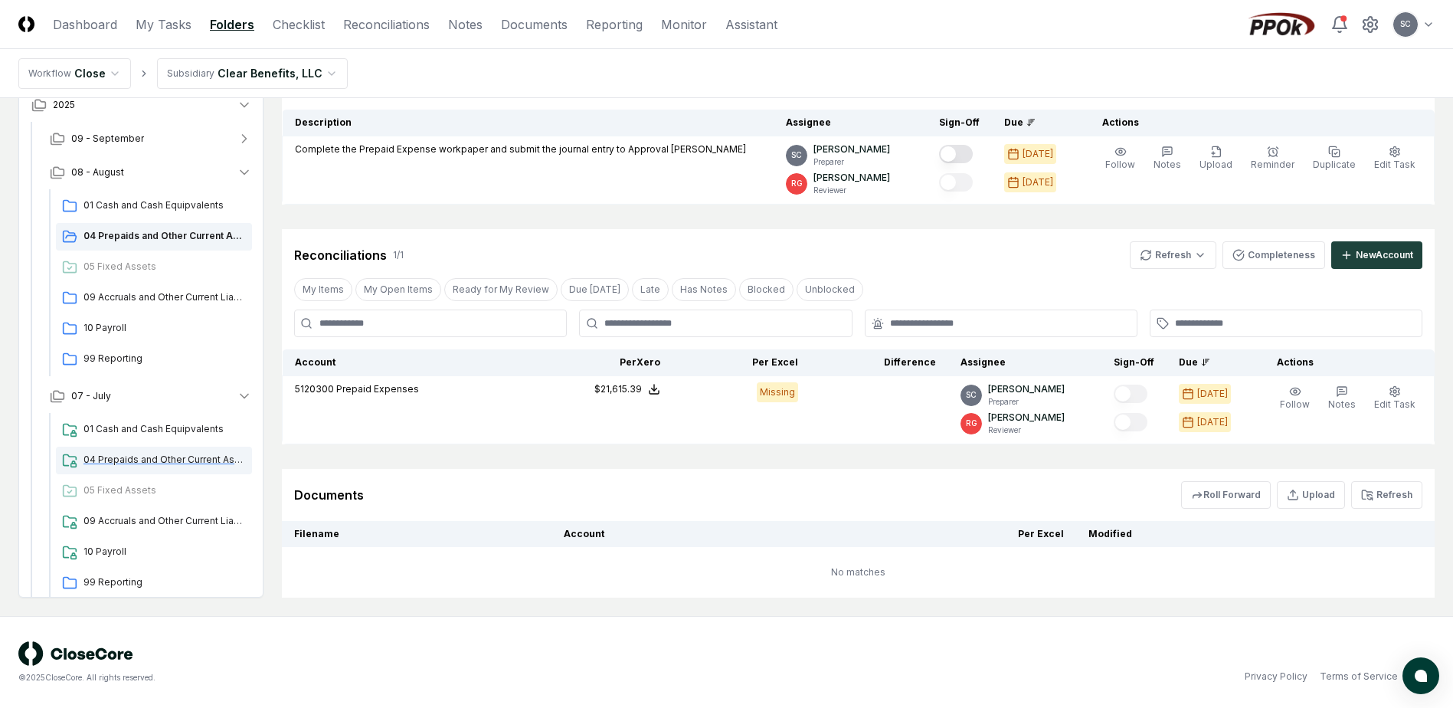
click at [126, 457] on span "04 Prepaids and Other Current Assets" at bounding box center [165, 460] width 162 height 14
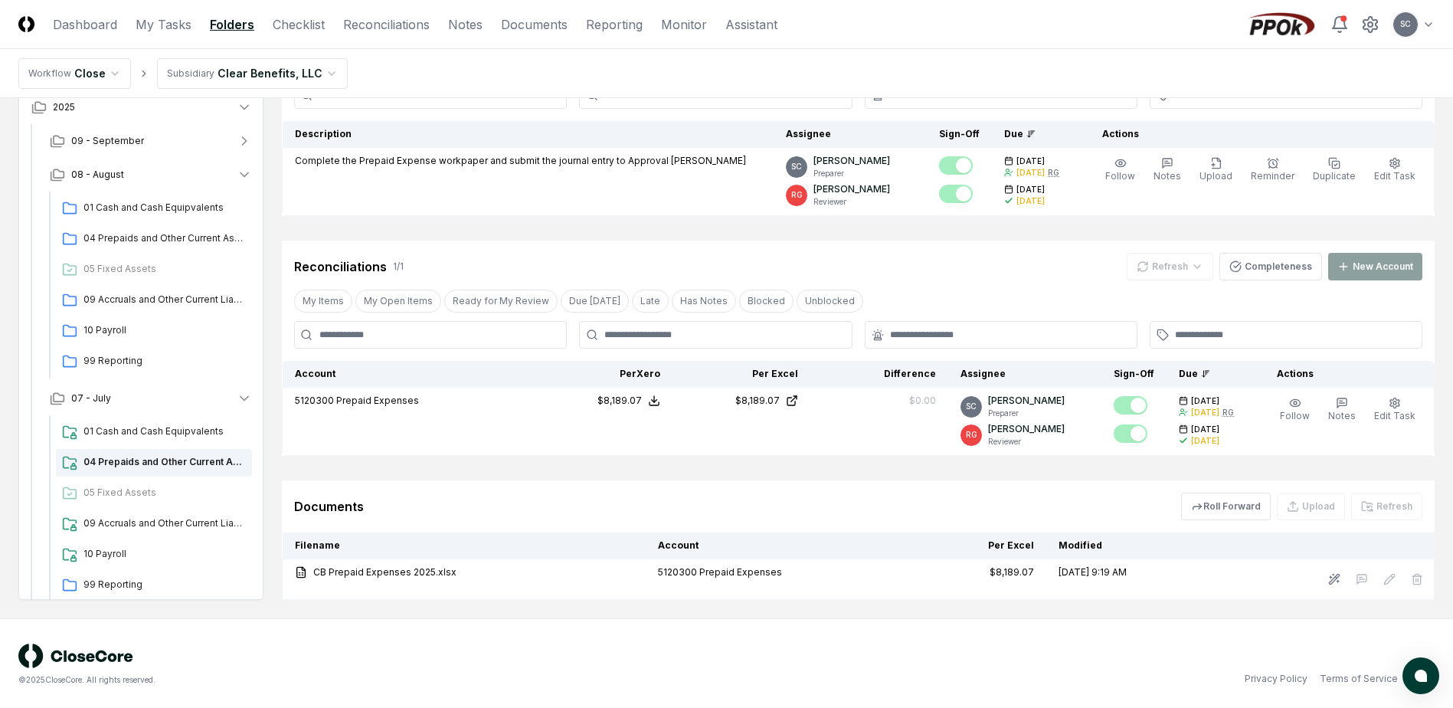
scroll to position [221, 0]
click at [1224, 503] on button "Roll Forward" at bounding box center [1226, 504] width 90 height 28
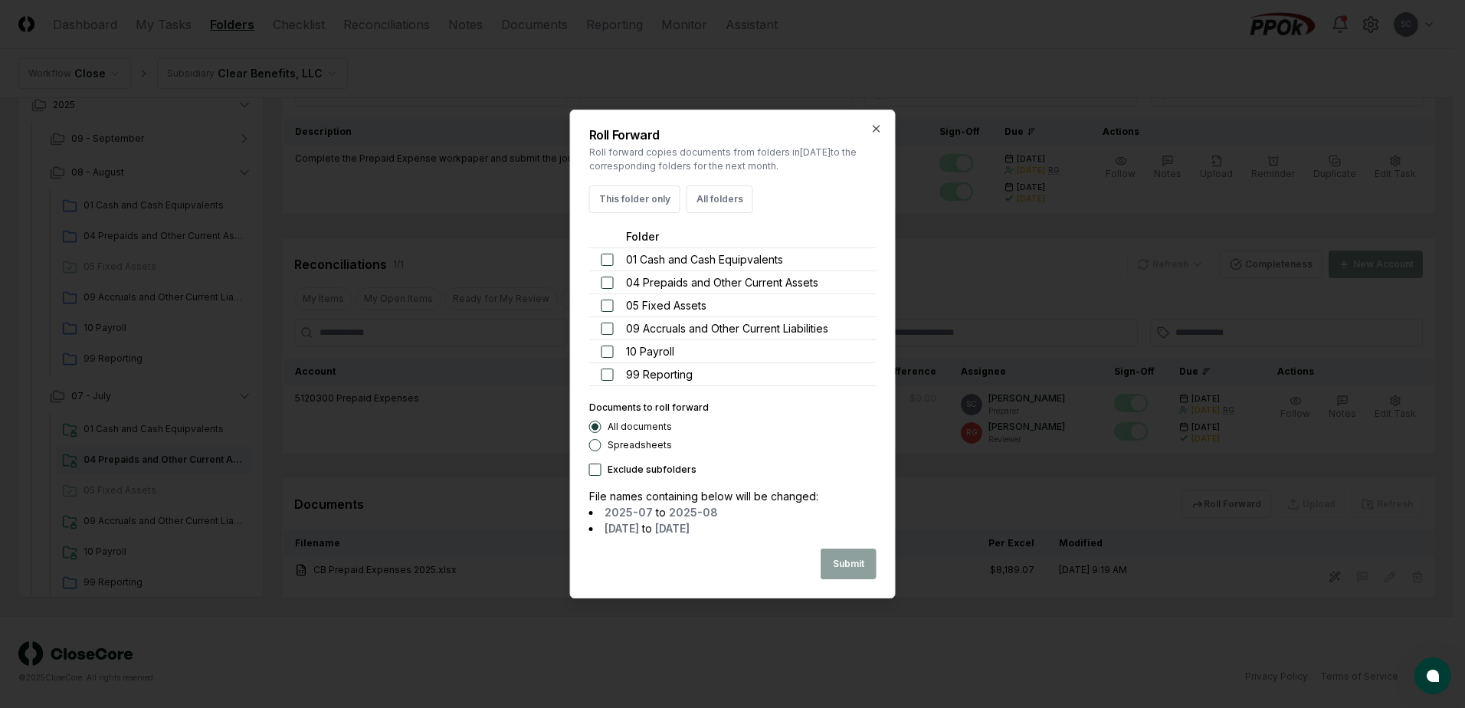
click at [603, 442] on div "Spreadsheets" at bounding box center [732, 445] width 287 height 12
click at [596, 447] on button "Spreadsheets" at bounding box center [595, 445] width 12 height 12
click at [596, 447] on circle "button" at bounding box center [594, 445] width 6 height 6
click at [609, 283] on button "button" at bounding box center [607, 283] width 12 height 12
click at [840, 569] on button "Submit" at bounding box center [849, 564] width 56 height 31
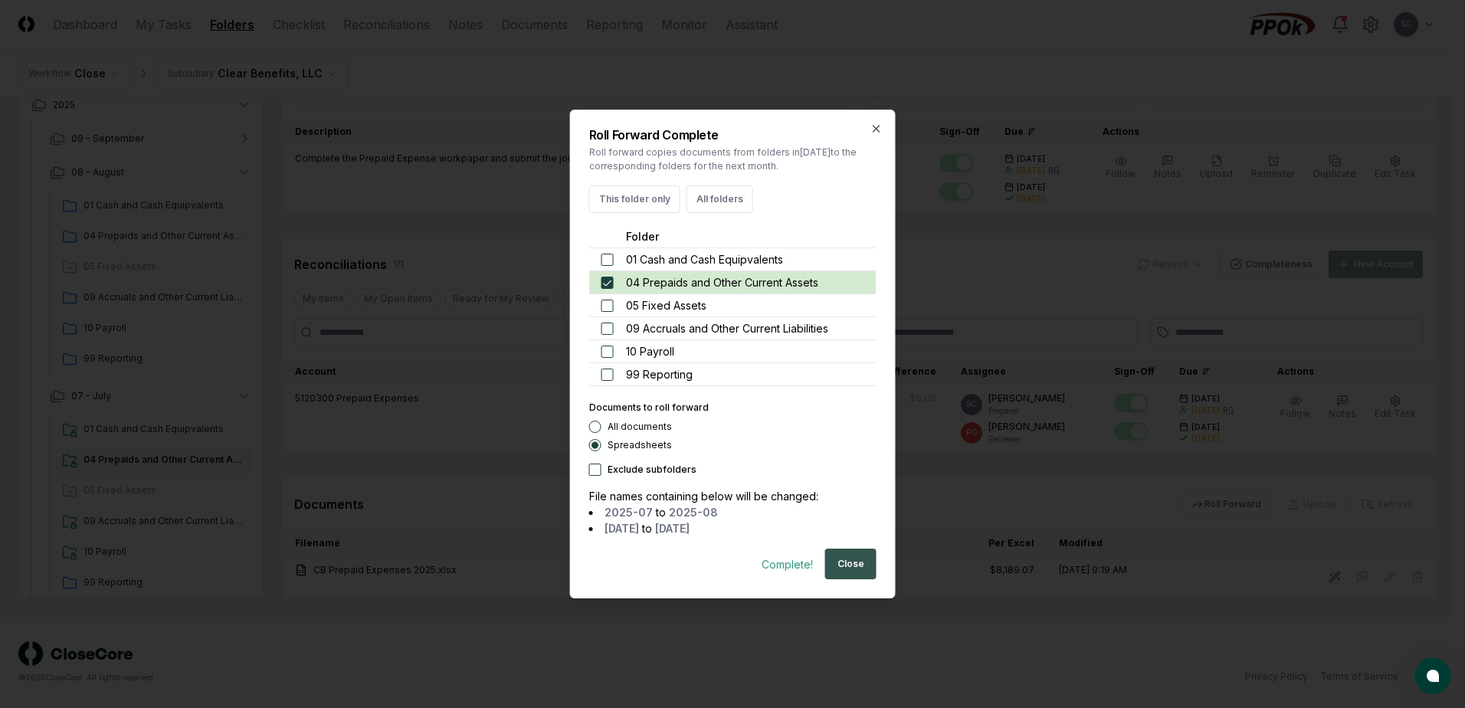
click at [839, 564] on button "Close" at bounding box center [850, 564] width 51 height 31
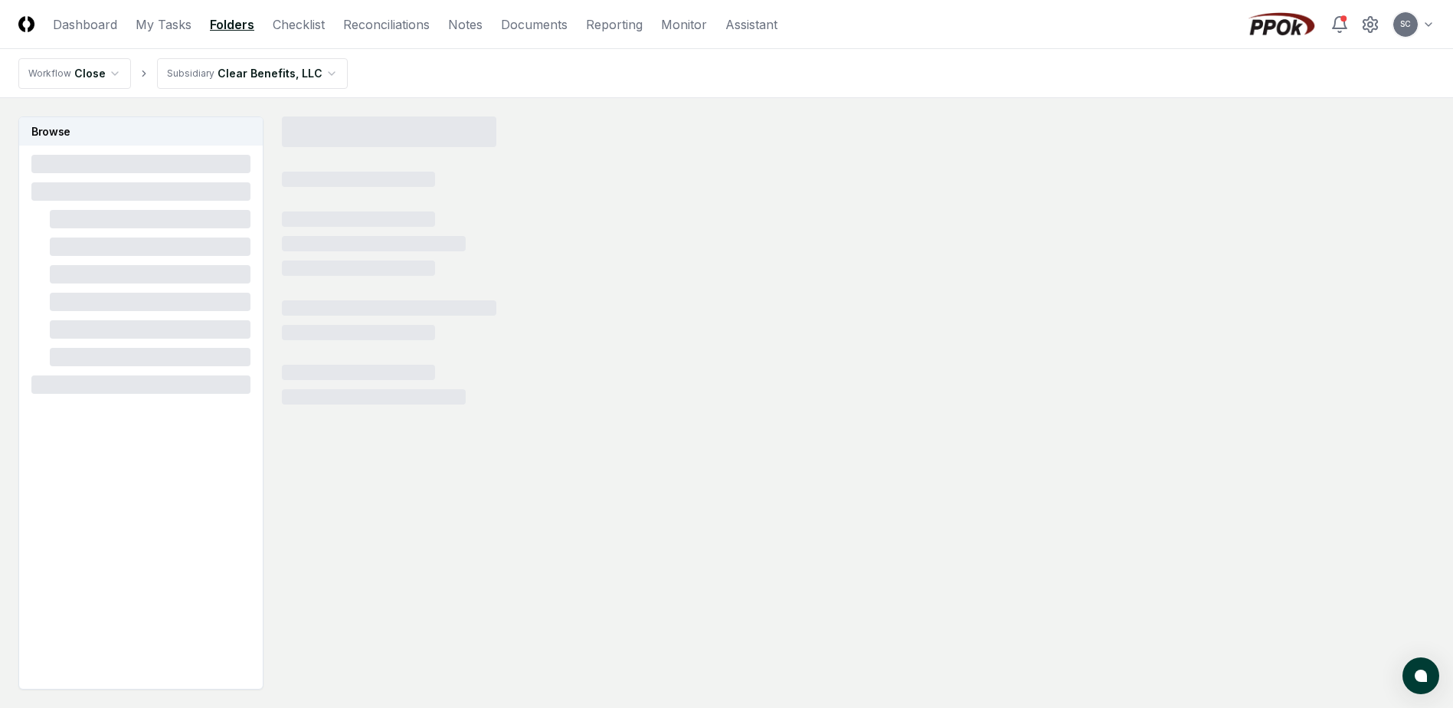
scroll to position [92, 0]
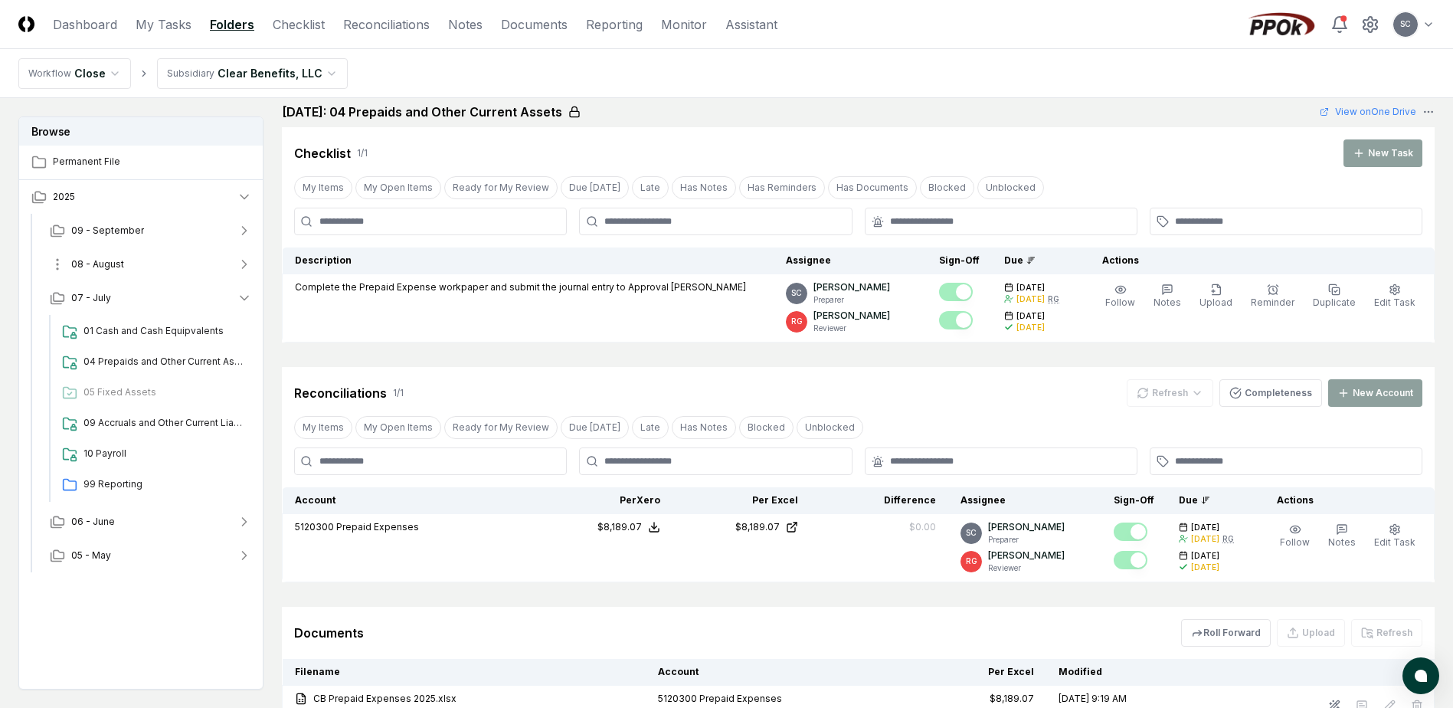
click at [92, 264] on span "08 - August" at bounding box center [97, 264] width 53 height 14
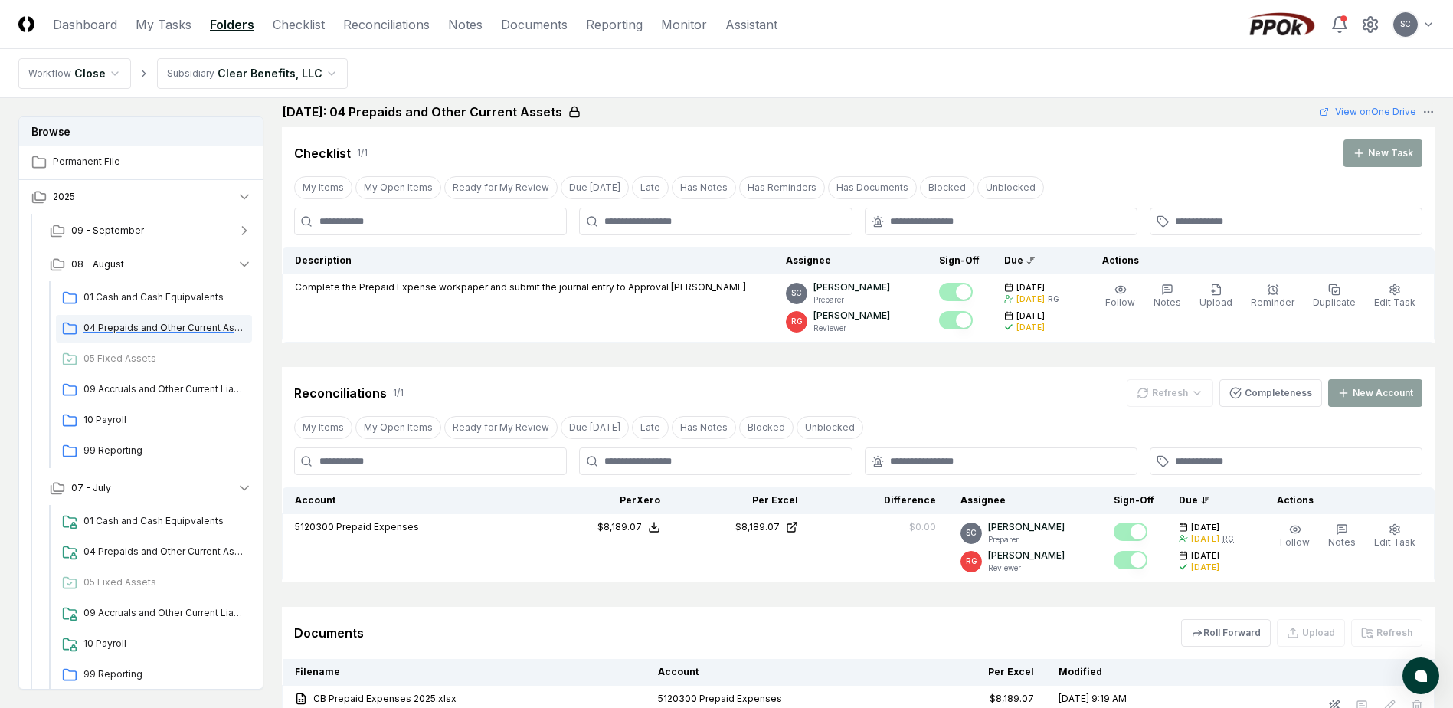
click at [135, 324] on span "04 Prepaids and Other Current Assets" at bounding box center [165, 328] width 162 height 14
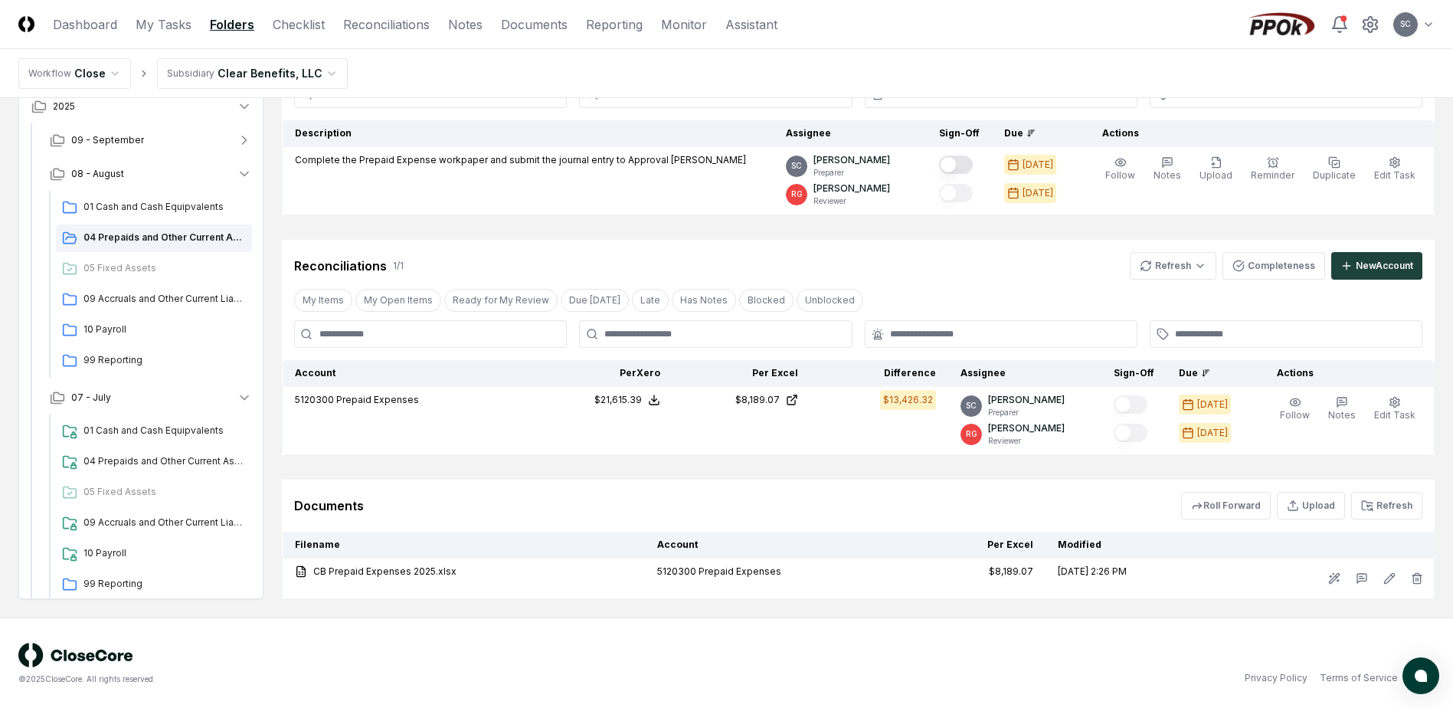
scroll to position [143, 0]
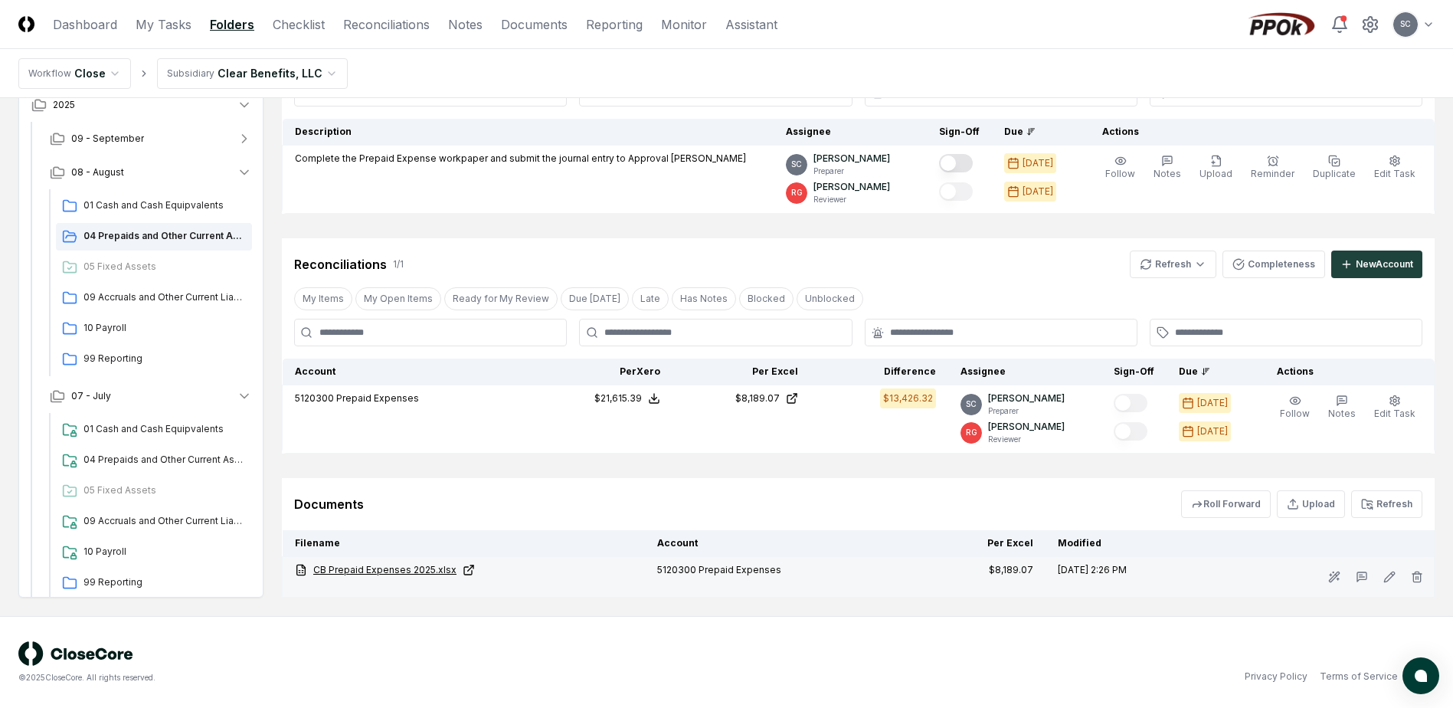
click at [388, 571] on link "CB Prepaid Expenses 2025.xlsx" at bounding box center [464, 570] width 338 height 14
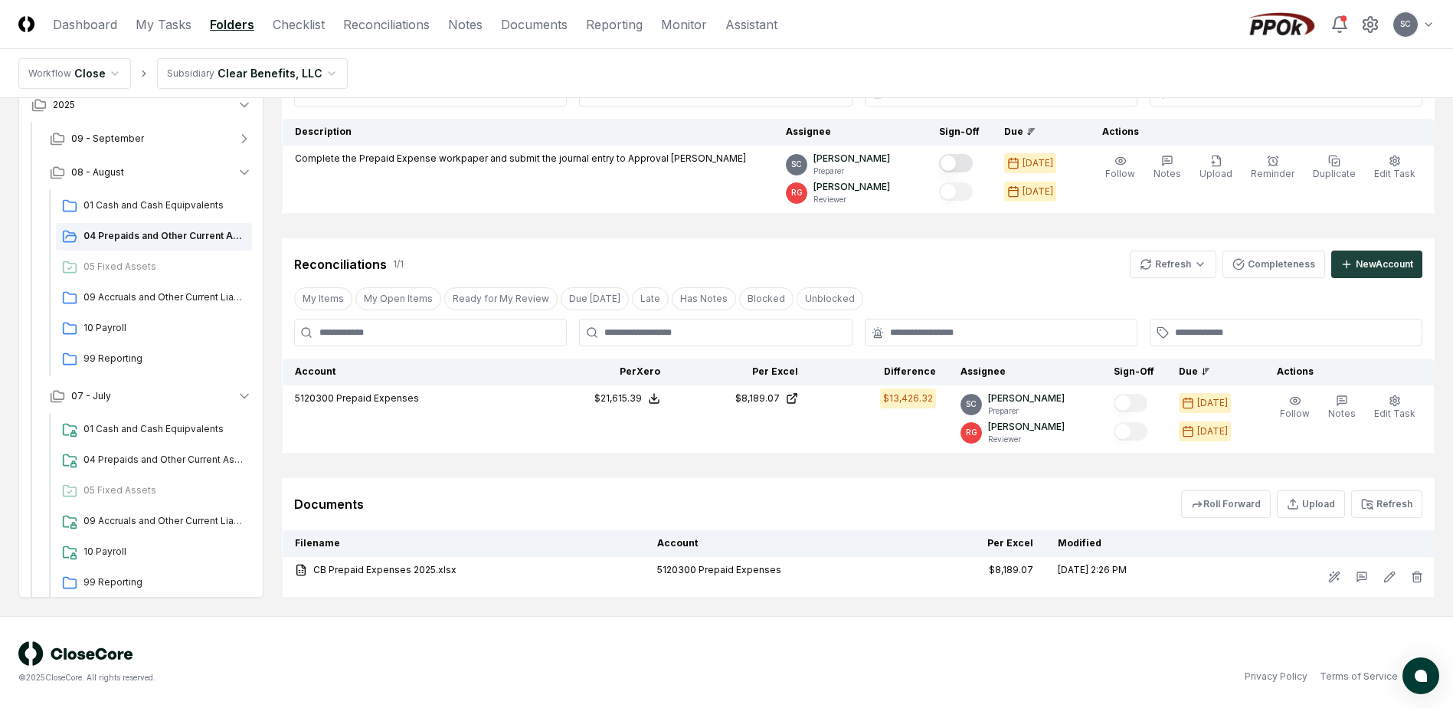
click at [255, 80] on html "CloseCore Dashboard My Tasks Folders Checklist Reconciliations Notes Documents …" at bounding box center [726, 282] width 1453 height 850
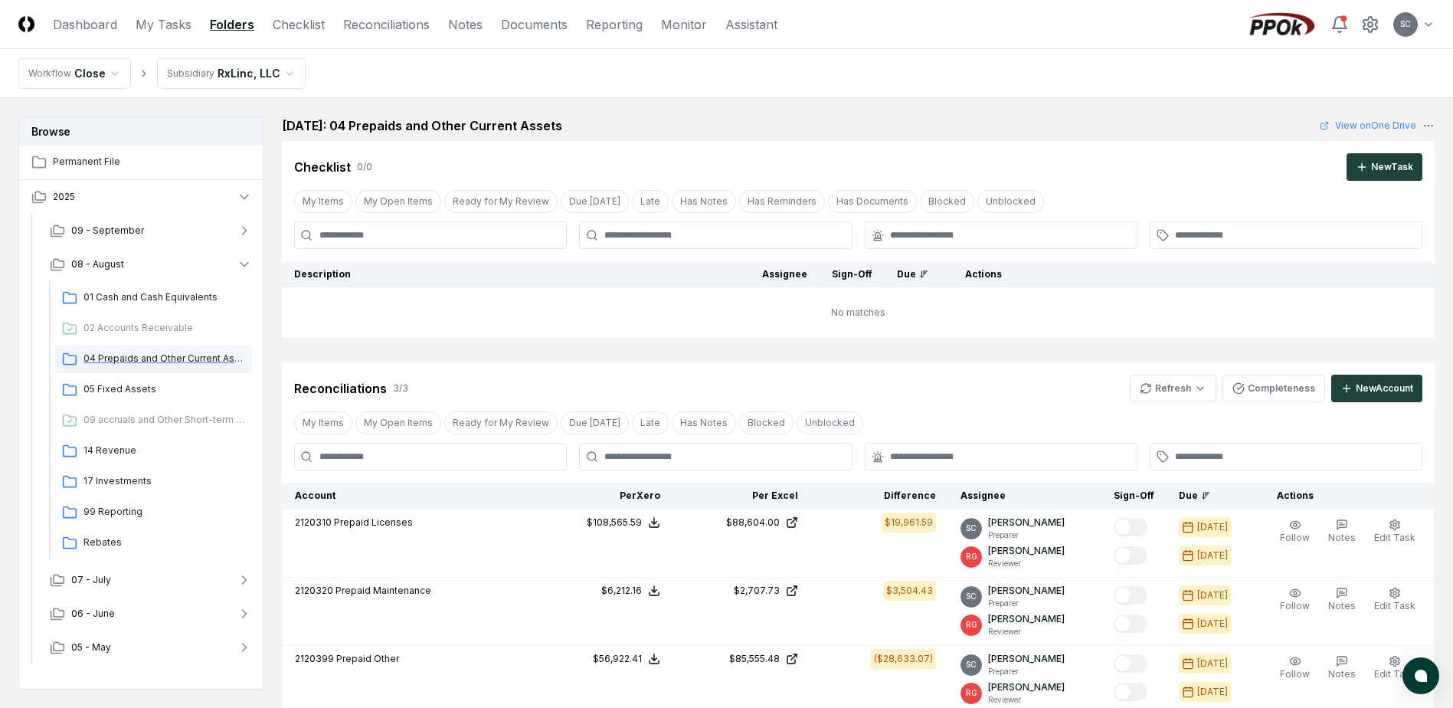
click at [151, 354] on span "04 Prepaids and Other Current Assets" at bounding box center [165, 359] width 162 height 14
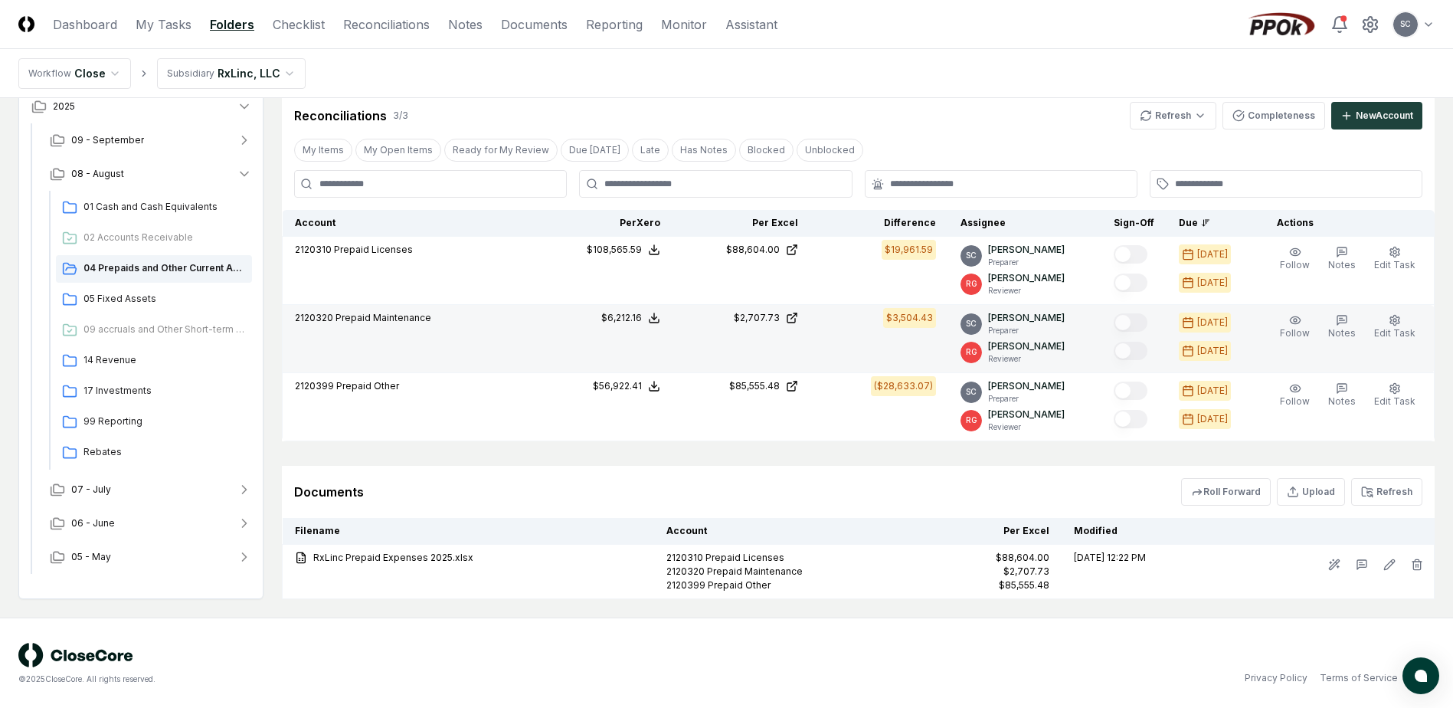
scroll to position [274, 0]
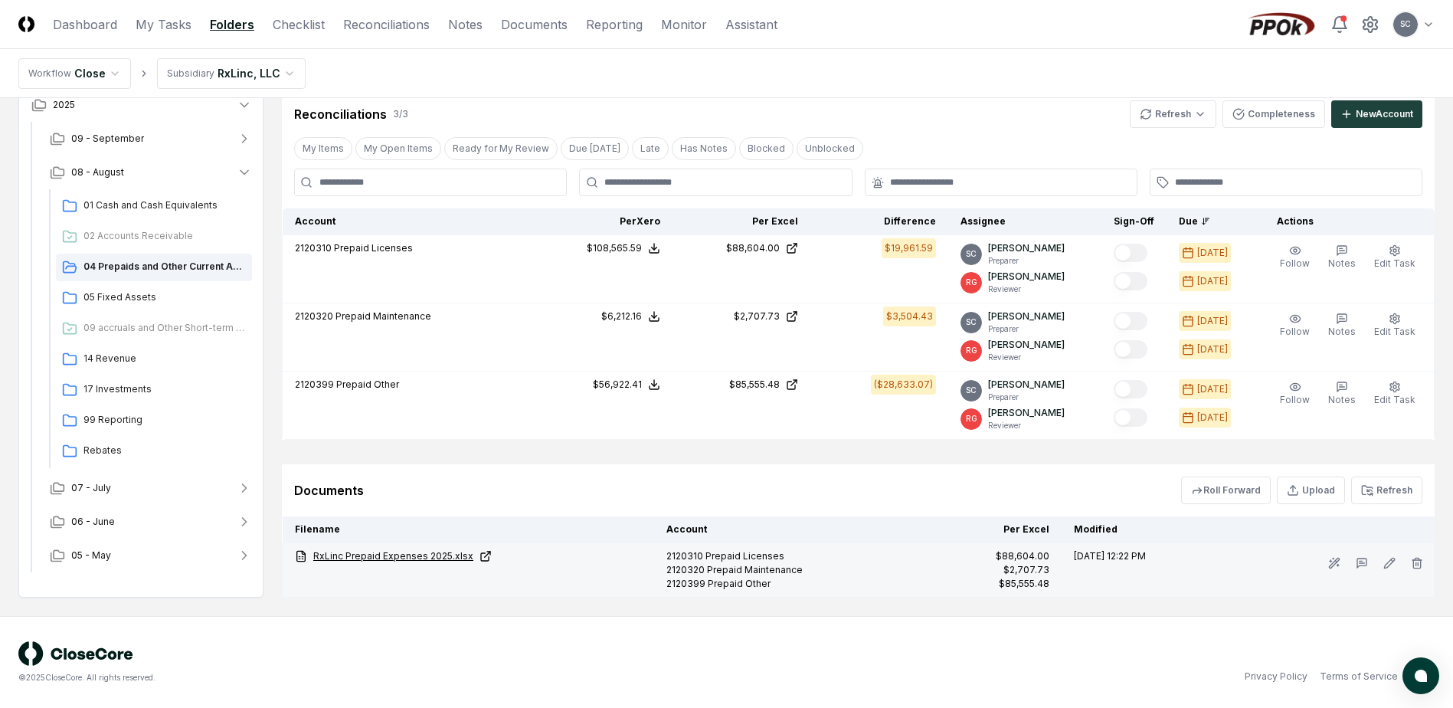
click at [375, 551] on link "RxLinc Prepaid Expenses 2025.xlsx" at bounding box center [468, 556] width 347 height 14
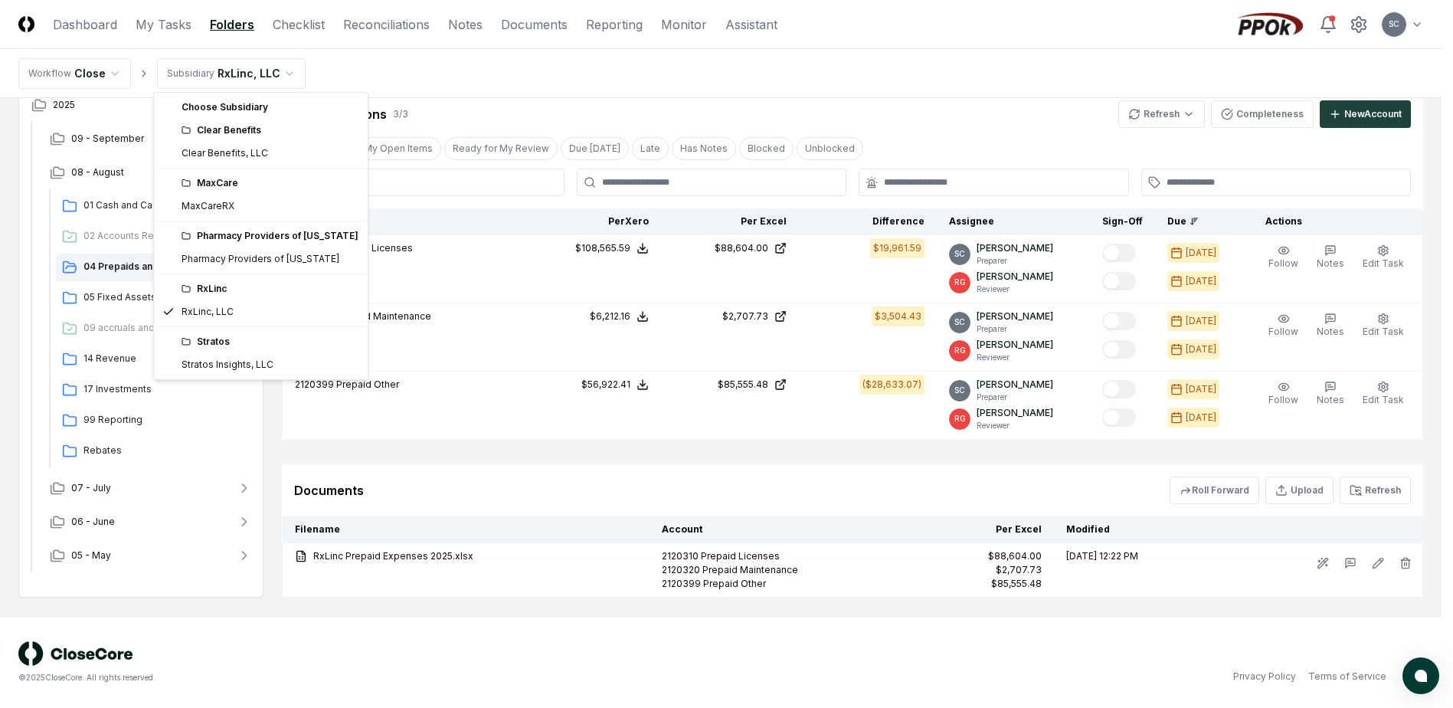
click at [228, 70] on html "CloseCore Dashboard My Tasks Folders Checklist Reconciliations Notes Documents …" at bounding box center [726, 217] width 1453 height 982
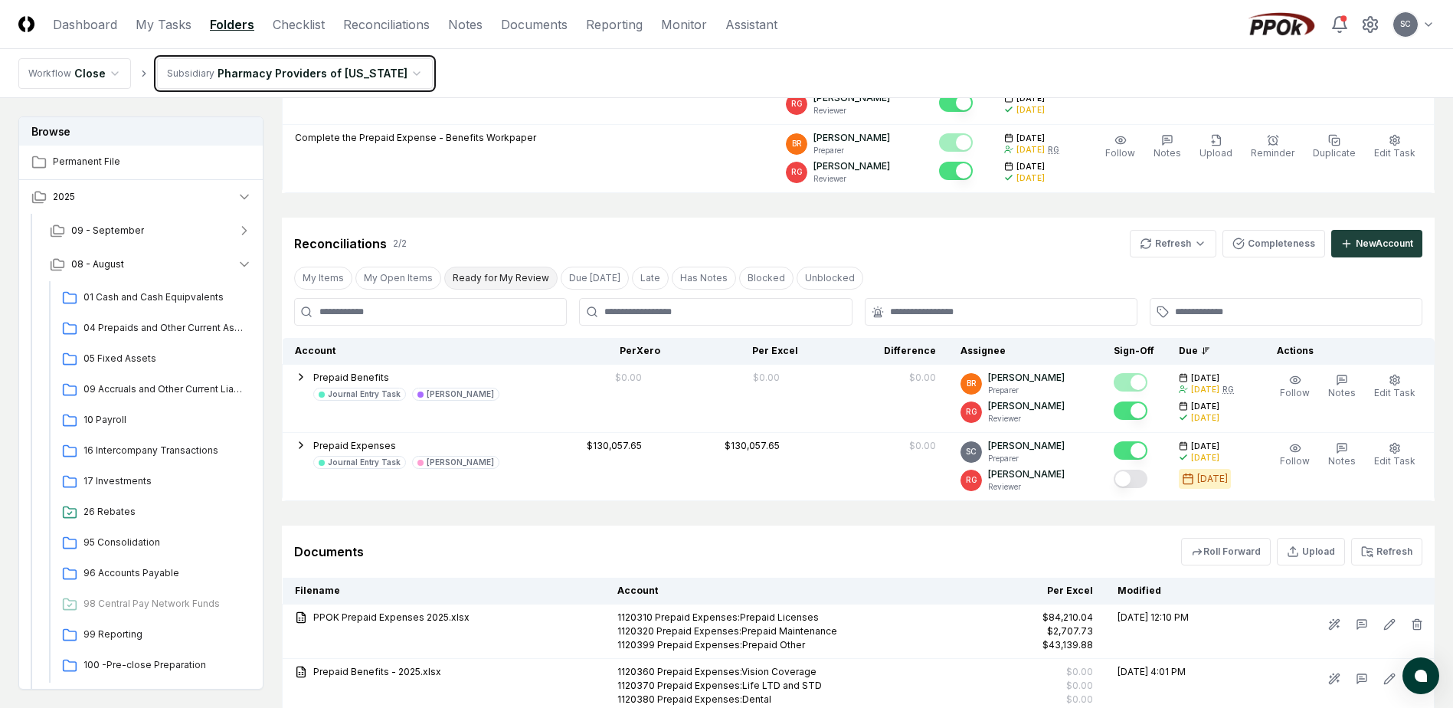
scroll to position [306, 0]
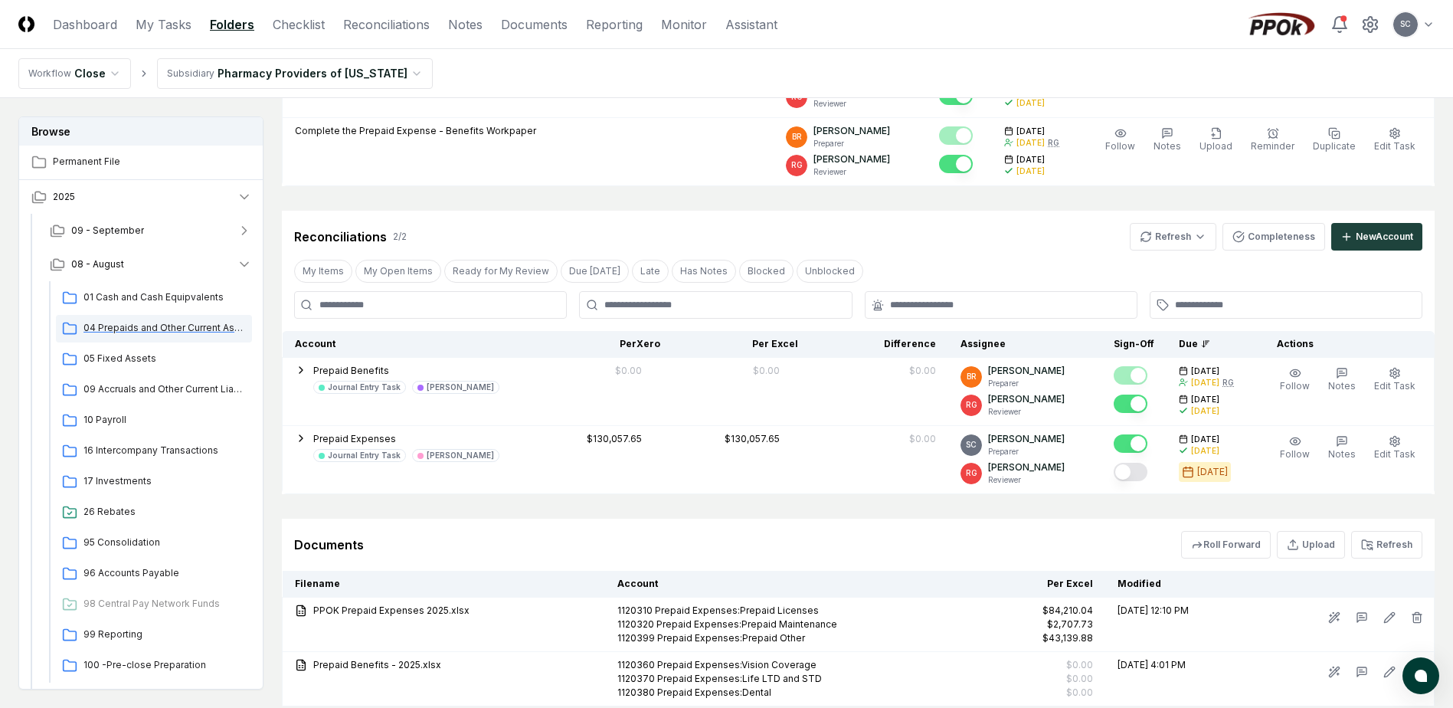
click at [126, 326] on span "04 Prepaids and Other Current Assets" at bounding box center [165, 328] width 162 height 14
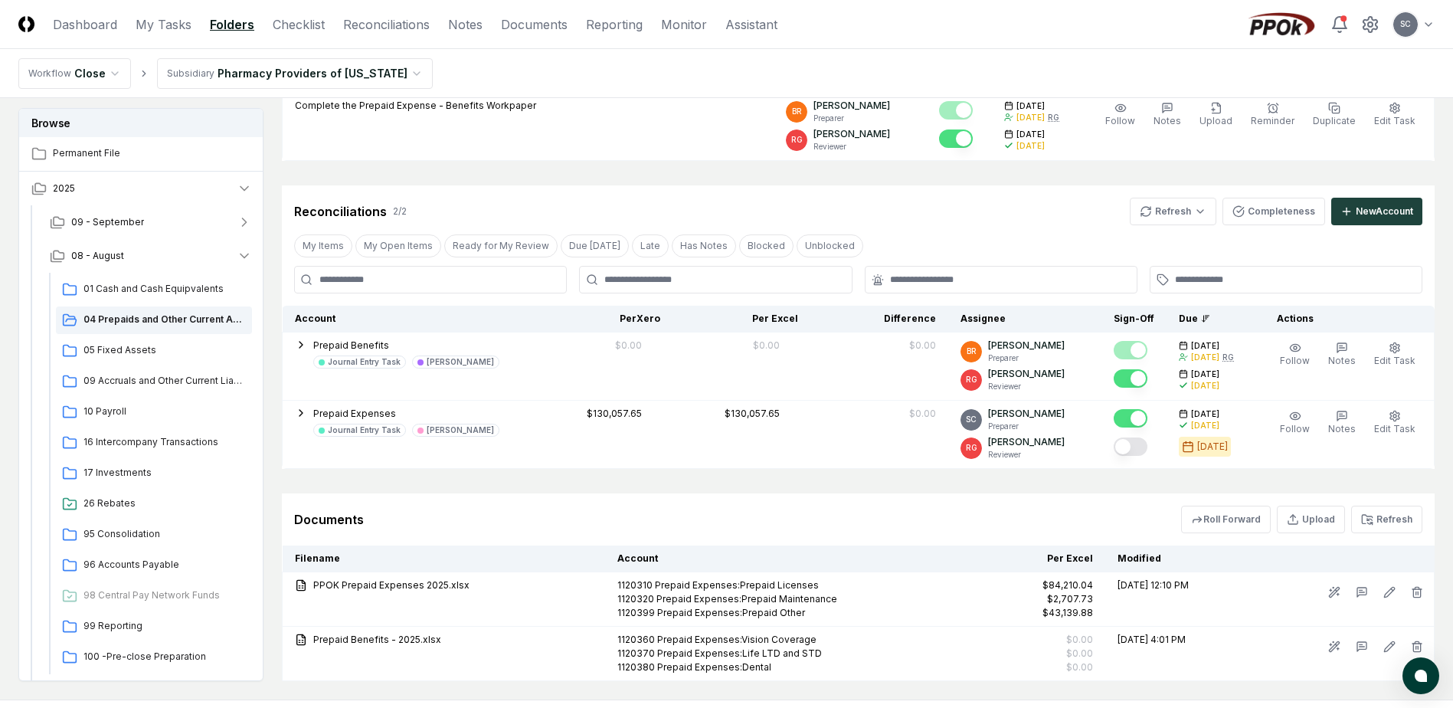
scroll to position [383, 0]
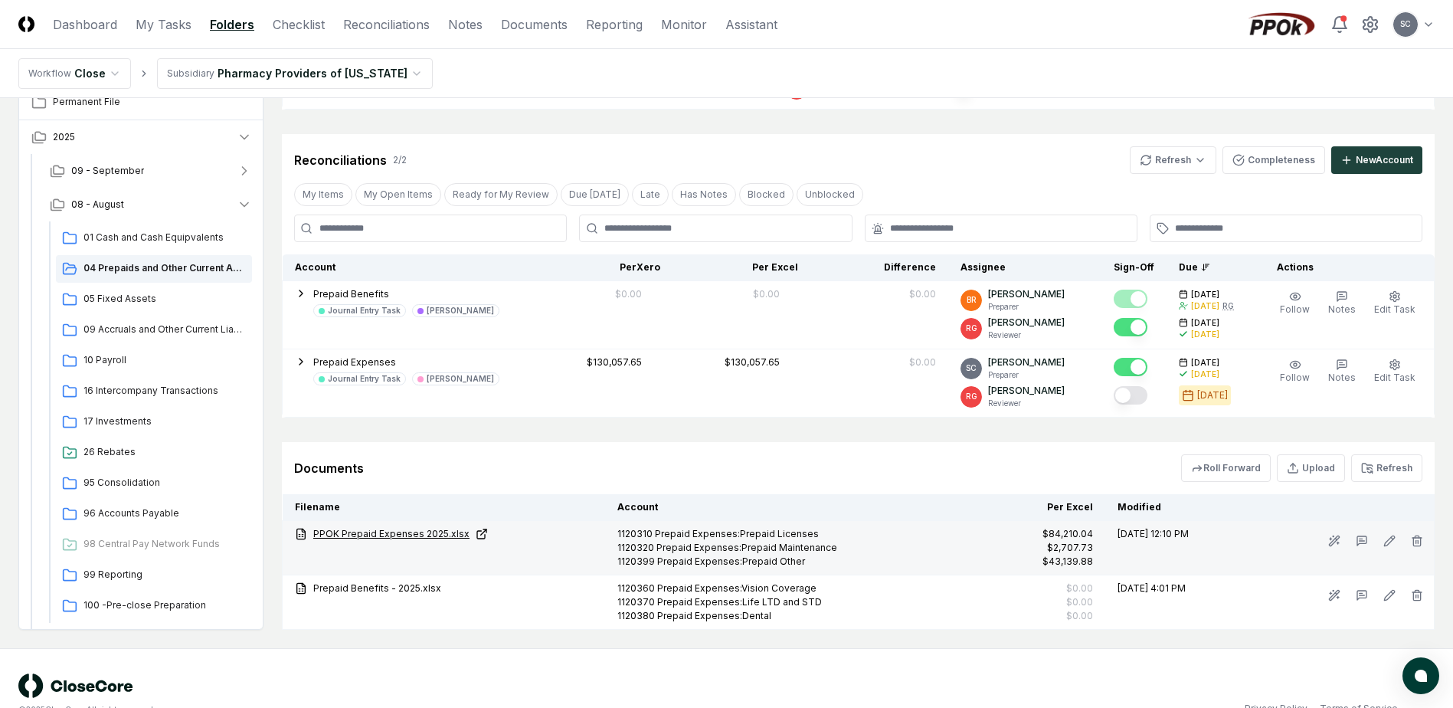
click at [392, 532] on link "PPOK Prepaid Expenses 2025.xlsx" at bounding box center [444, 534] width 298 height 14
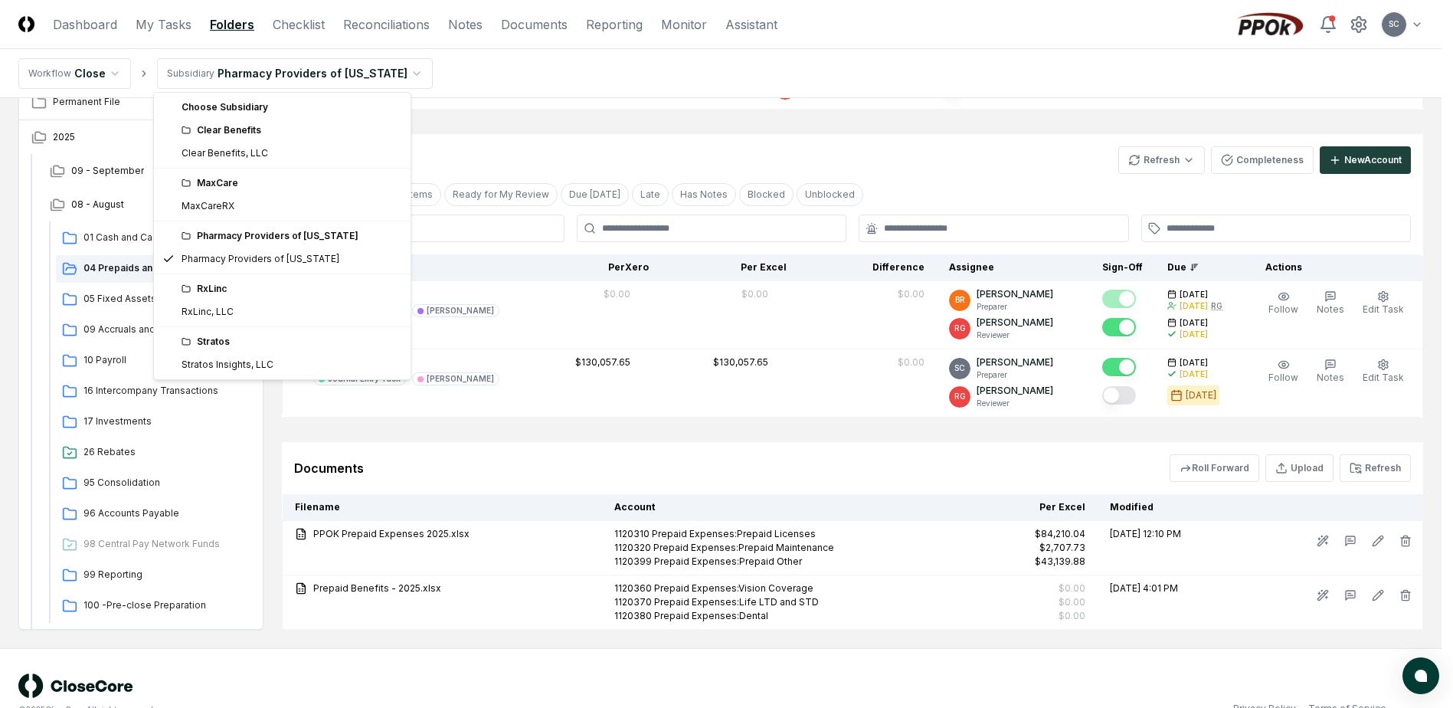
click at [305, 67] on html "CloseCore Dashboard My Tasks Folders Checklist Reconciliations Notes Documents …" at bounding box center [726, 178] width 1453 height 1123
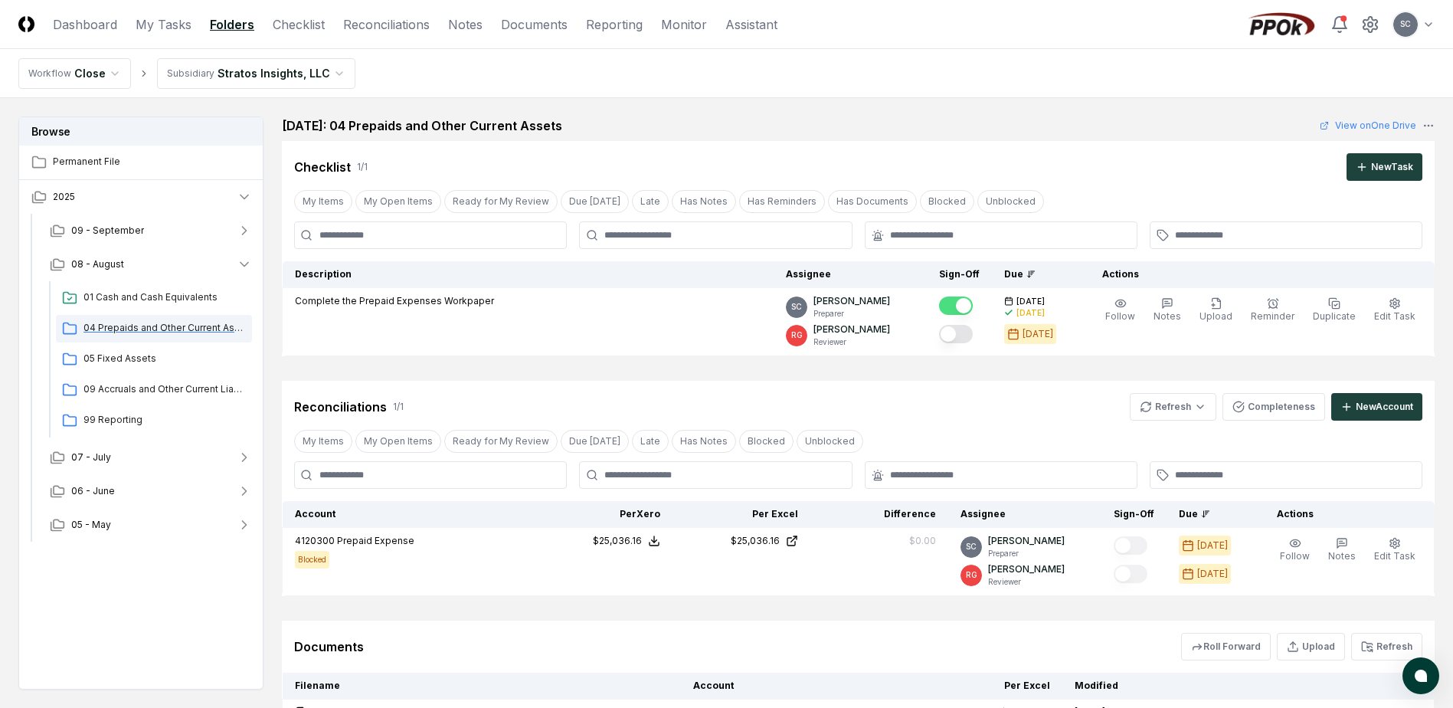
click at [124, 333] on span "04 Prepaids and Other Current Assets" at bounding box center [165, 328] width 162 height 14
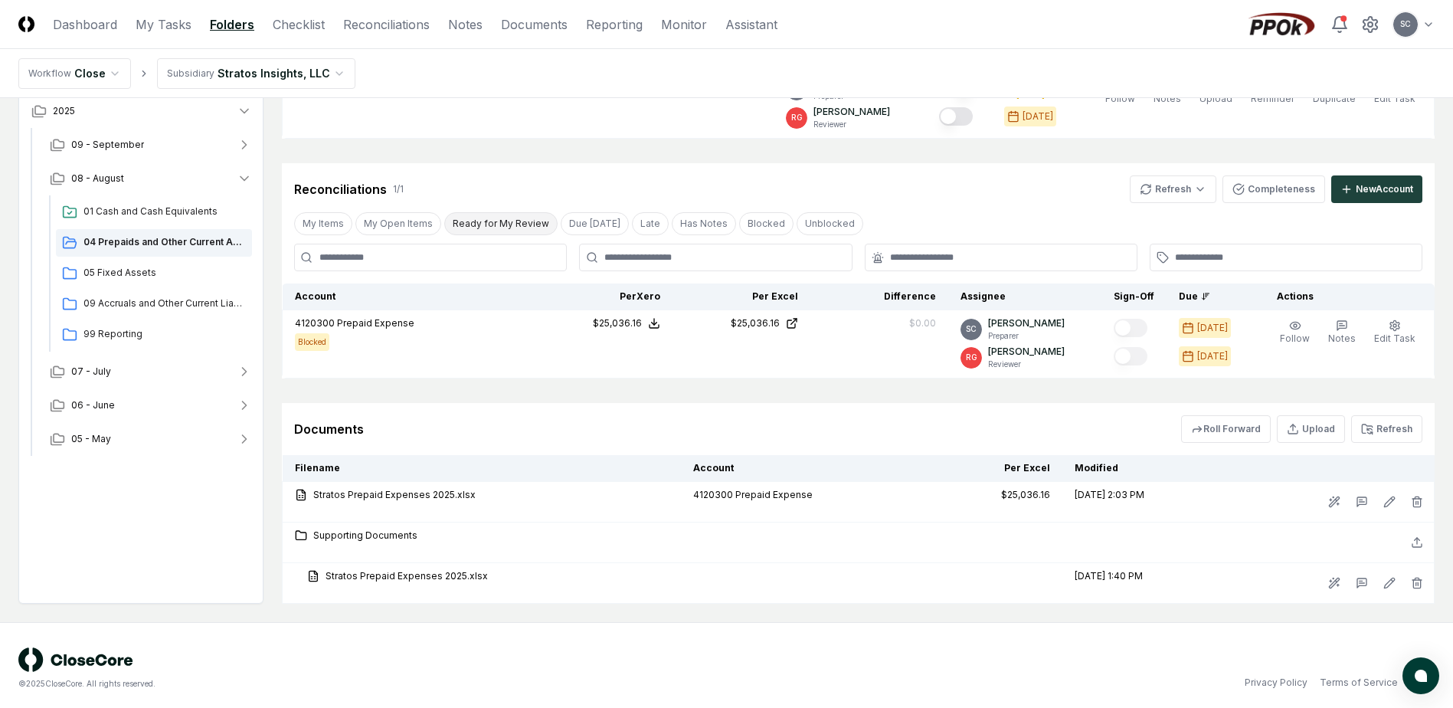
scroll to position [224, 0]
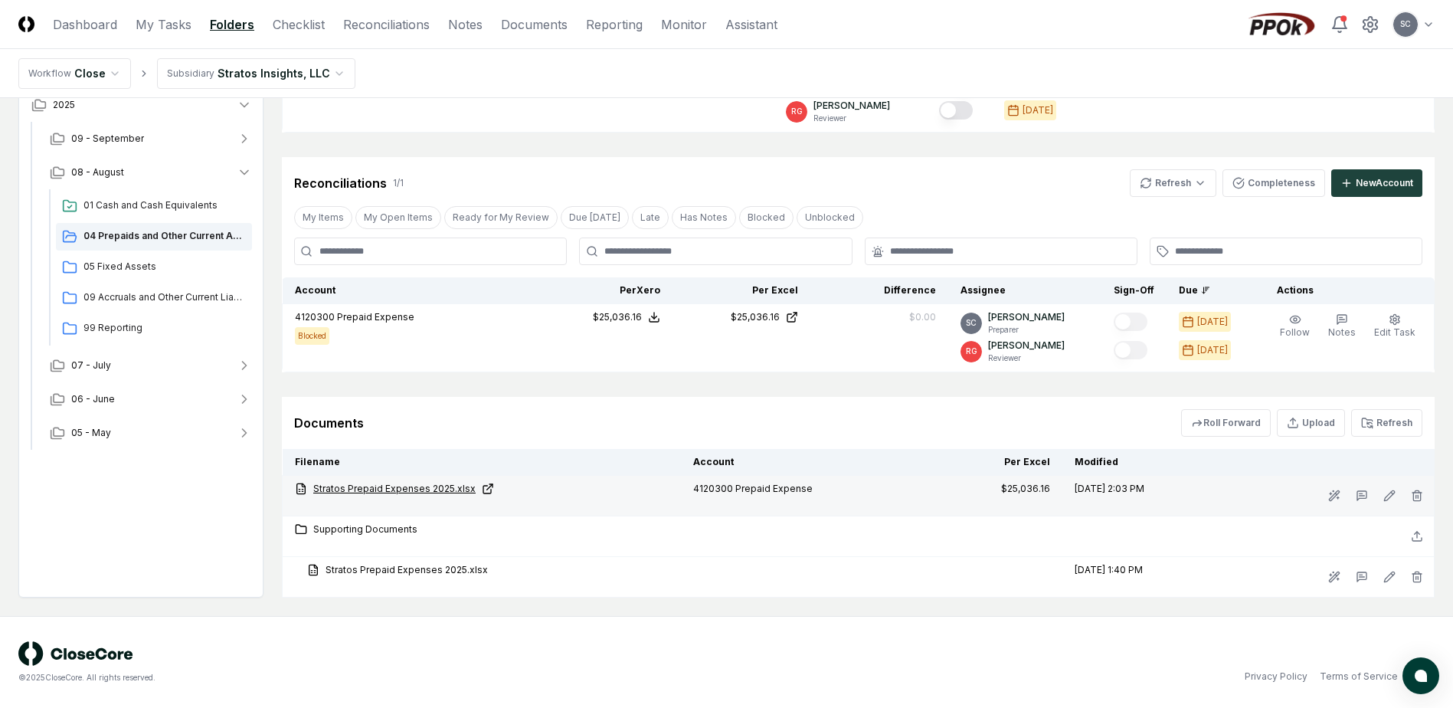
click at [385, 487] on link "Stratos Prepaid Expenses 2025.xlsx" at bounding box center [482, 489] width 374 height 14
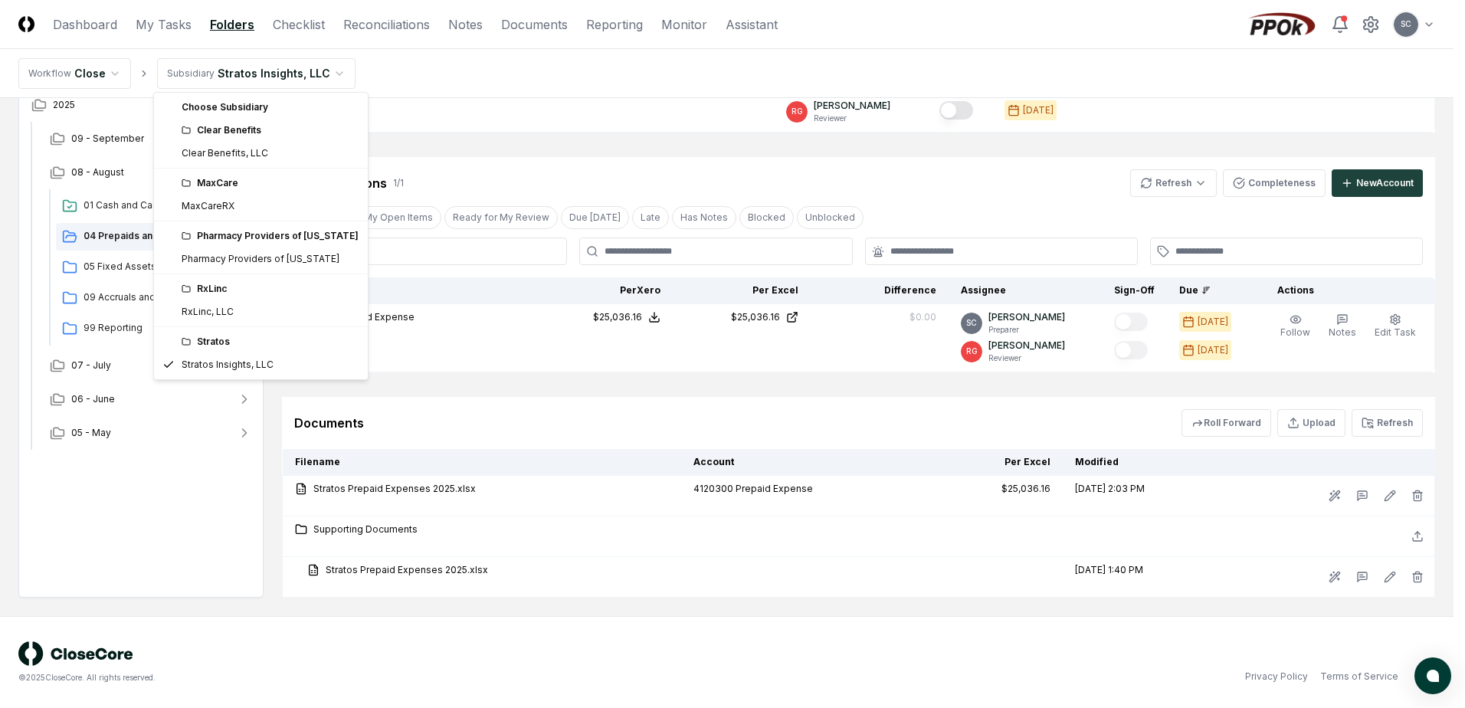
click at [263, 80] on html "CloseCore Dashboard My Tasks Folders Checklist Reconciliations Notes Documents …" at bounding box center [732, 242] width 1465 height 932
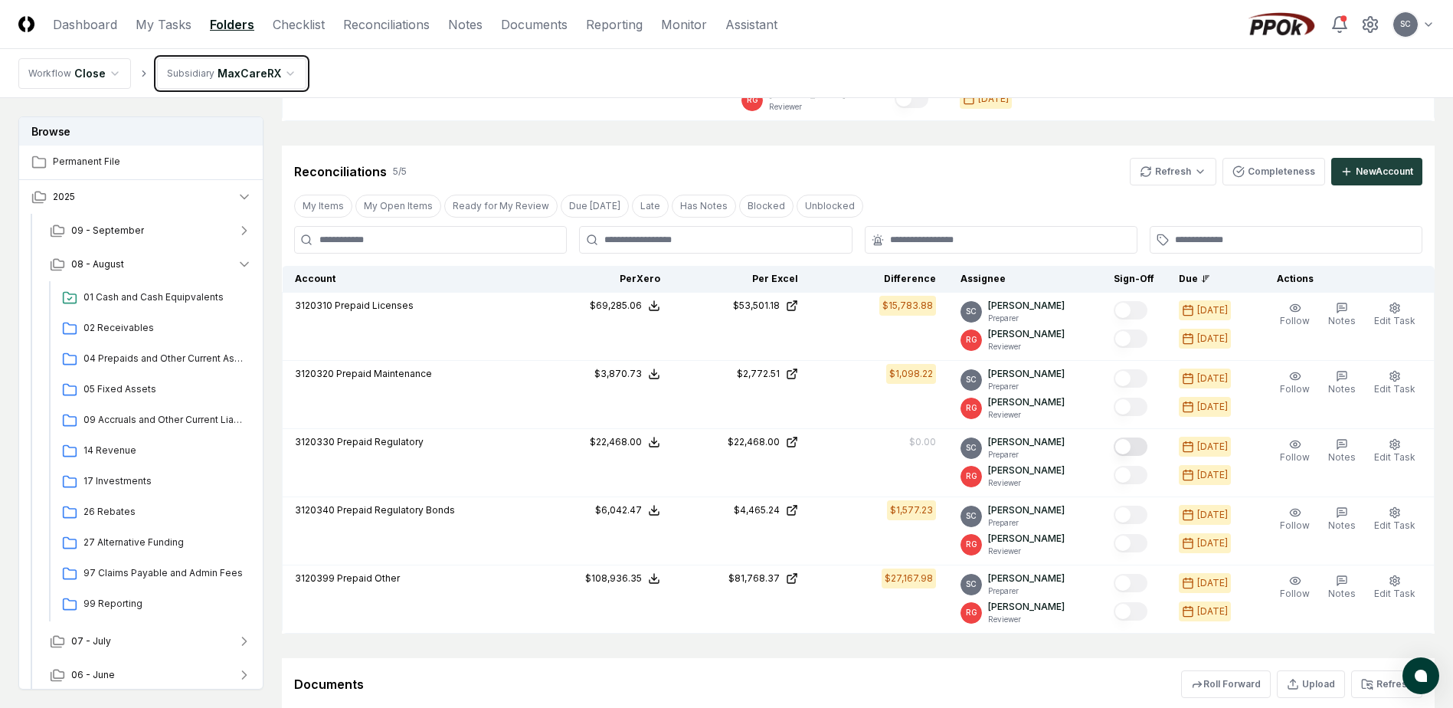
scroll to position [306, 0]
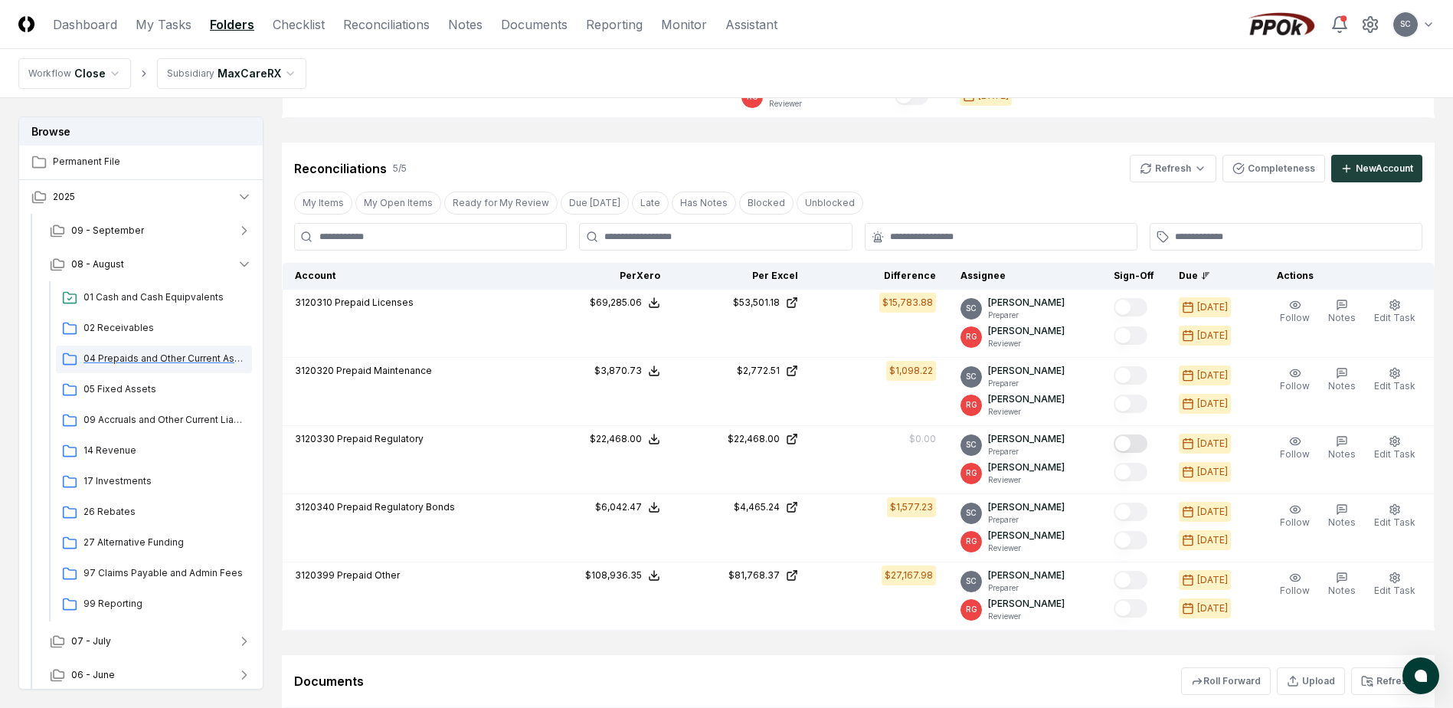
click at [150, 356] on span "04 Prepaids and Other Current Assets" at bounding box center [165, 359] width 162 height 14
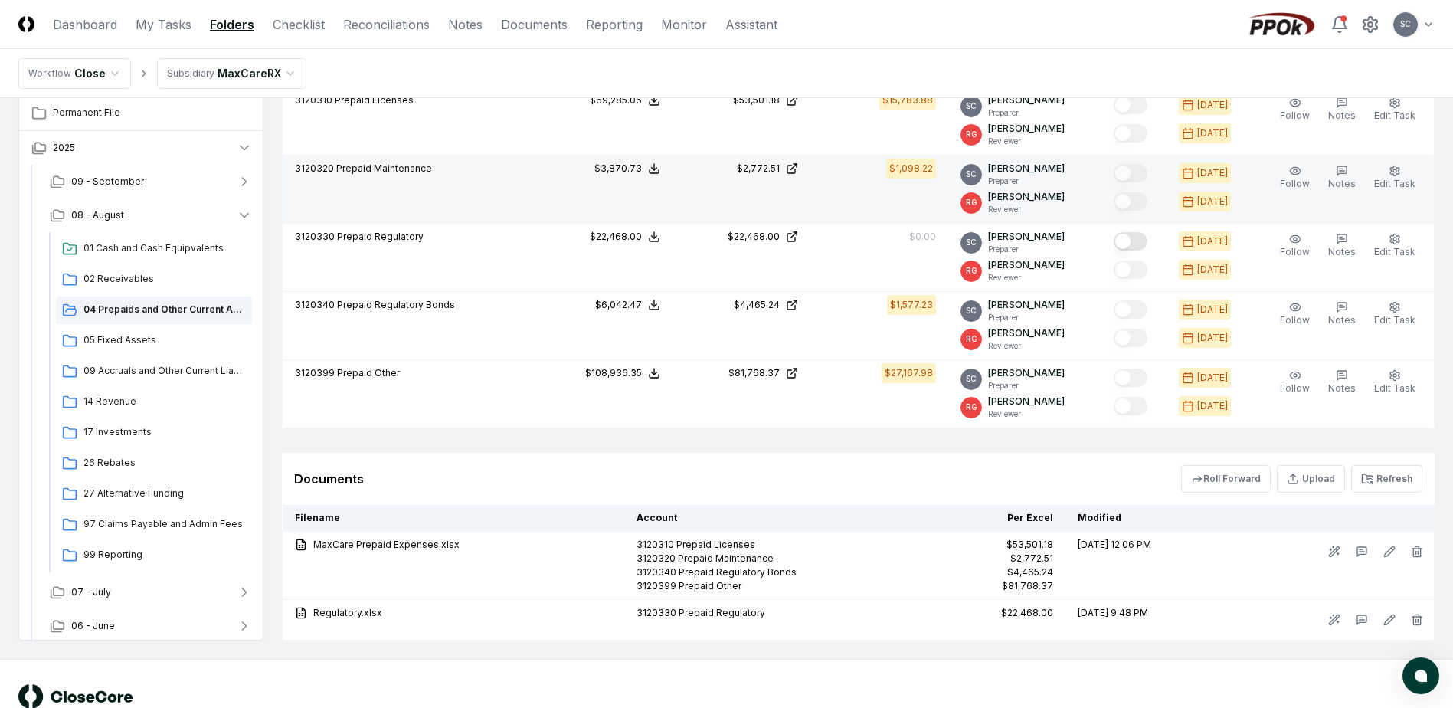
scroll to position [536, 0]
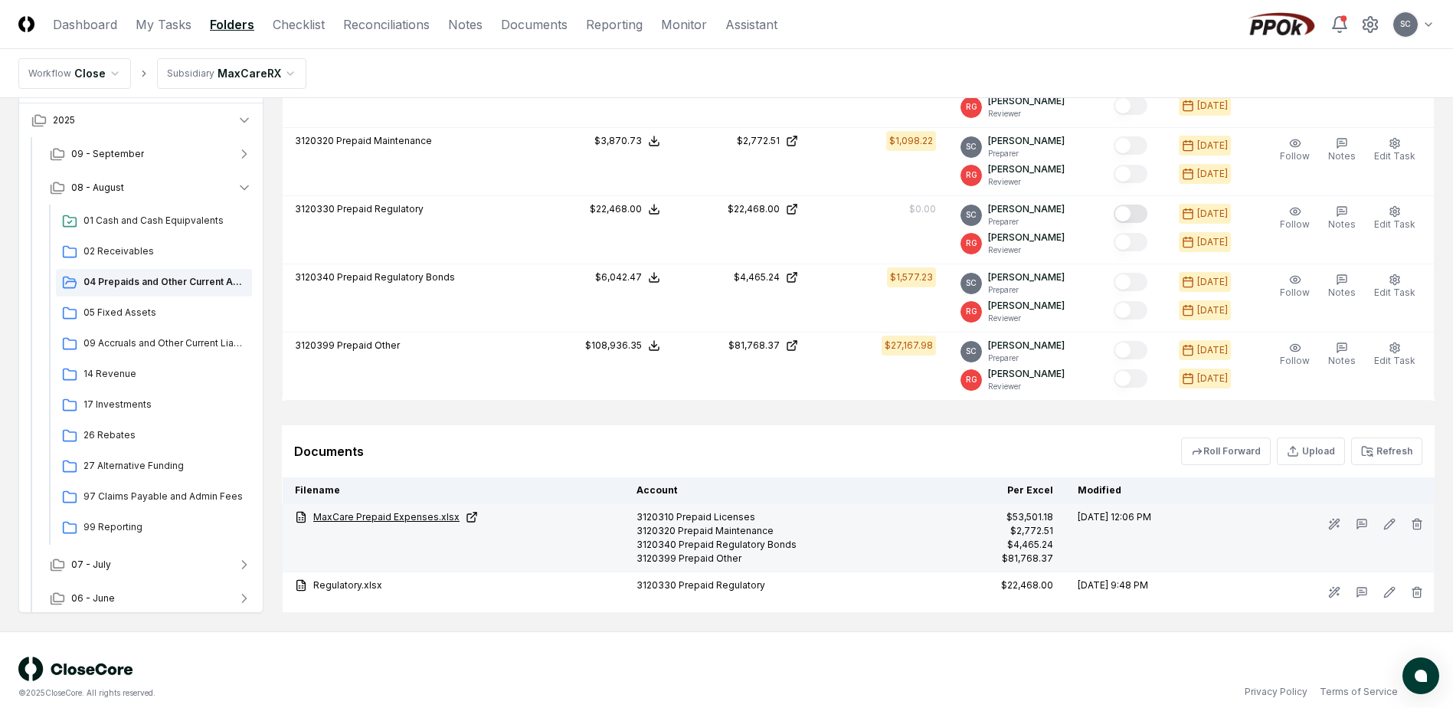
click at [385, 519] on link "MaxCare Prepaid Expenses.xlsx" at bounding box center [453, 517] width 317 height 14
